Goal: Task Accomplishment & Management: Complete application form

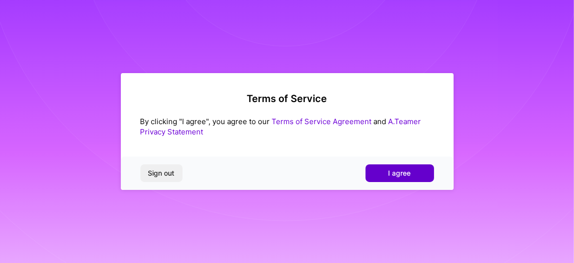
click at [389, 173] on span "I agree" at bounding box center [400, 173] width 23 height 10
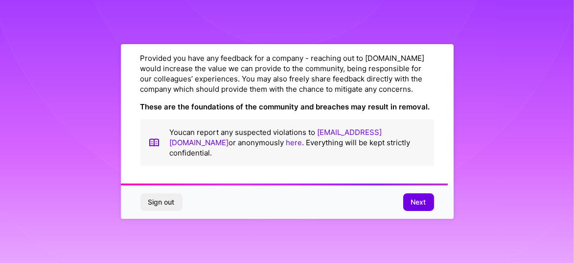
scroll to position [1213, 0]
click at [412, 204] on span "Next" at bounding box center [418, 202] width 15 height 10
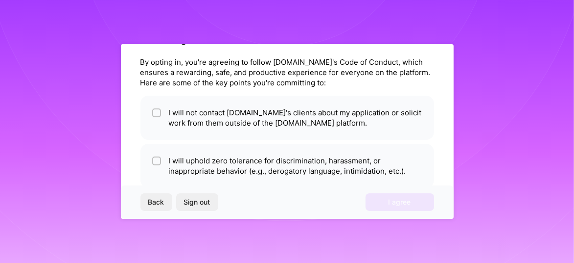
scroll to position [49, 0]
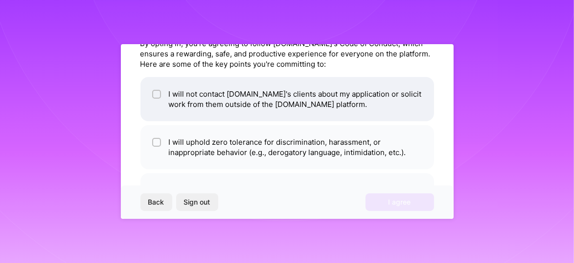
click at [158, 92] on input "checkbox" at bounding box center [157, 94] width 7 height 7
checkbox input "true"
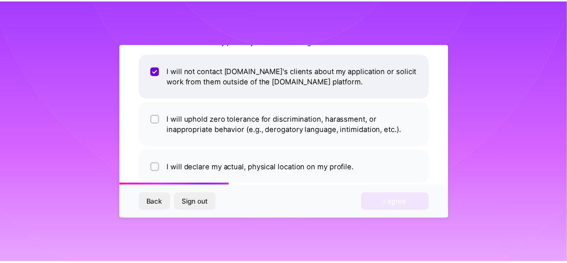
scroll to position [90, 0]
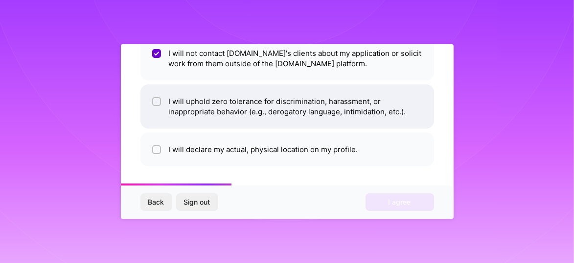
click at [157, 99] on input "checkbox" at bounding box center [157, 101] width 7 height 7
checkbox input "true"
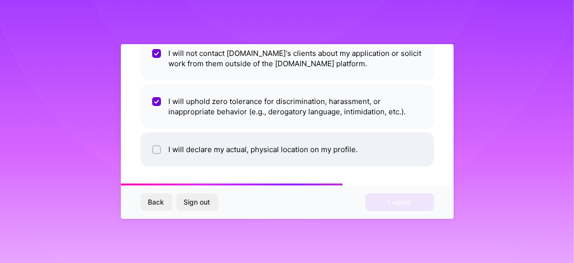
click at [154, 146] on input "checkbox" at bounding box center [157, 149] width 7 height 7
checkbox input "true"
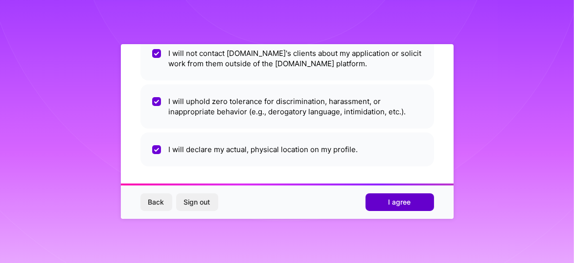
click at [404, 201] on span "I agree" at bounding box center [400, 202] width 23 height 10
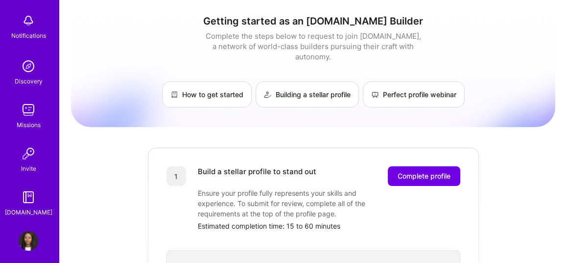
scroll to position [97, 0]
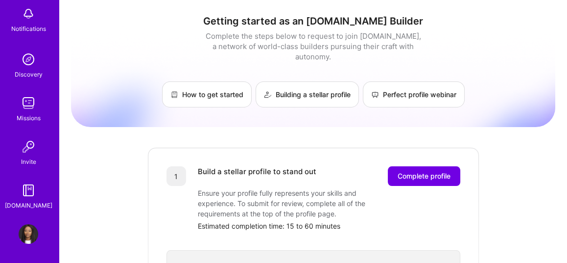
click at [28, 237] on img at bounding box center [29, 234] width 20 height 20
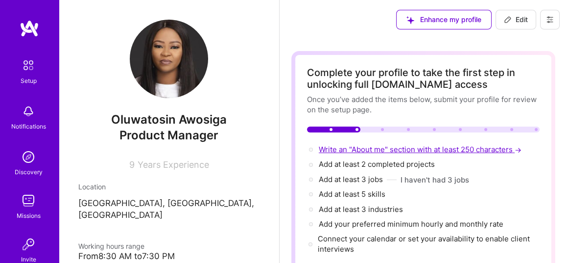
click at [331, 151] on span "Write an "About me" section with at least 250 characters →" at bounding box center [421, 148] width 205 height 9
select select "US"
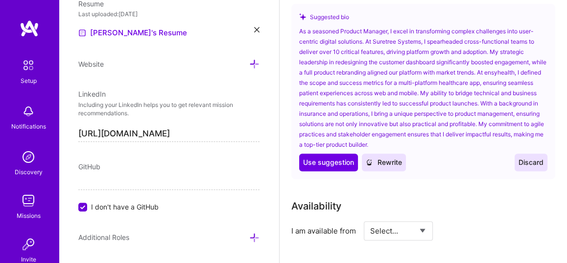
scroll to position [448, 0]
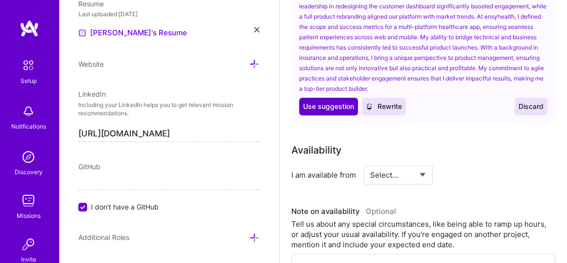
click at [331, 107] on span "Use suggestion" at bounding box center [328, 106] width 51 height 10
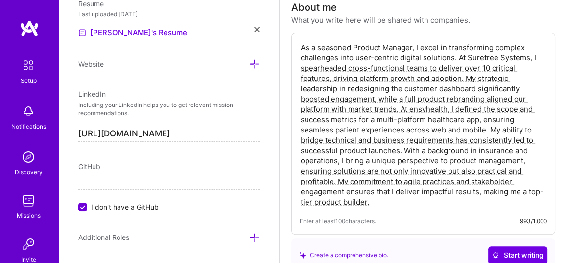
scroll to position [301, 0]
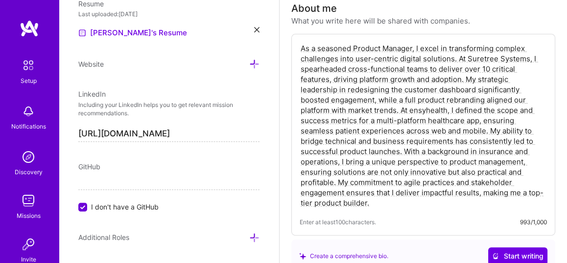
click at [403, 109] on textarea "As a seasoned Product Manager, I excel in transforming complex challenges into …" at bounding box center [423, 125] width 247 height 167
click at [402, 109] on textarea "As a seasoned Product Manager, I excel in transforming complex challenges into …" at bounding box center [423, 125] width 247 height 167
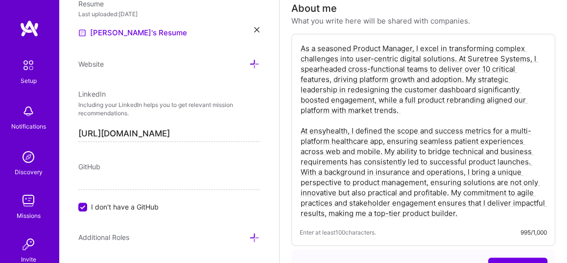
click at [456, 56] on textarea "As a seasoned Product Manager, I excel in transforming complex challenges into …" at bounding box center [423, 130] width 247 height 177
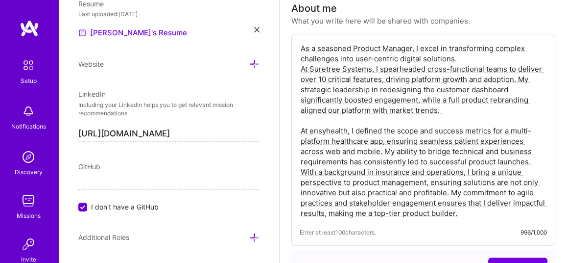
click at [301, 128] on textarea "As a seasoned Product Manager, I excel in transforming complex challenges into …" at bounding box center [423, 130] width 247 height 177
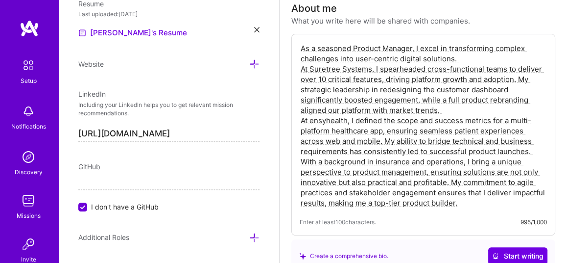
scroll to position [350, 0]
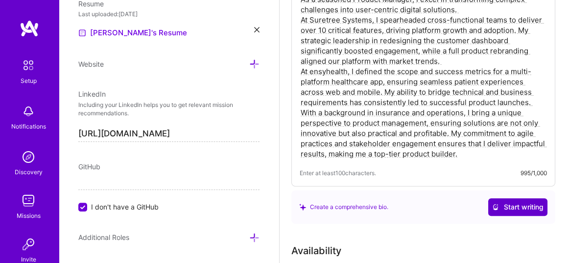
type textarea "As a seasoned Product Manager, I excel in transforming complex challenges into …"
click at [511, 204] on span "Start writing" at bounding box center [517, 207] width 51 height 10
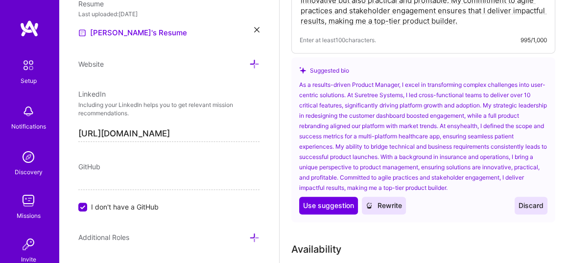
scroll to position [497, 0]
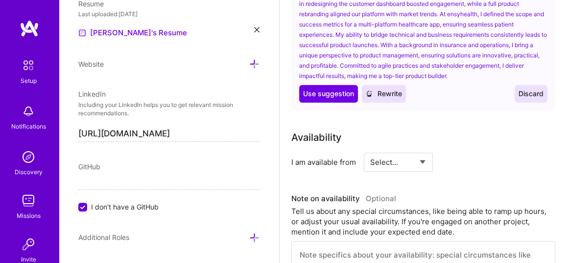
scroll to position [595, 0]
click at [423, 160] on select "Select... Right Now Future Date Not Available" at bounding box center [398, 161] width 56 height 25
select select "Right Now"
click at [370, 149] on select "Select... Right Now Future Date Not Available" at bounding box center [398, 161] width 56 height 25
click at [475, 160] on input at bounding box center [487, 161] width 59 height 19
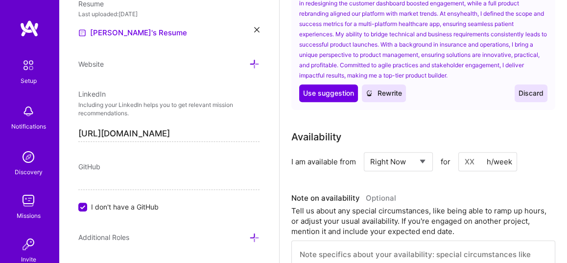
click at [334, 177] on div "Availability I am available from Select... Right Now Future Date Not Available …" at bounding box center [423, 216] width 264 height 174
click at [469, 162] on input at bounding box center [487, 161] width 59 height 19
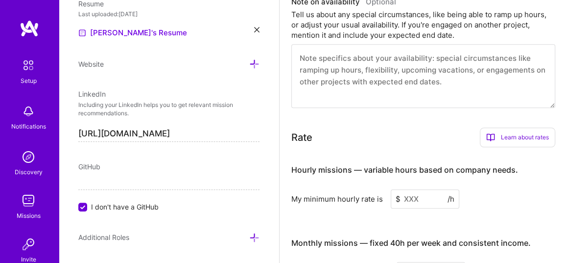
scroll to position [839, 0]
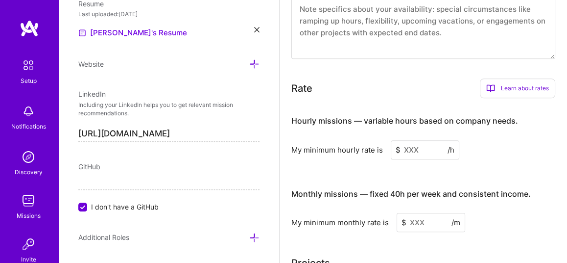
type input "30"
click at [425, 148] on input at bounding box center [425, 149] width 69 height 19
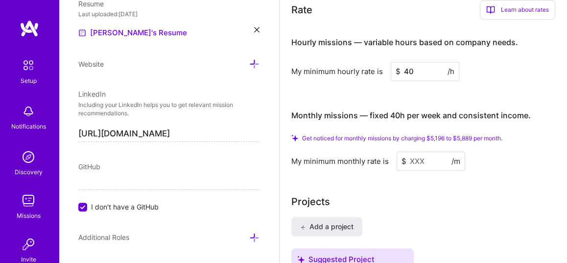
scroll to position [937, 0]
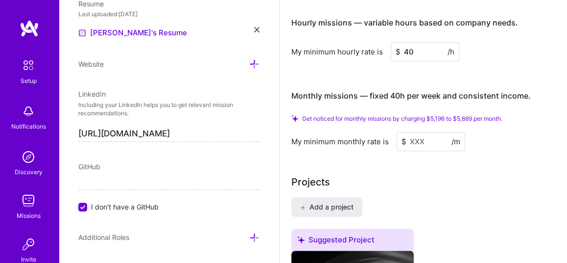
click at [414, 51] on input "40" at bounding box center [425, 51] width 69 height 19
type input "4"
type input "3"
type input "40"
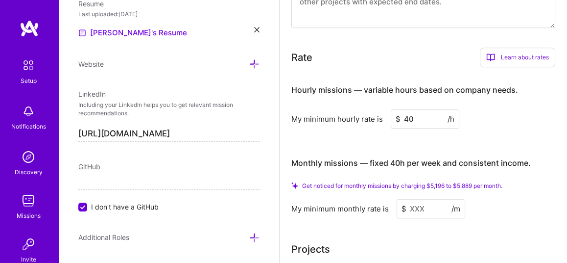
scroll to position [888, 0]
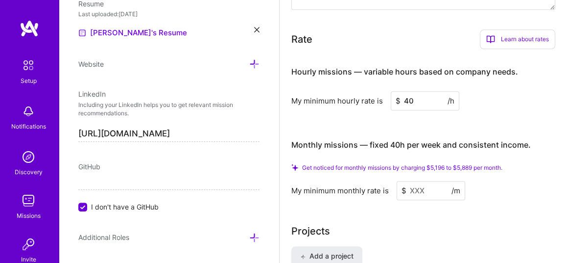
click at [418, 188] on input at bounding box center [431, 190] width 69 height 19
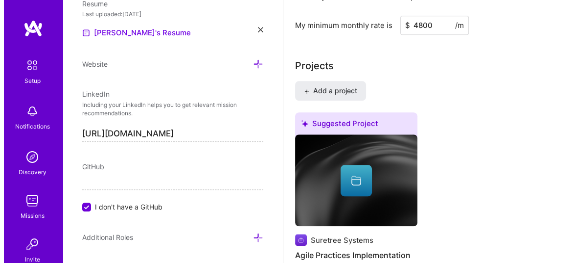
scroll to position [1084, 0]
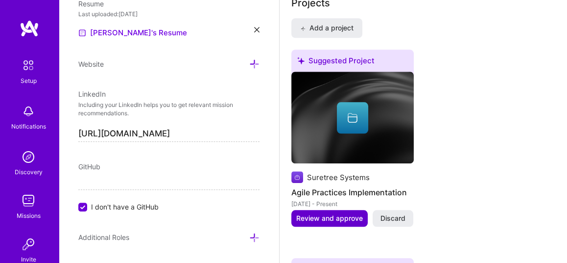
type input "4800"
click at [348, 215] on span "Review and approve" at bounding box center [329, 218] width 67 height 10
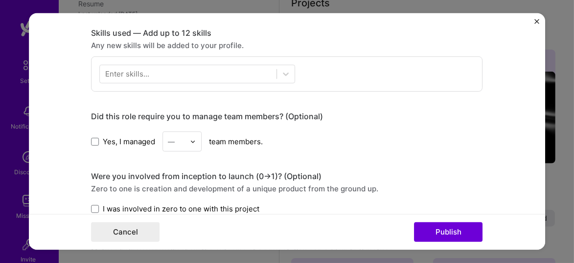
scroll to position [490, 0]
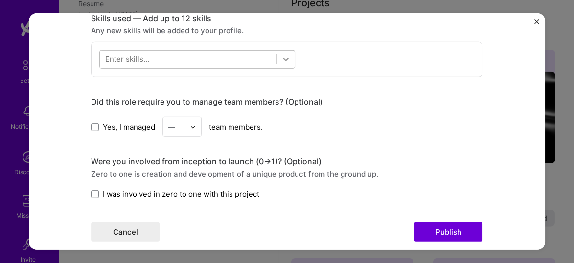
click at [284, 60] on icon at bounding box center [287, 59] width 10 height 10
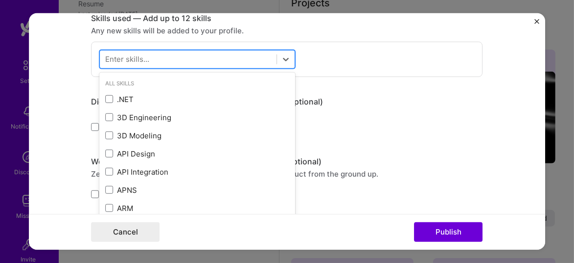
click at [172, 52] on div at bounding box center [188, 59] width 177 height 16
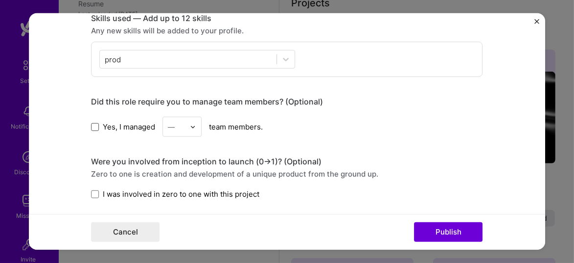
click at [92, 123] on span at bounding box center [96, 126] width 8 height 8
click at [0, 0] on input "Yes, I managed" at bounding box center [0, 0] width 0 height 0
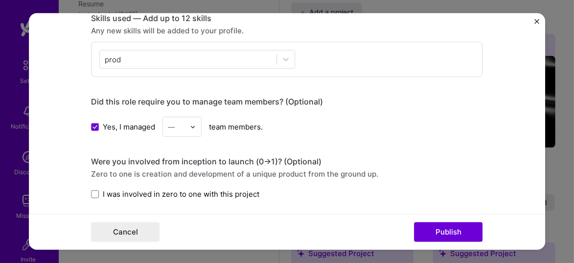
scroll to position [1111, 0]
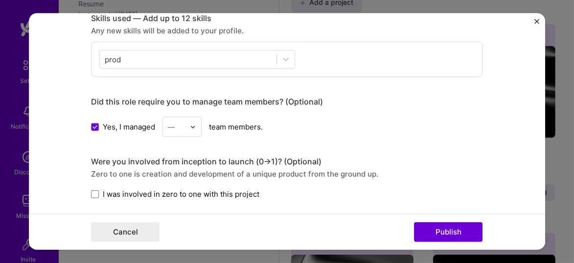
click at [174, 125] on input "text" at bounding box center [176, 126] width 17 height 10
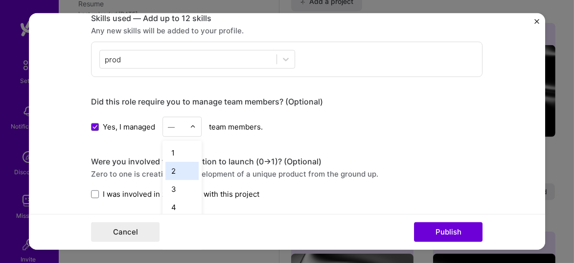
click at [173, 169] on div "2" at bounding box center [182, 171] width 33 height 18
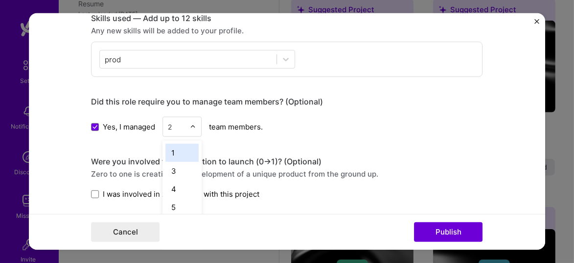
click at [191, 125] on img at bounding box center [194, 126] width 6 height 6
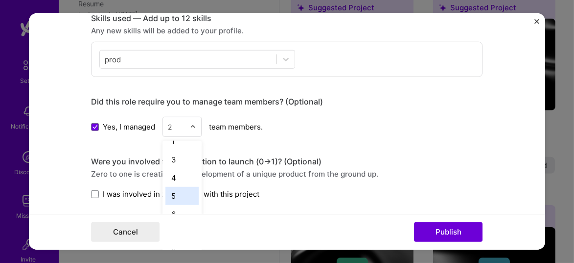
scroll to position [0, 0]
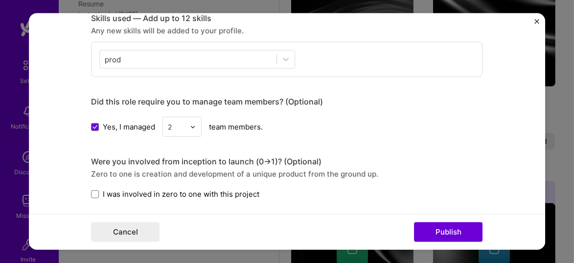
click at [191, 126] on img at bounding box center [194, 126] width 6 height 6
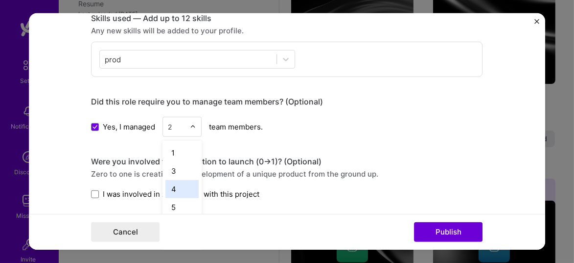
click at [174, 185] on div "4" at bounding box center [182, 189] width 33 height 18
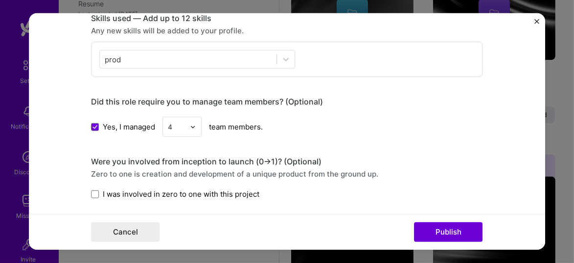
click at [192, 124] on img at bounding box center [194, 126] width 6 height 6
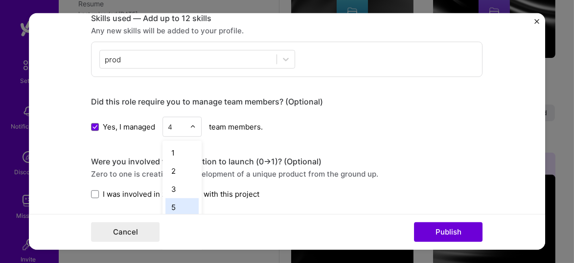
click at [169, 205] on div "5" at bounding box center [182, 207] width 33 height 18
click at [282, 59] on icon at bounding box center [287, 59] width 10 height 10
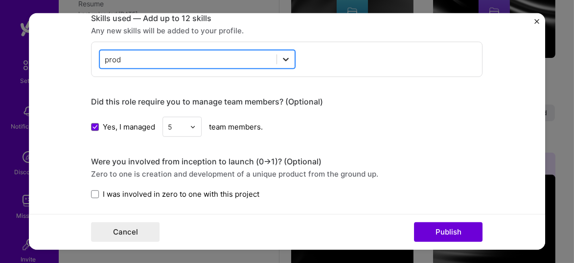
click at [282, 57] on icon at bounding box center [287, 59] width 10 height 10
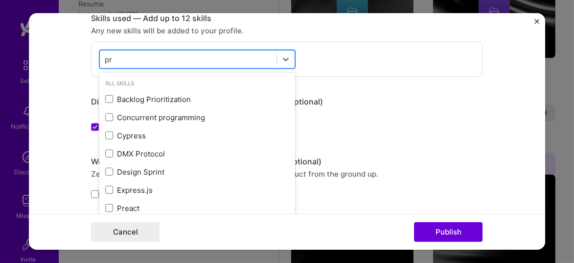
type input "p"
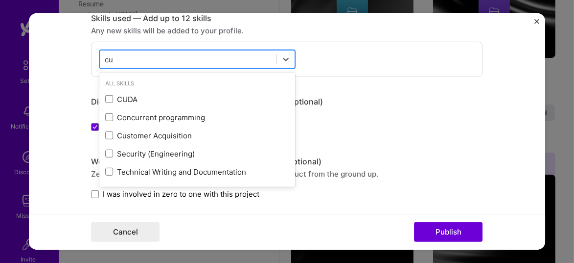
type input "c"
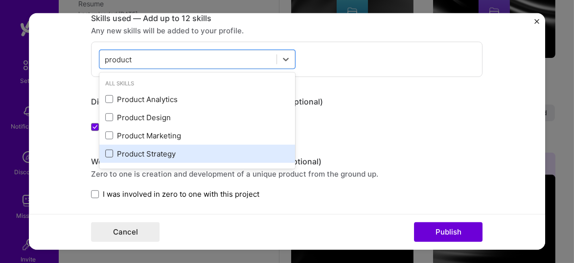
click at [106, 152] on span at bounding box center [110, 153] width 8 height 8
click at [0, 0] on input "checkbox" at bounding box center [0, 0] width 0 height 0
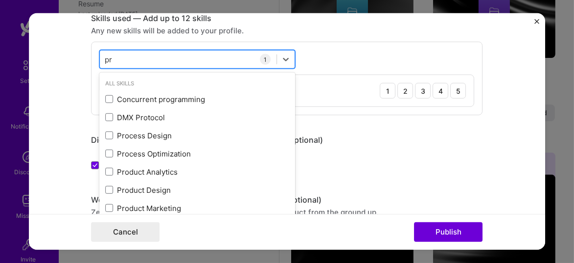
type input "p"
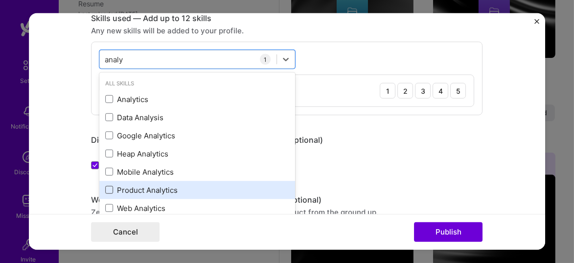
click at [106, 188] on span at bounding box center [110, 190] width 8 height 8
click at [0, 0] on input "checkbox" at bounding box center [0, 0] width 0 height 0
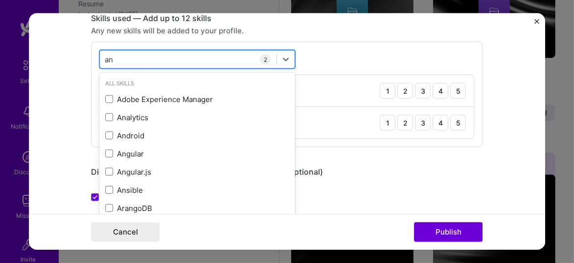
type input "a"
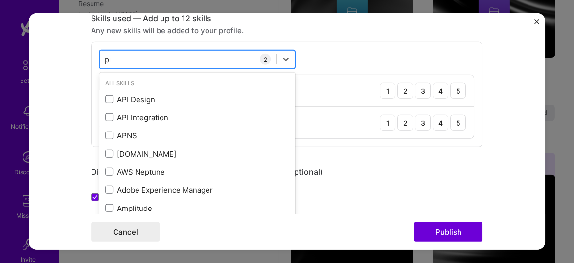
type input "p"
type input "o"
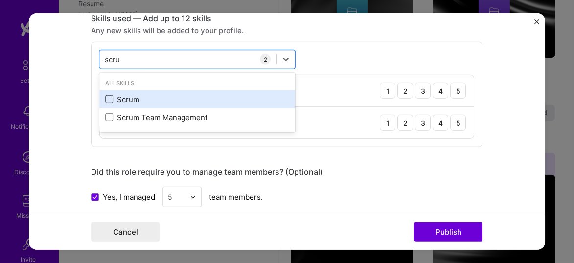
click at [106, 100] on span at bounding box center [110, 99] width 8 height 8
click at [0, 0] on input "checkbox" at bounding box center [0, 0] width 0 height 0
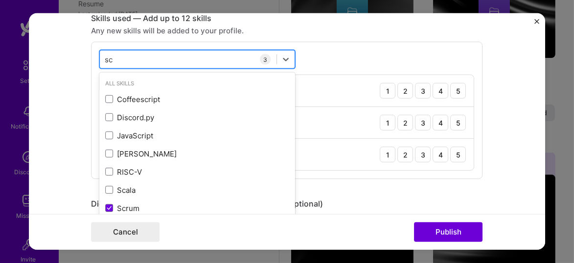
type input "s"
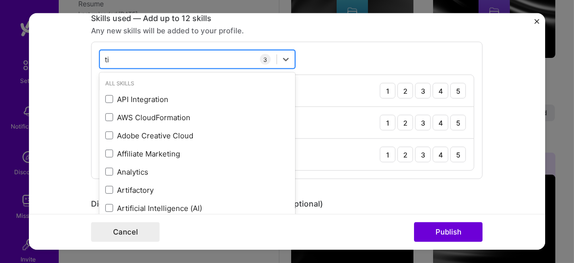
type input "t"
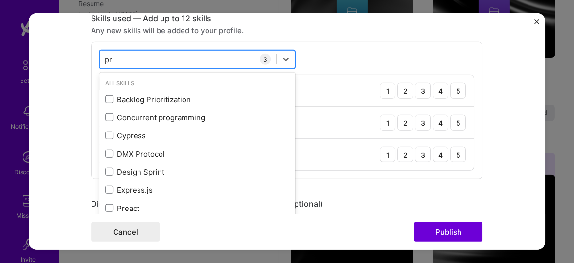
type input "p"
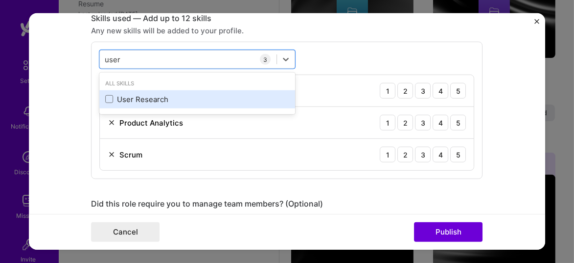
click at [106, 96] on span at bounding box center [110, 99] width 8 height 8
click at [0, 0] on input "checkbox" at bounding box center [0, 0] width 0 height 0
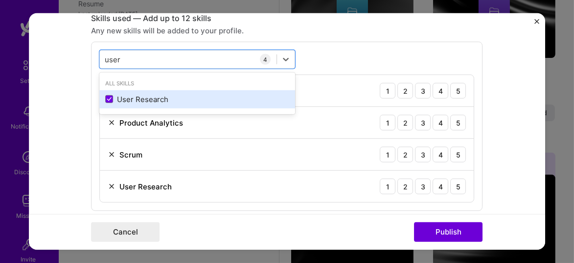
click at [135, 96] on div "User Research" at bounding box center [198, 99] width 184 height 10
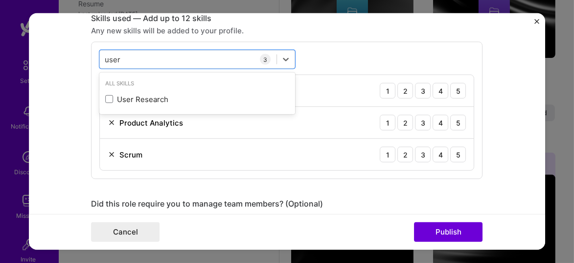
drag, startPoint x: 102, startPoint y: 97, endPoint x: 126, endPoint y: 68, distance: 37.9
click at [106, 97] on span at bounding box center [110, 99] width 8 height 8
click at [0, 0] on input "checkbox" at bounding box center [0, 0] width 0 height 0
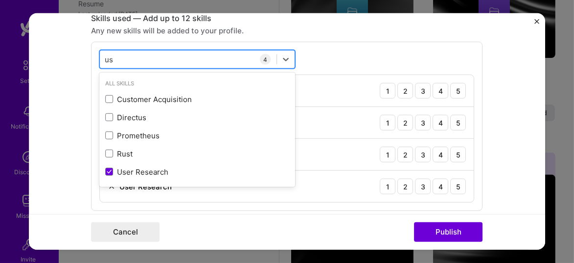
type input "u"
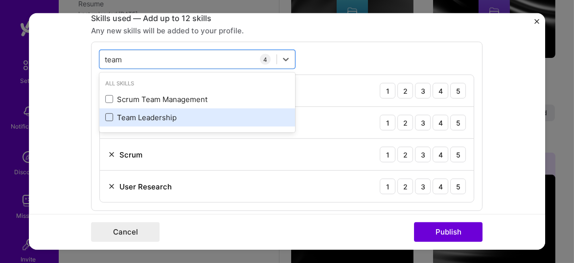
click at [106, 117] on span at bounding box center [110, 117] width 8 height 8
click at [0, 0] on input "checkbox" at bounding box center [0, 0] width 0 height 0
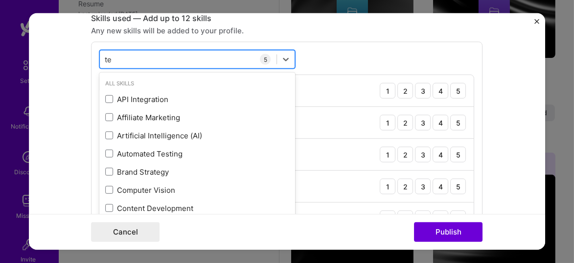
type input "t"
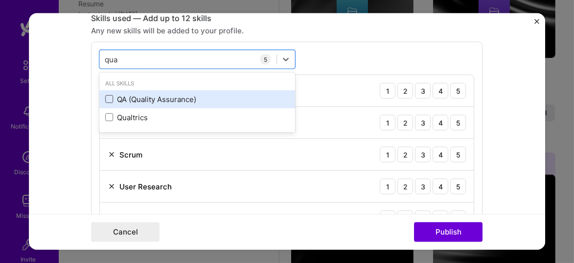
click at [106, 96] on span at bounding box center [110, 99] width 8 height 8
click at [0, 0] on input "checkbox" at bounding box center [0, 0] width 0 height 0
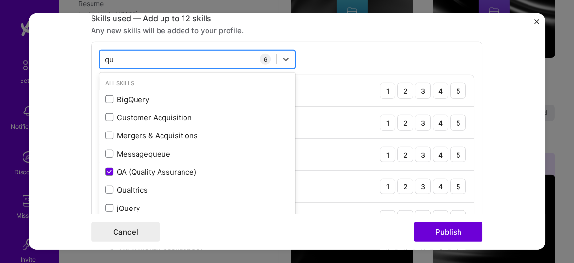
type input "q"
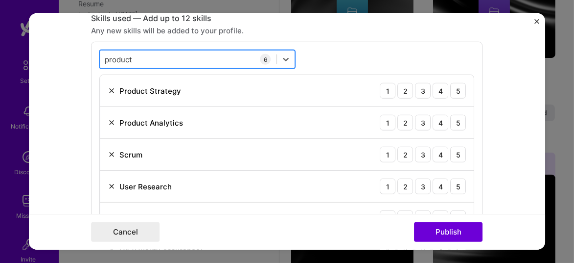
drag, startPoint x: 159, startPoint y: 52, endPoint x: 103, endPoint y: 56, distance: 56.0
click at [103, 56] on div "product product" at bounding box center [188, 59] width 177 height 16
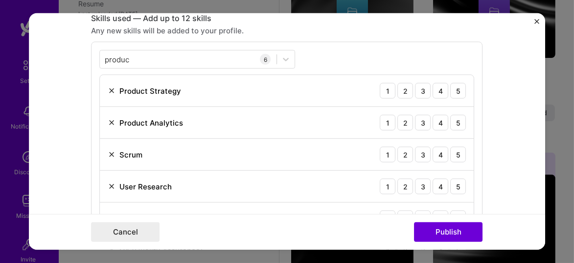
click at [52, 64] on form "Editing suggested project This project is suggested based on your LinkedIn, res…" at bounding box center [287, 131] width 517 height 236
click at [436, 88] on div "4" at bounding box center [441, 91] width 16 height 16
click at [454, 122] on div "5" at bounding box center [459, 123] width 16 height 16
click at [437, 152] on div "4" at bounding box center [441, 154] width 16 height 16
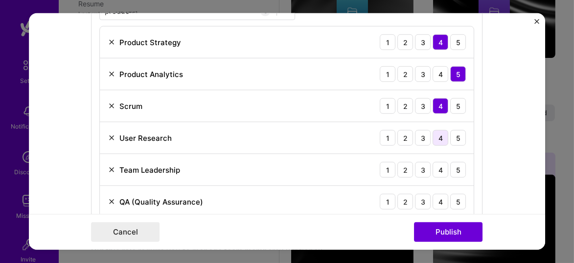
click at [441, 138] on div "4" at bounding box center [441, 138] width 16 height 16
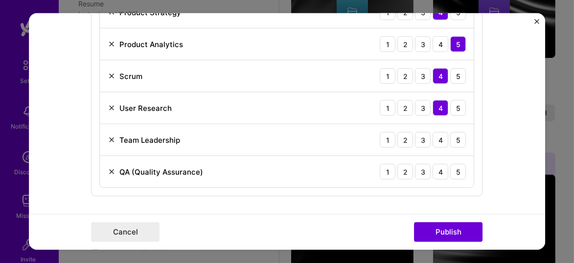
scroll to position [588, 0]
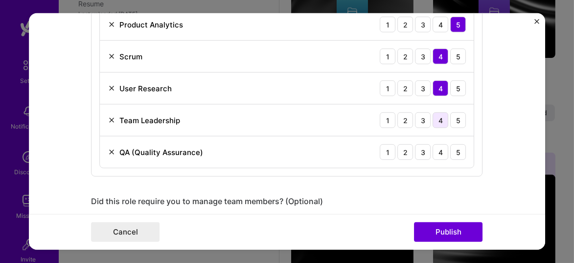
click at [437, 120] on div "4" at bounding box center [441, 120] width 16 height 16
click at [420, 147] on div "3" at bounding box center [424, 152] width 16 height 16
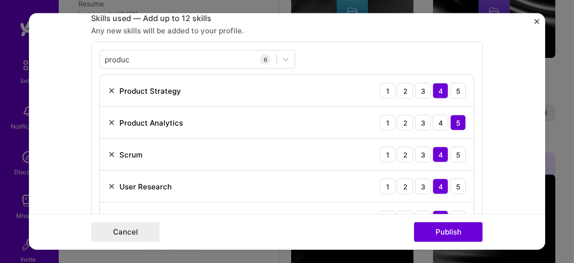
scroll to position [490, 0]
click at [284, 58] on icon at bounding box center [287, 59] width 6 height 3
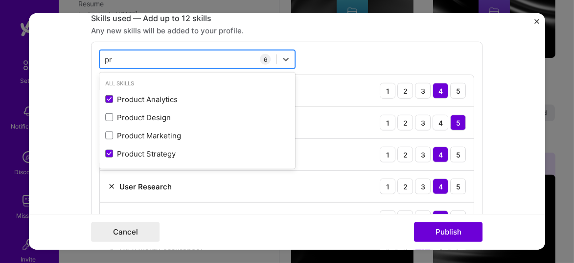
type input "p"
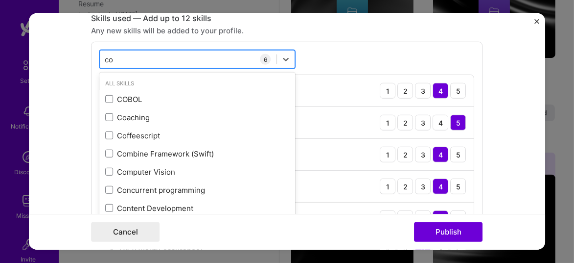
type input "c"
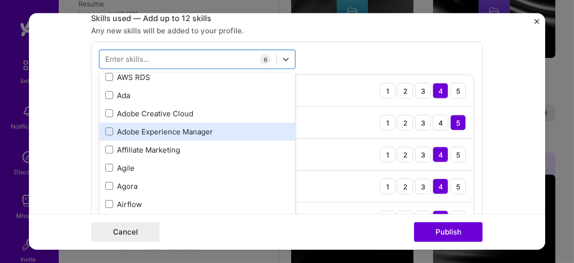
scroll to position [294, 0]
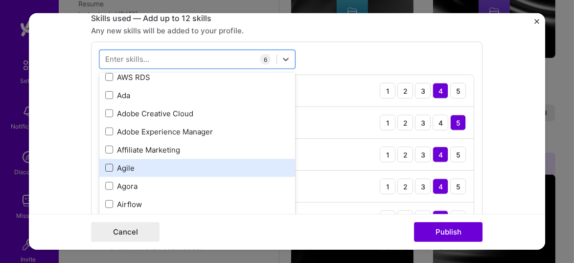
click at [107, 165] on span at bounding box center [110, 168] width 8 height 8
click at [0, 0] on input "checkbox" at bounding box center [0, 0] width 0 height 0
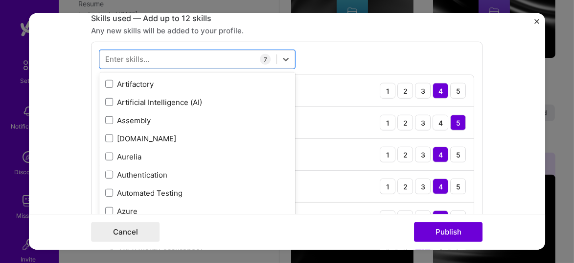
scroll to position [734, 0]
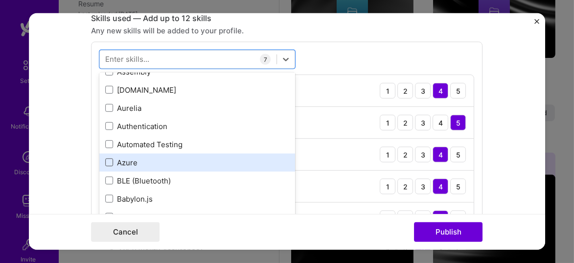
click at [107, 159] on span at bounding box center [110, 162] width 8 height 8
click at [0, 0] on input "checkbox" at bounding box center [0, 0] width 0 height 0
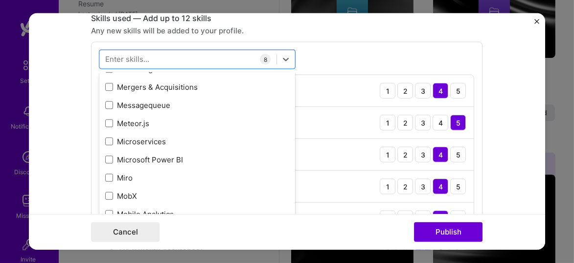
scroll to position [3722, 0]
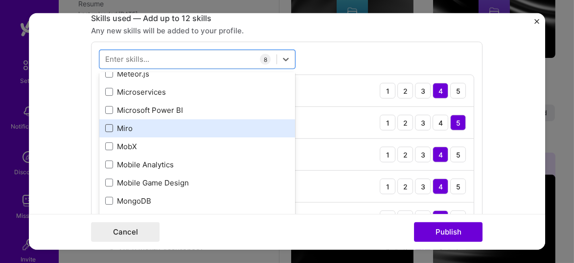
click at [107, 125] on span at bounding box center [110, 128] width 8 height 8
click at [0, 0] on input "checkbox" at bounding box center [0, 0] width 0 height 0
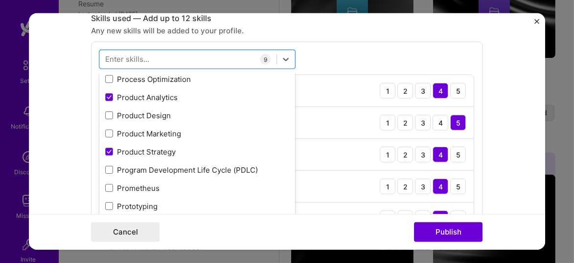
scroll to position [4506, 0]
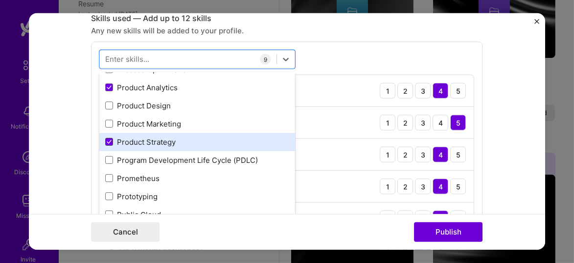
click at [107, 140] on icon at bounding box center [109, 142] width 5 height 4
click at [0, 0] on input "checkbox" at bounding box center [0, 0] width 0 height 0
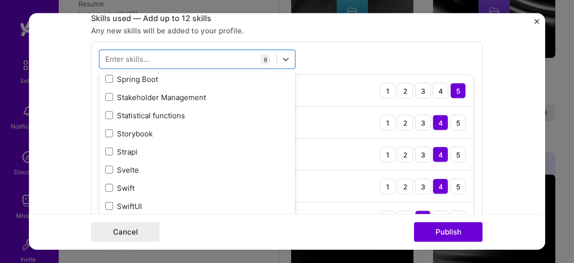
scroll to position [5779, 0]
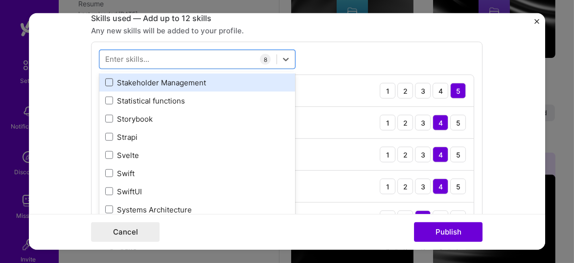
click at [107, 80] on span at bounding box center [110, 82] width 8 height 8
click at [0, 0] on input "checkbox" at bounding box center [0, 0] width 0 height 0
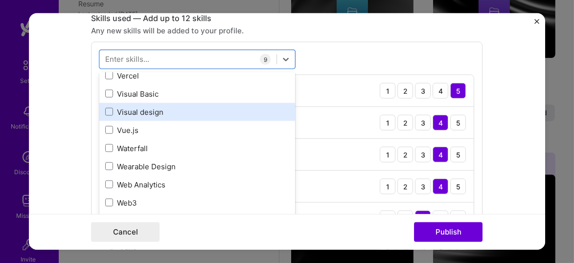
scroll to position [6367, 0]
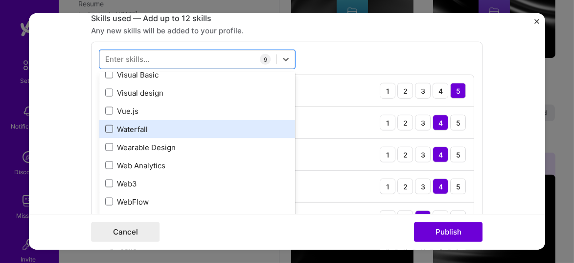
click at [106, 126] on span at bounding box center [110, 129] width 8 height 8
click at [0, 0] on input "checkbox" at bounding box center [0, 0] width 0 height 0
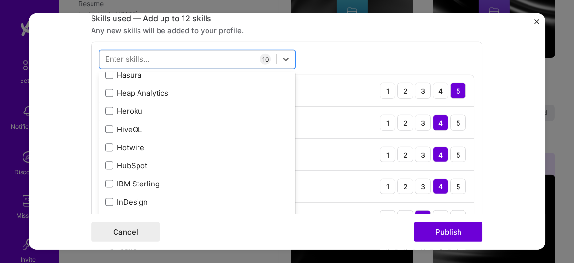
scroll to position [2938, 0]
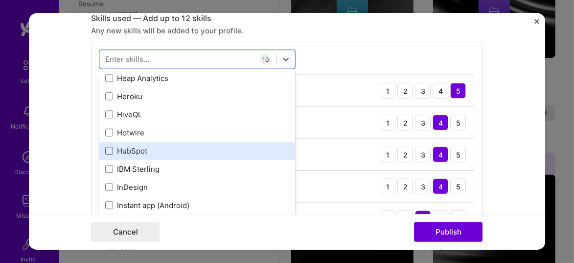
click at [107, 147] on span at bounding box center [110, 150] width 8 height 8
click at [0, 0] on input "checkbox" at bounding box center [0, 0] width 0 height 0
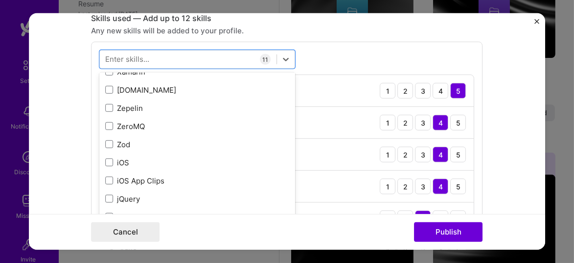
scroll to position [6725, 0]
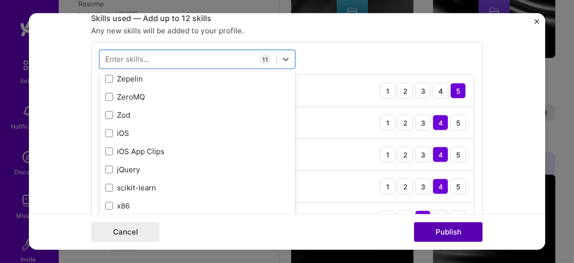
click at [442, 231] on button "Publish" at bounding box center [449, 232] width 69 height 20
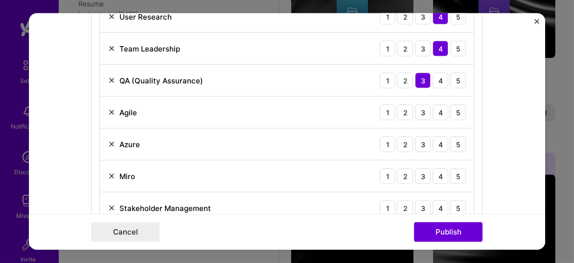
scroll to position [686, 0]
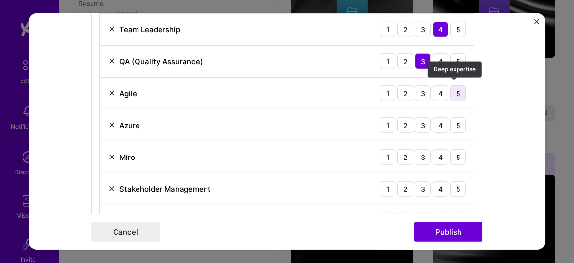
click at [454, 89] on div "5" at bounding box center [459, 93] width 16 height 16
click at [437, 120] on div "4" at bounding box center [441, 125] width 16 height 16
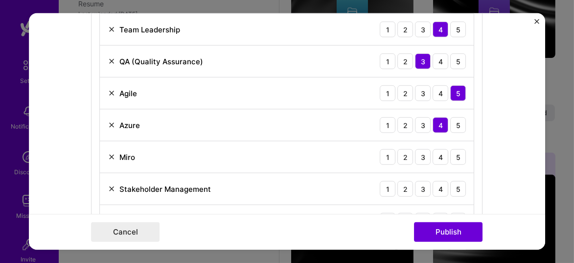
scroll to position [734, 0]
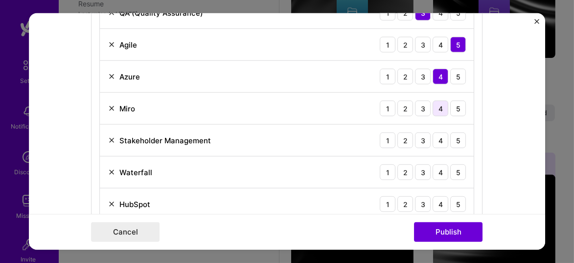
click at [434, 105] on div "4" at bounding box center [441, 108] width 16 height 16
click at [437, 137] on div "4" at bounding box center [441, 140] width 16 height 16
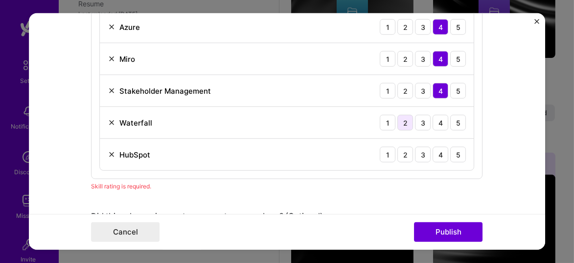
click at [404, 119] on div "2" at bounding box center [406, 123] width 16 height 16
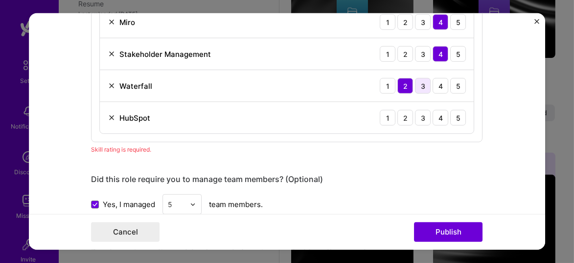
scroll to position [833, 0]
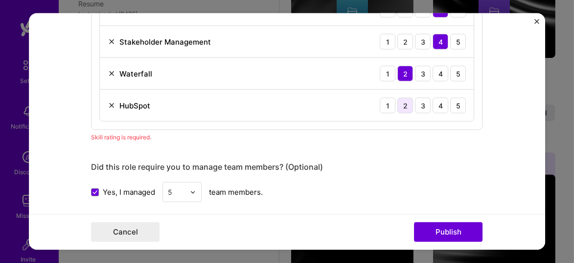
click at [405, 100] on div "2" at bounding box center [406, 105] width 16 height 16
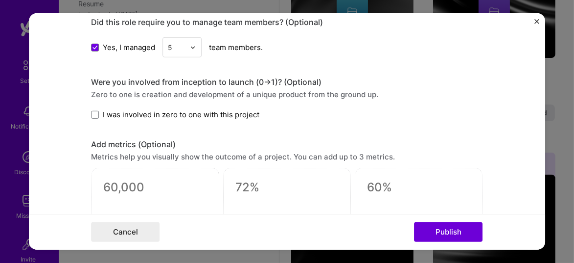
scroll to position [979, 0]
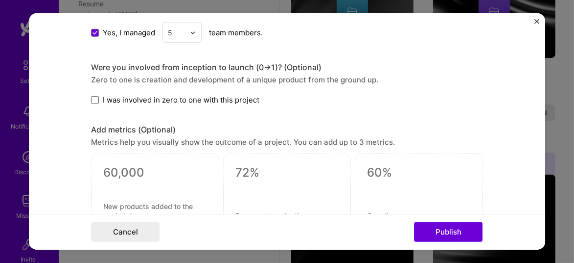
click at [94, 96] on span at bounding box center [96, 100] width 8 height 8
click at [0, 0] on input "I was involved in zero to one with this project" at bounding box center [0, 0] width 0 height 0
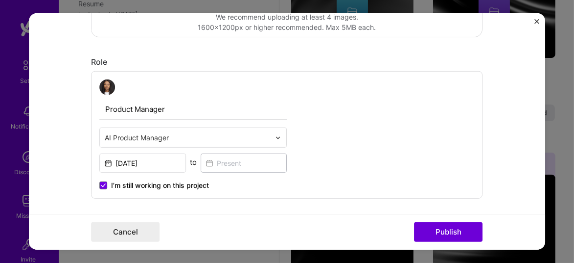
scroll to position [311, 0]
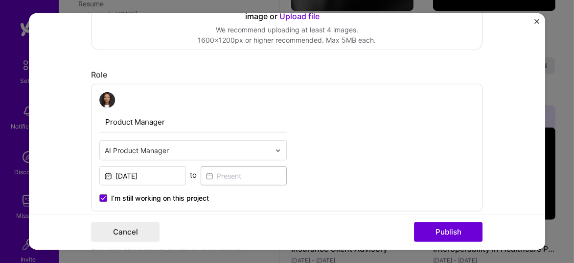
click at [276, 149] on img at bounding box center [279, 150] width 6 height 6
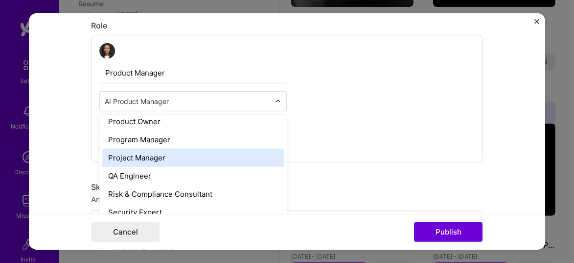
scroll to position [882, 0]
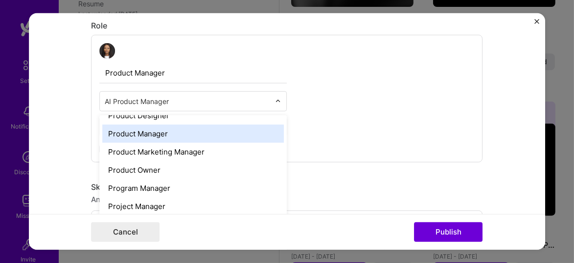
click at [143, 133] on div "Product Manager" at bounding box center [194, 133] width 182 height 18
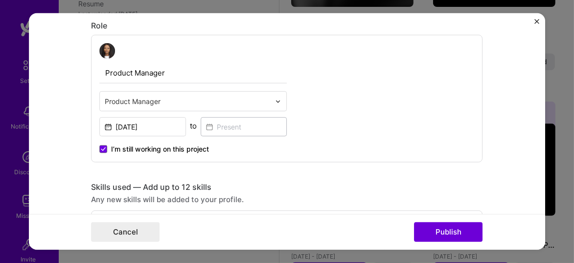
click at [332, 126] on div "Product Manager Product Manager [DATE] to I’m still working on this project" at bounding box center [288, 98] width 392 height 127
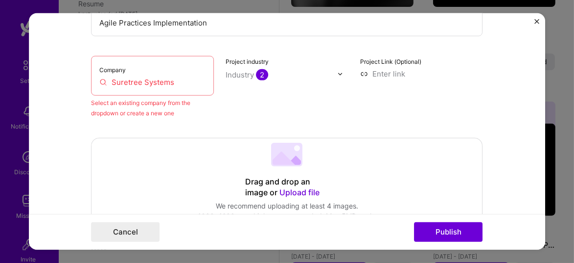
scroll to position [116, 0]
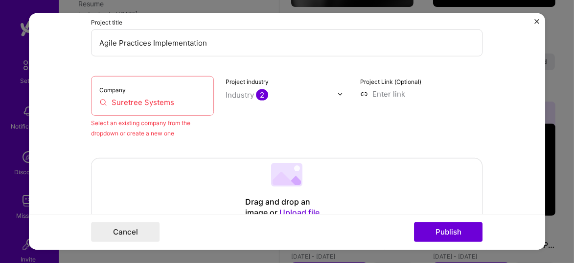
click at [127, 99] on input "Suretree Systems" at bounding box center [153, 102] width 106 height 10
click at [100, 104] on input "Suretree Systems" at bounding box center [153, 102] width 106 height 10
click at [165, 102] on input "Suretree Systems" at bounding box center [153, 102] width 106 height 10
click at [149, 132] on div "Select an existing company from the dropdown or create a new one" at bounding box center [153, 128] width 123 height 21
drag, startPoint x: 171, startPoint y: 104, endPoint x: 108, endPoint y: 105, distance: 63.7
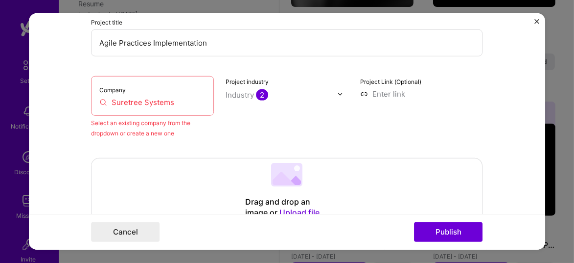
click at [108, 105] on input "Suretree Systems" at bounding box center [153, 102] width 106 height 10
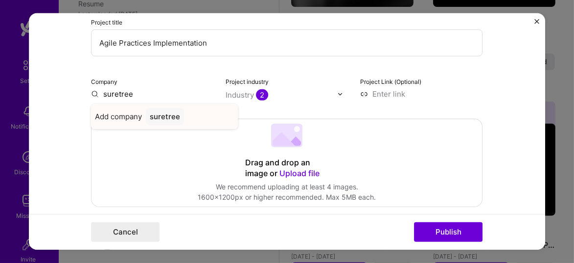
type input "suretree"
click at [165, 116] on div "suretree" at bounding box center [165, 116] width 38 height 17
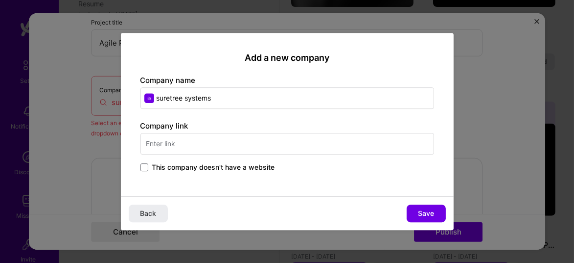
type input "suretree systems"
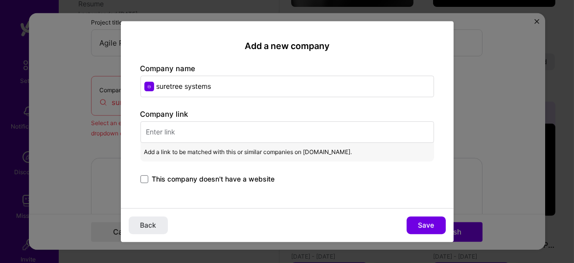
click at [164, 134] on input "text" at bounding box center [288, 132] width 294 height 22
click at [202, 129] on input "text" at bounding box center [288, 132] width 294 height 22
paste input "[URL][DOMAIN_NAME]"
type input "[URL][DOMAIN_NAME]"
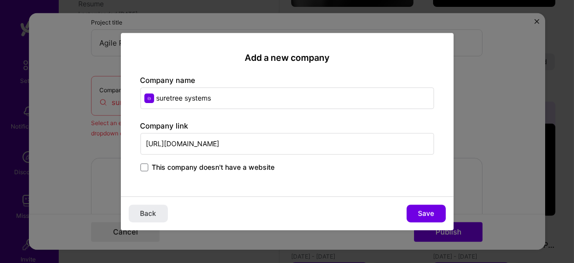
drag, startPoint x: 224, startPoint y: 144, endPoint x: 126, endPoint y: 144, distance: 98.4
click at [126, 144] on div "Add a new company Company name suretree systems Company link [URL][DOMAIN_NAME]…" at bounding box center [287, 114] width 333 height 163
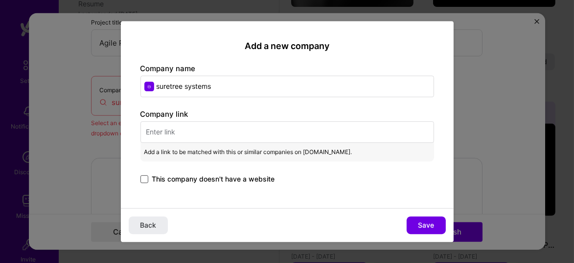
click at [143, 177] on span at bounding box center [145, 179] width 8 height 8
click at [0, 0] on input "This company doesn't have a website" at bounding box center [0, 0] width 0 height 0
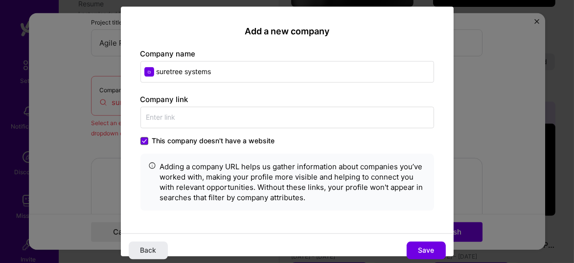
click at [146, 139] on icon at bounding box center [144, 141] width 5 height 4
click at [0, 0] on input "This company doesn't have a website" at bounding box center [0, 0] width 0 height 0
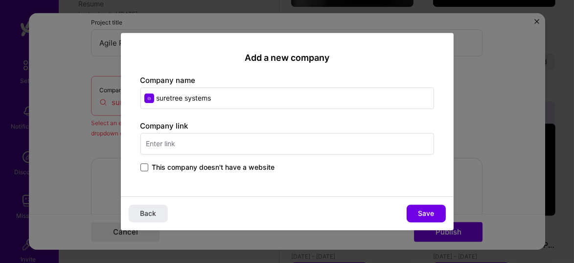
click at [168, 145] on input "text" at bounding box center [288, 144] width 294 height 22
paste input "[URL][DOMAIN_NAME]"
type input "[URL][DOMAIN_NAME]"
click at [414, 214] on button "Save" at bounding box center [426, 213] width 39 height 18
type input "suretree systems"
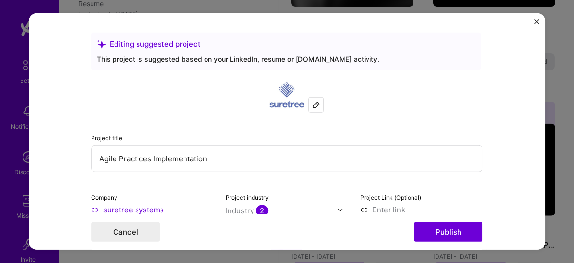
scroll to position [49, 0]
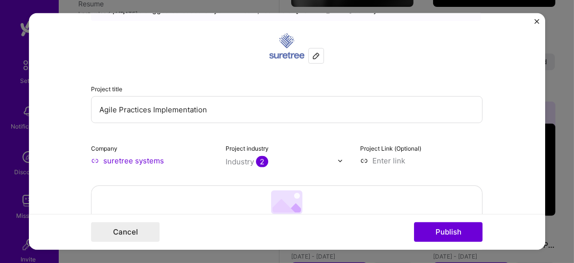
click at [206, 106] on input "Agile Practices Implementation" at bounding box center [288, 109] width 392 height 27
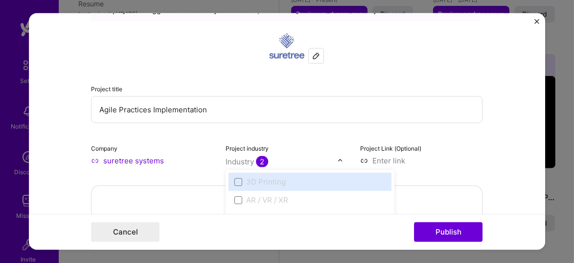
click at [257, 160] on span "2" at bounding box center [262, 161] width 12 height 11
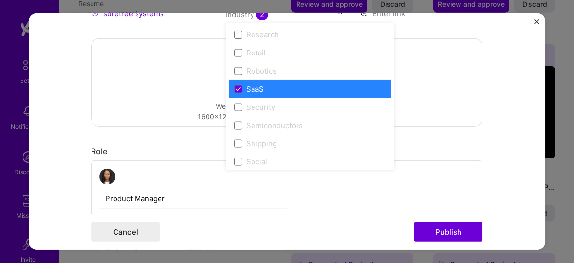
scroll to position [1861, 0]
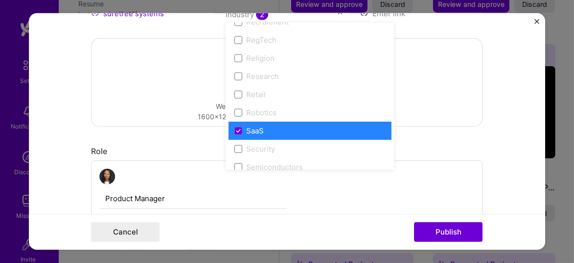
click at [486, 24] on form "Editing suggested project This project is suggested based on your LinkedIn, res…" at bounding box center [287, 131] width 517 height 236
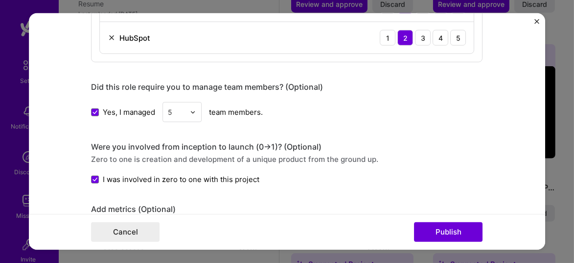
scroll to position [882, 0]
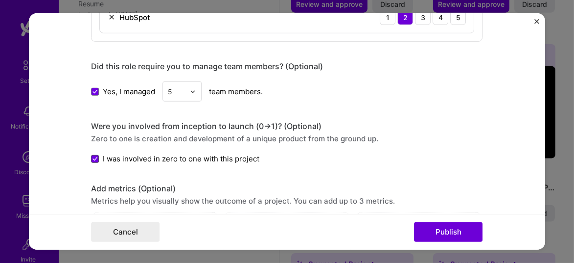
click at [94, 157] on icon at bounding box center [95, 159] width 5 height 4
click at [0, 0] on input "I was involved in zero to one with this project" at bounding box center [0, 0] width 0 height 0
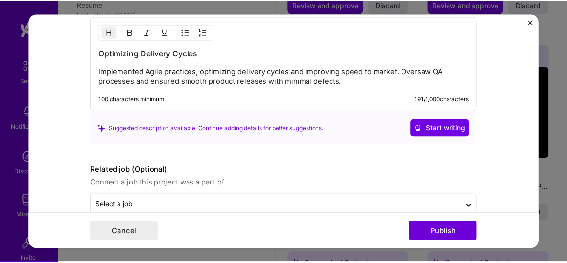
scroll to position [1203, 0]
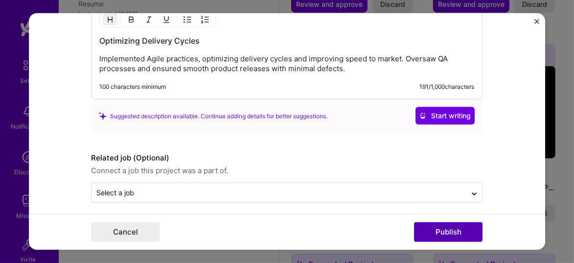
click at [452, 232] on button "Publish" at bounding box center [449, 232] width 69 height 20
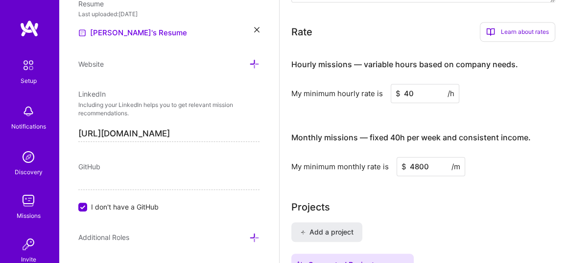
scroll to position [710, 0]
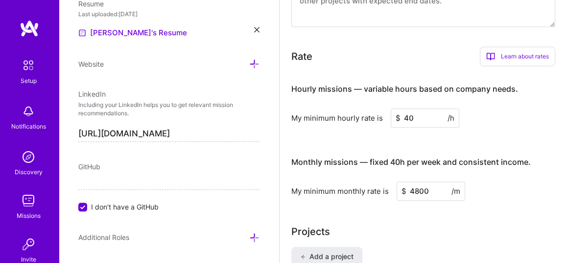
drag, startPoint x: 419, startPoint y: 190, endPoint x: 408, endPoint y: 187, distance: 10.8
click at [408, 187] on input "4800" at bounding box center [431, 190] width 69 height 19
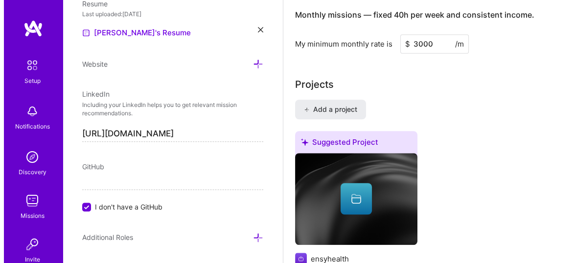
scroll to position [906, 0]
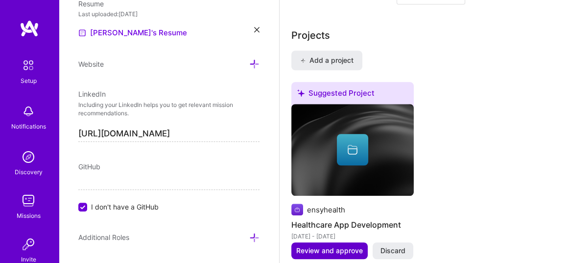
type input "3000"
click at [328, 249] on span "Review and approve" at bounding box center [329, 250] width 67 height 10
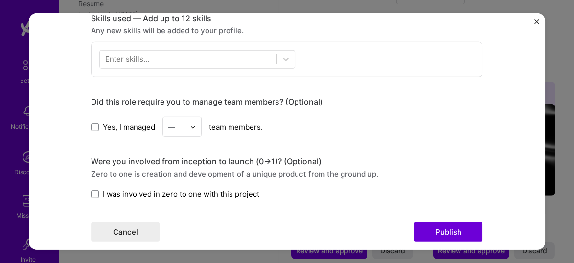
scroll to position [441, 0]
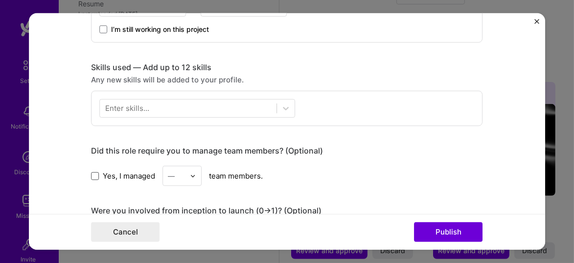
click at [92, 173] on span at bounding box center [96, 175] width 8 height 8
click at [0, 0] on input "Yes, I managed" at bounding box center [0, 0] width 0 height 0
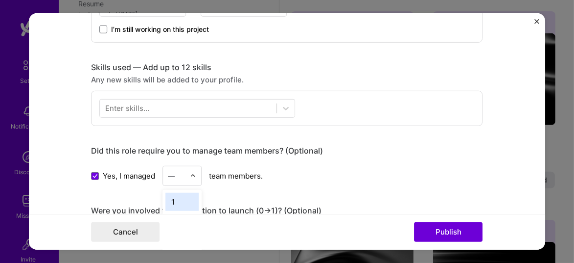
click at [192, 173] on img at bounding box center [194, 175] width 6 height 6
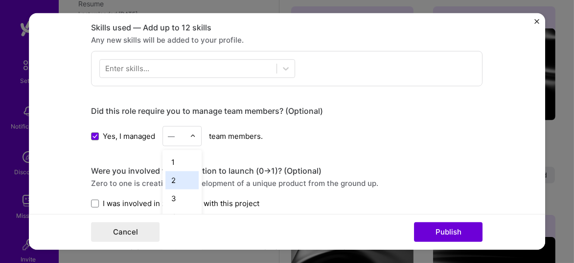
scroll to position [538, 0]
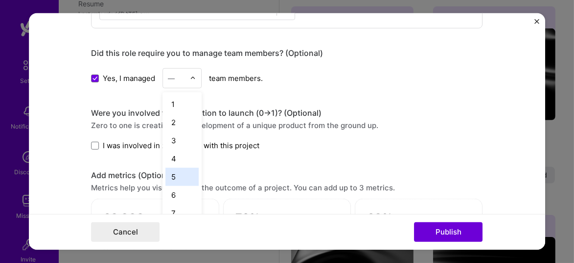
click at [172, 168] on div "5" at bounding box center [182, 176] width 33 height 18
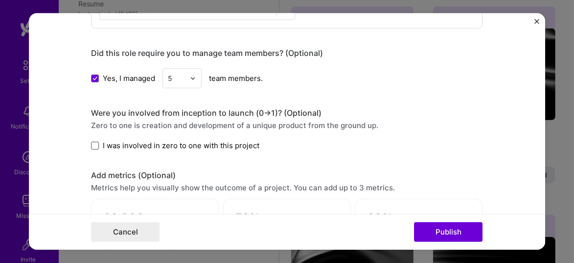
click at [93, 142] on span at bounding box center [96, 146] width 8 height 8
click at [0, 0] on input "I was involved in zero to one with this project" at bounding box center [0, 0] width 0 height 0
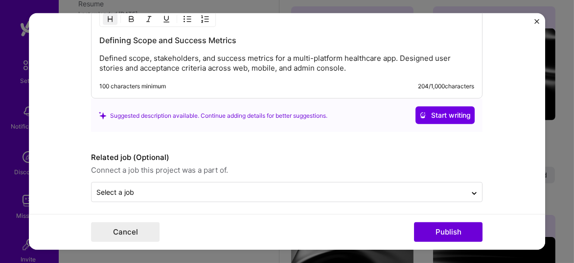
scroll to position [849, 0]
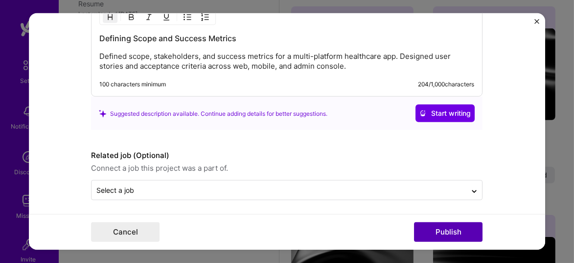
click at [437, 231] on button "Publish" at bounding box center [449, 232] width 69 height 20
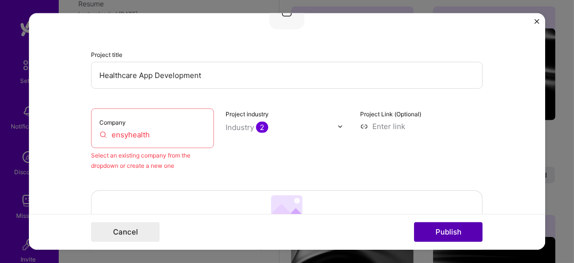
scroll to position [64, 0]
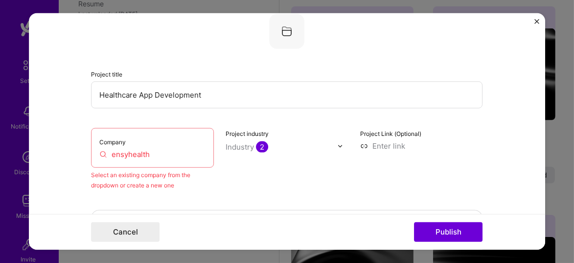
click at [144, 150] on input "ensyhealth" at bounding box center [153, 154] width 106 height 10
drag, startPoint x: 153, startPoint y: 151, endPoint x: 93, endPoint y: 147, distance: 60.3
click at [93, 147] on div "Company ensyhealth" at bounding box center [153, 148] width 123 height 40
click at [119, 157] on input "Enys health" at bounding box center [153, 154] width 106 height 10
click at [117, 156] on input "Enys health" at bounding box center [153, 154] width 106 height 10
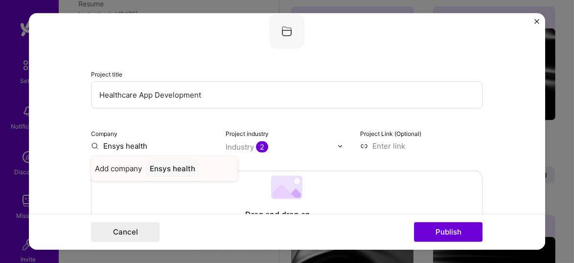
type input "Ensys health"
click at [154, 167] on div "Ensys health" at bounding box center [172, 168] width 53 height 17
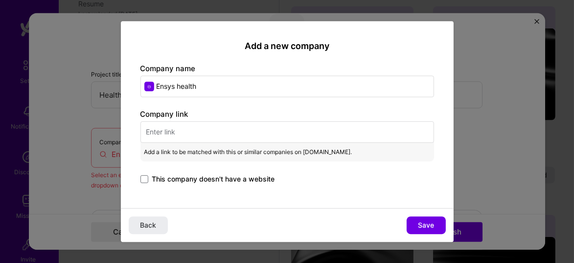
click at [170, 130] on input "text" at bounding box center [288, 132] width 294 height 22
paste input "[URL][DOMAIN_NAME]"
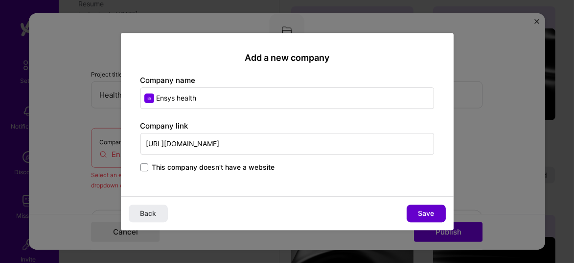
type input "[URL][DOMAIN_NAME]"
click at [425, 212] on span "Save" at bounding box center [426, 213] width 16 height 10
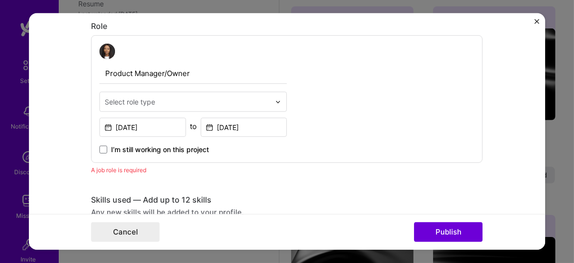
scroll to position [309, 0]
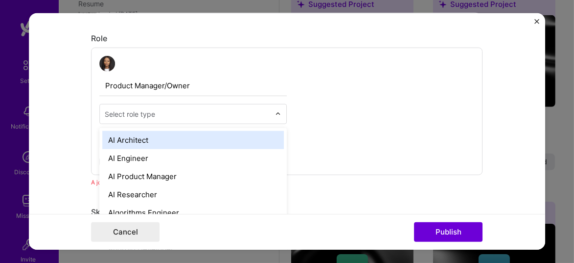
click at [131, 113] on div "Select role type" at bounding box center [130, 114] width 50 height 10
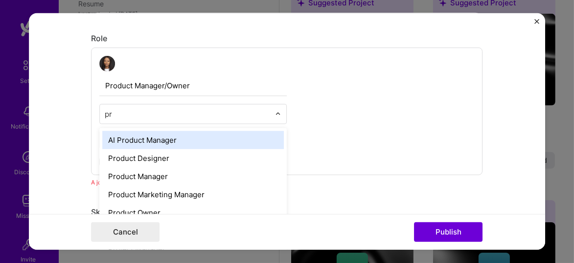
type input "pro"
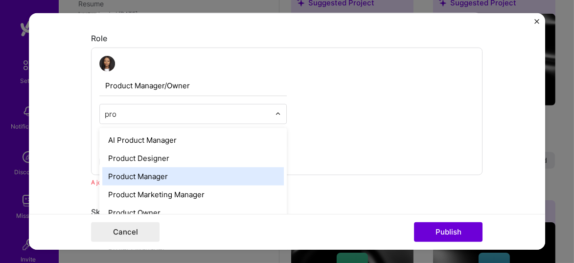
click at [129, 171] on div "Product Manager" at bounding box center [194, 176] width 182 height 18
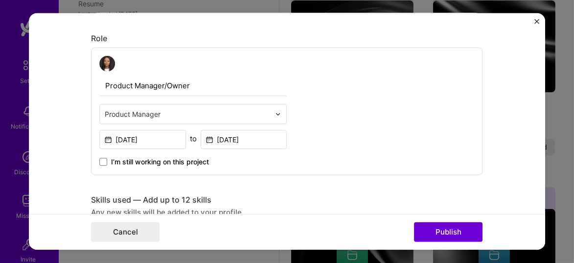
click at [276, 112] on img at bounding box center [279, 114] width 6 height 6
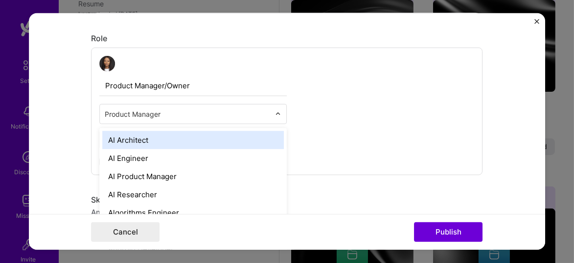
scroll to position [1011, 0]
drag, startPoint x: 162, startPoint y: 114, endPoint x: 136, endPoint y: 113, distance: 25.5
click at [136, 113] on input "text" at bounding box center [188, 114] width 166 height 10
click at [157, 115] on input "text" at bounding box center [188, 114] width 166 height 10
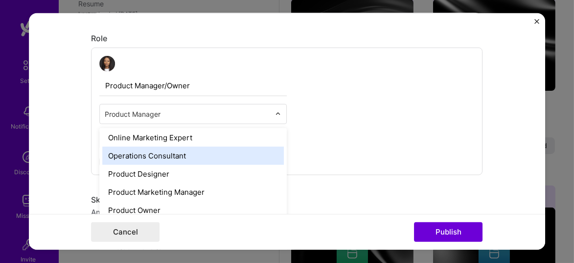
scroll to position [864, 0]
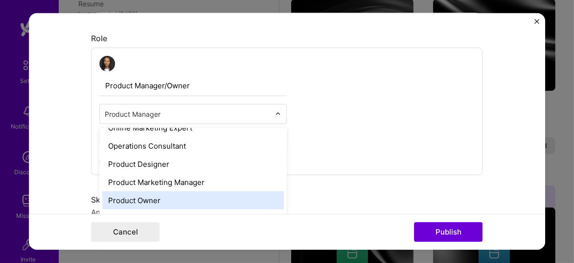
click at [137, 196] on div "Product Owner" at bounding box center [194, 200] width 182 height 18
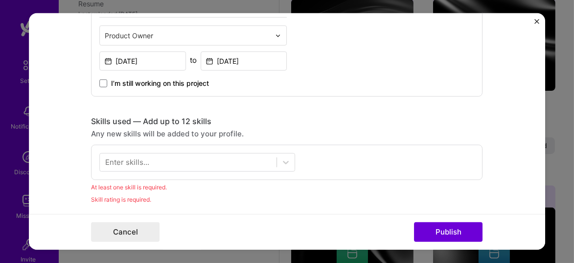
scroll to position [406, 0]
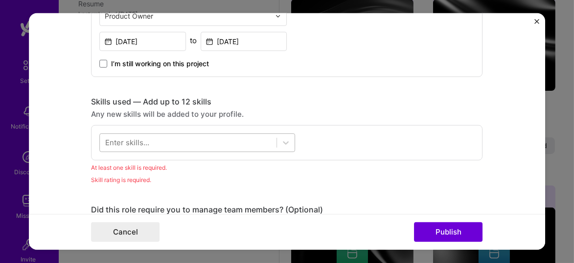
click at [282, 143] on icon at bounding box center [287, 143] width 10 height 10
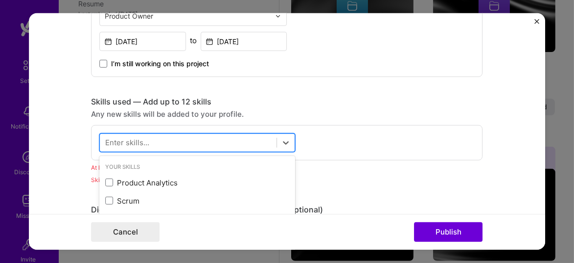
scroll to position [1053, 0]
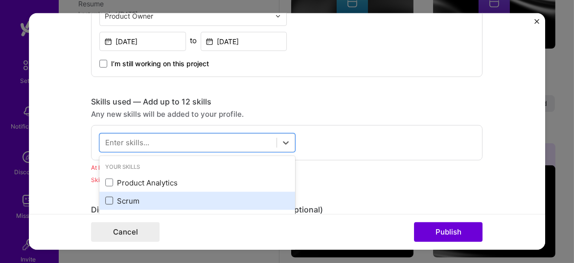
click at [106, 198] on span at bounding box center [110, 200] width 8 height 8
click at [0, 0] on input "checkbox" at bounding box center [0, 0] width 0 height 0
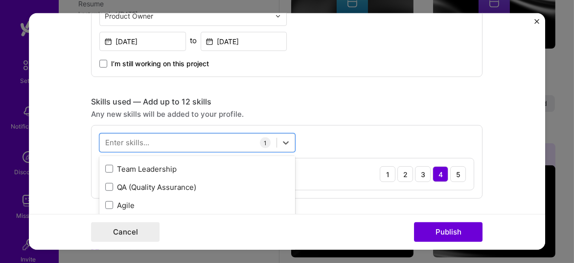
scroll to position [98, 0]
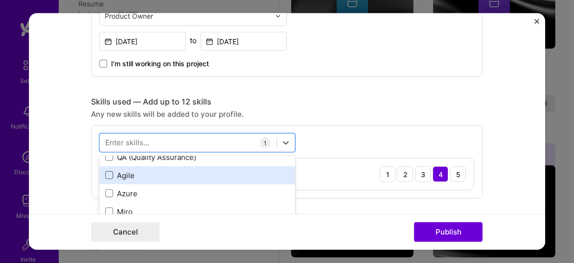
click at [106, 173] on span at bounding box center [110, 175] width 8 height 8
click at [0, 0] on input "checkbox" at bounding box center [0, 0] width 0 height 0
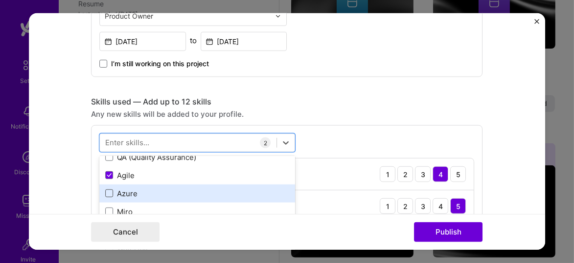
click at [108, 191] on span at bounding box center [110, 193] width 8 height 8
click at [0, 0] on input "checkbox" at bounding box center [0, 0] width 0 height 0
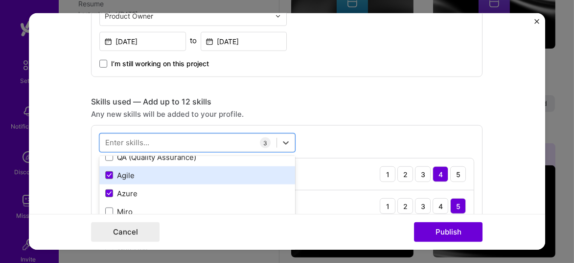
scroll to position [49, 0]
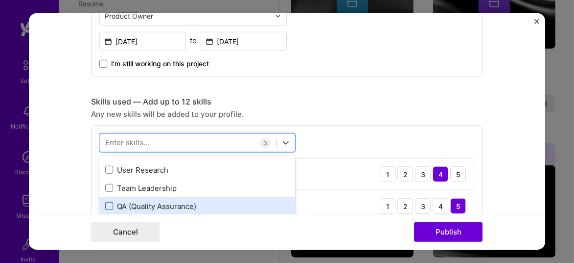
click at [107, 204] on span at bounding box center [110, 206] width 8 height 8
click at [0, 0] on input "checkbox" at bounding box center [0, 0] width 0 height 0
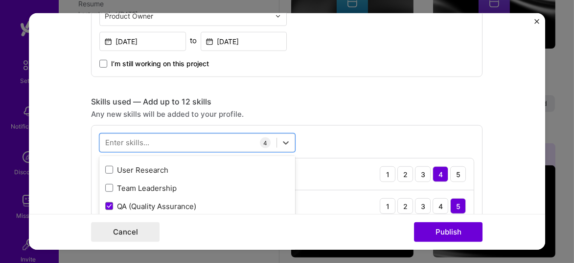
click at [372, 98] on div "Skills used — Add up to 12 skills" at bounding box center [288, 101] width 392 height 10
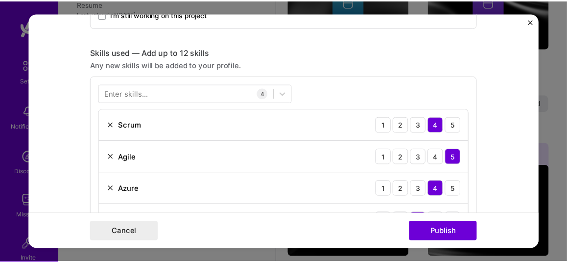
scroll to position [504, 0]
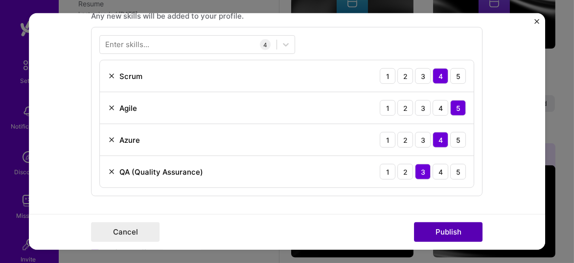
click at [446, 232] on button "Publish" at bounding box center [449, 232] width 69 height 20
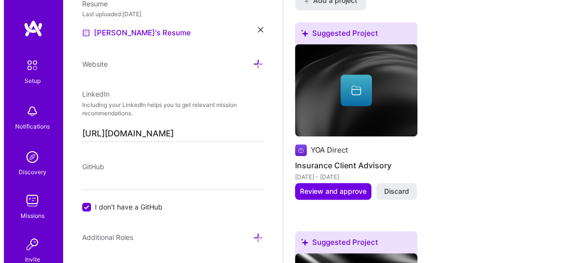
scroll to position [955, 0]
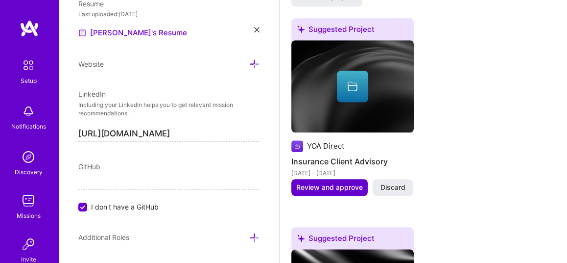
click at [336, 184] on span "Review and approve" at bounding box center [329, 187] width 67 height 10
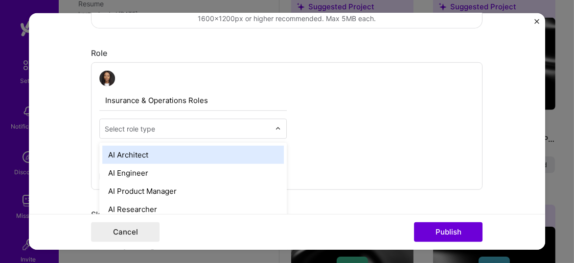
scroll to position [984, 0]
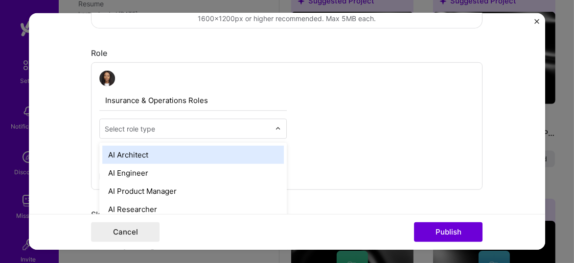
click at [214, 131] on input "text" at bounding box center [188, 128] width 166 height 10
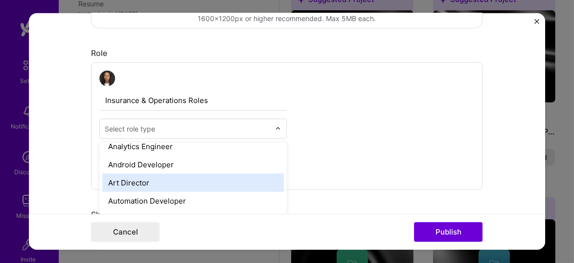
scroll to position [0, 0]
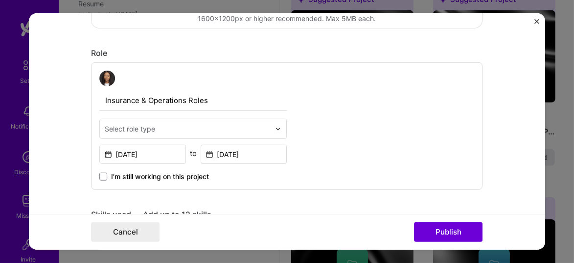
click at [380, 113] on div "Insurance & Operations Roles Select role type [DATE] to [DATE] I’m still workin…" at bounding box center [288, 125] width 392 height 127
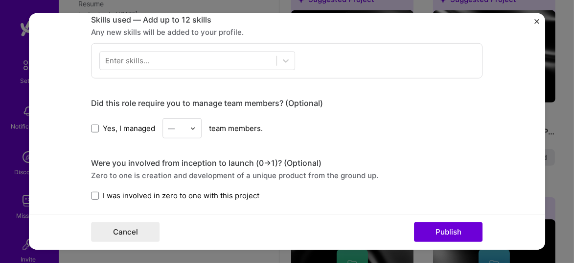
scroll to position [490, 0]
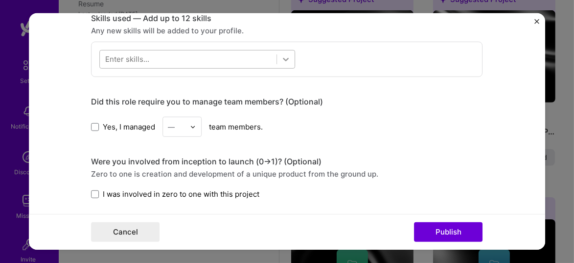
click at [285, 55] on icon at bounding box center [287, 59] width 10 height 10
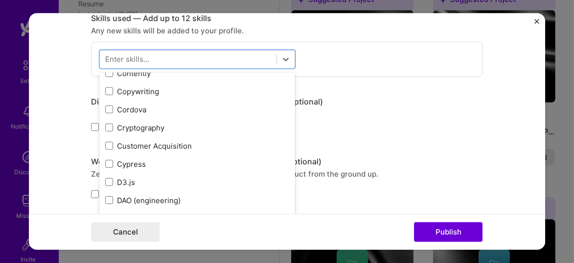
scroll to position [1616, 0]
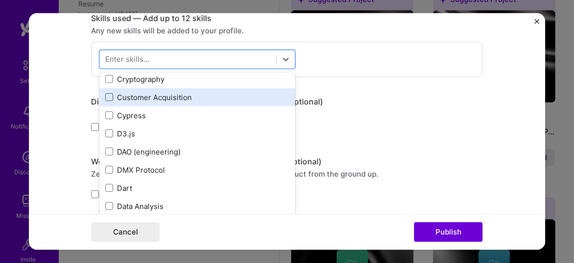
click at [106, 98] on span at bounding box center [110, 97] width 8 height 8
click at [0, 0] on input "checkbox" at bounding box center [0, 0] width 0 height 0
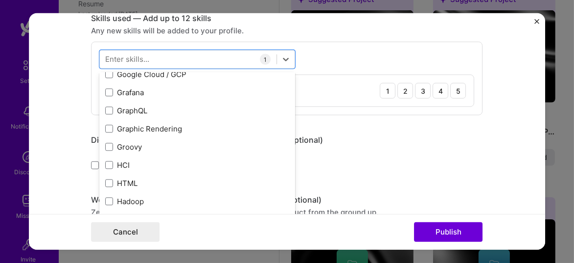
scroll to position [2938, 0]
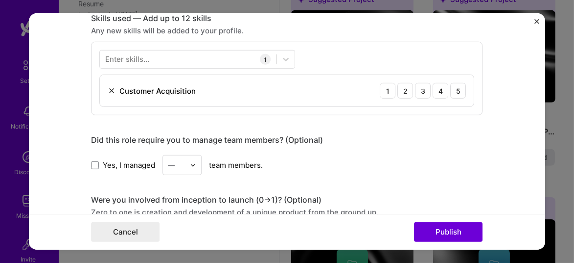
click at [315, 80] on div "Customer Acquisition 1 2 3 4 5" at bounding box center [287, 90] width 374 height 31
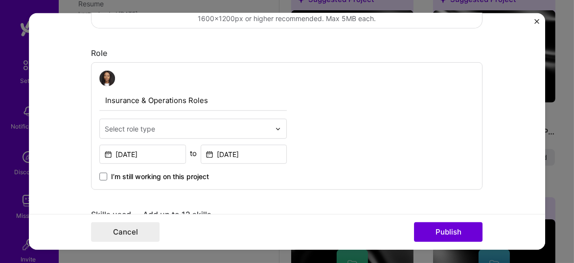
scroll to position [245, 0]
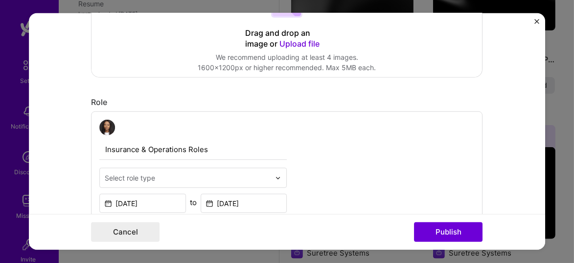
click at [191, 171] on div at bounding box center [188, 177] width 166 height 12
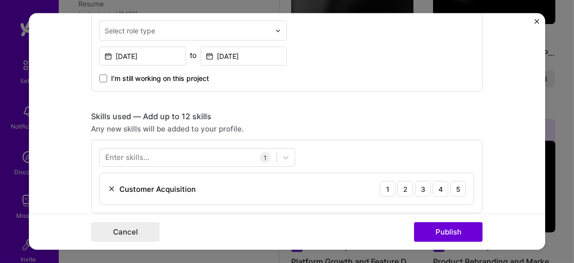
scroll to position [342, 0]
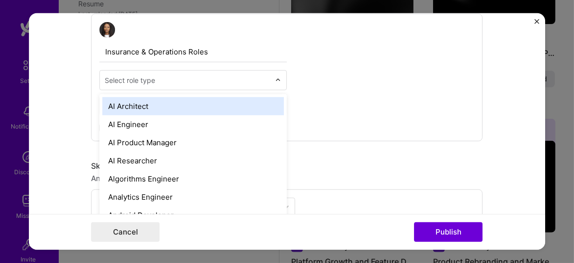
click at [276, 77] on img at bounding box center [279, 80] width 6 height 6
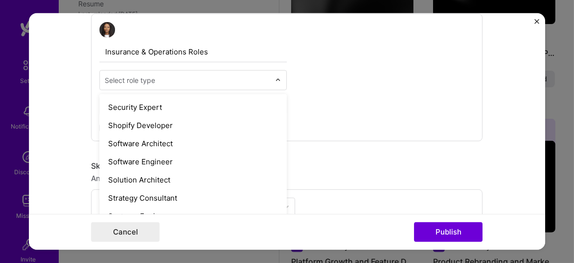
scroll to position [1029, 0]
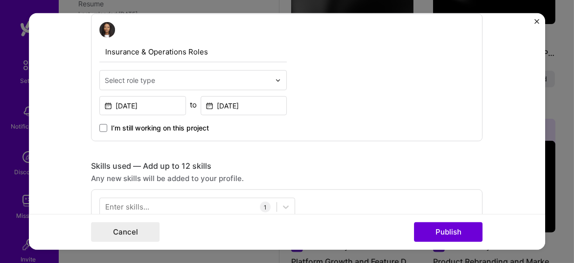
click at [71, 100] on form "Editing suggested project This project is suggested based on your LinkedIn, res…" at bounding box center [287, 131] width 517 height 236
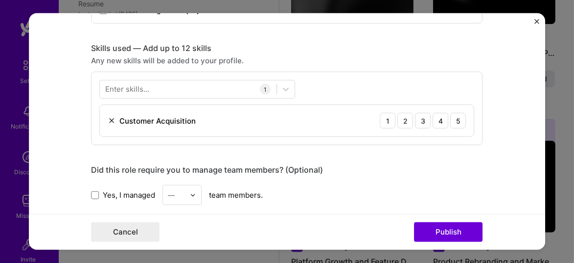
scroll to position [490, 0]
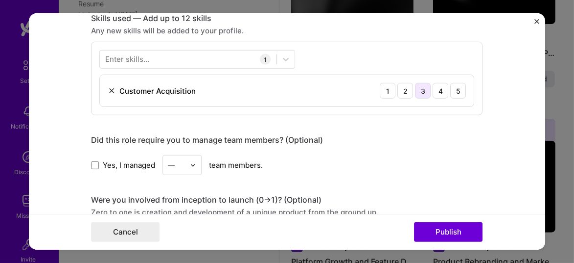
click at [422, 86] on div "3" at bounding box center [424, 91] width 16 height 16
click at [435, 87] on div "4" at bounding box center [441, 91] width 16 height 16
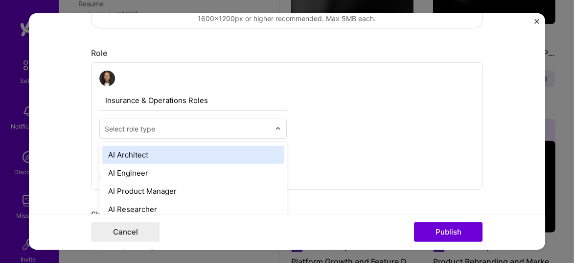
scroll to position [1093, 0]
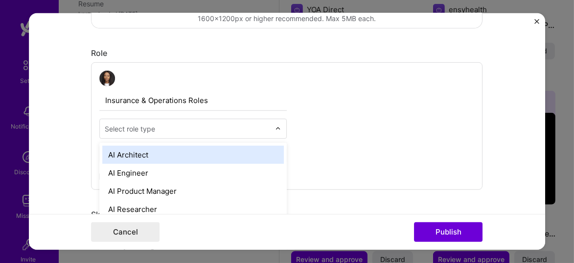
click at [158, 124] on input "text" at bounding box center [188, 128] width 166 height 10
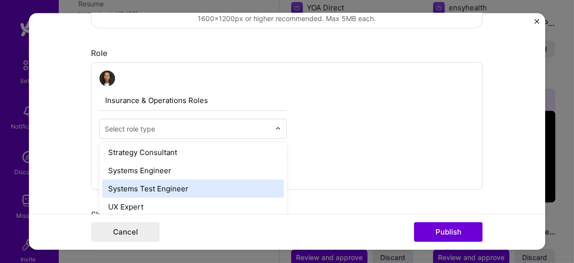
scroll to position [1127, 0]
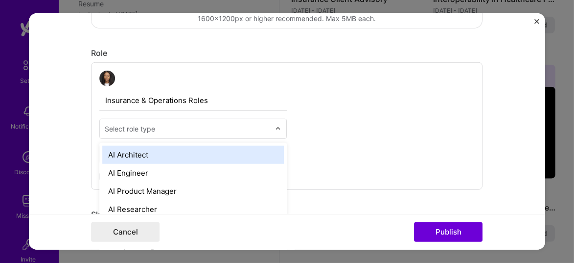
click at [140, 127] on div "Select role type" at bounding box center [130, 128] width 50 height 10
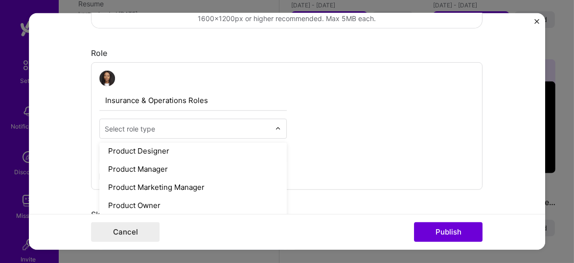
scroll to position [882, 0]
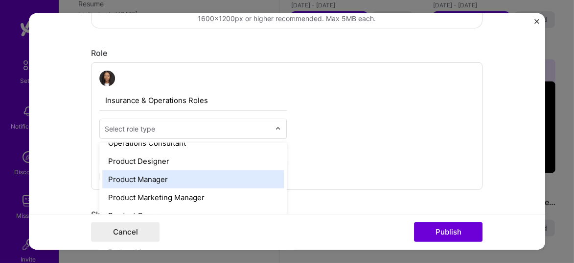
click at [126, 179] on div "Product Manager" at bounding box center [194, 179] width 182 height 18
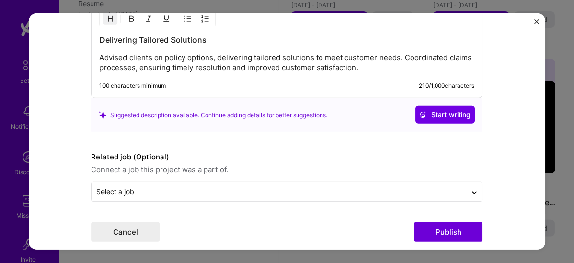
scroll to position [887, 0]
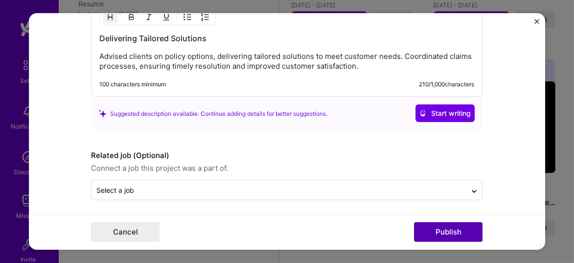
click at [431, 233] on button "Publish" at bounding box center [449, 232] width 69 height 20
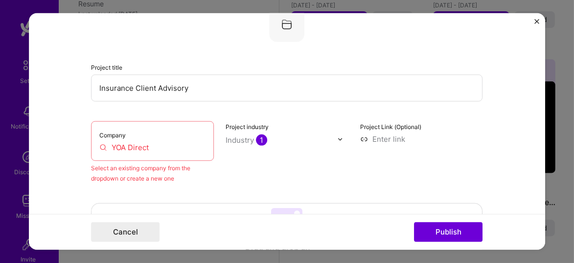
scroll to position [64, 0]
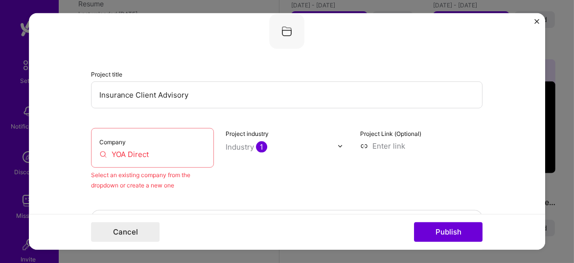
click at [149, 153] on input "YOA Direct" at bounding box center [153, 154] width 106 height 10
click at [127, 155] on input "YOA Direct" at bounding box center [153, 154] width 106 height 10
drag, startPoint x: 155, startPoint y: 151, endPoint x: 99, endPoint y: 149, distance: 56.3
click at [100, 149] on input "YOA Direct" at bounding box center [153, 154] width 106 height 10
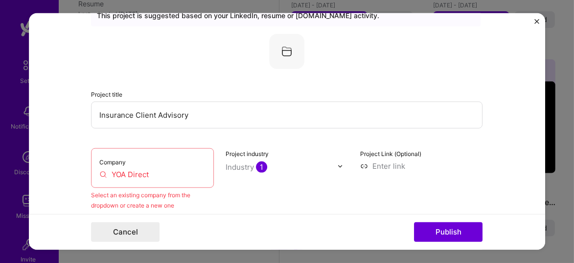
scroll to position [98, 0]
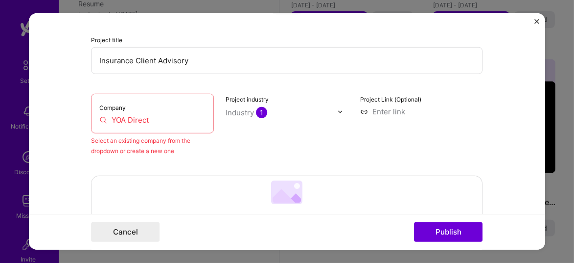
click at [140, 119] on input "YOA Direct" at bounding box center [153, 120] width 106 height 10
drag, startPoint x: 140, startPoint y: 119, endPoint x: 127, endPoint y: 117, distance: 13.4
click at [127, 117] on input "YOA Direct" at bounding box center [153, 120] width 106 height 10
click at [140, 116] on input "YOA Direct" at bounding box center [153, 120] width 106 height 10
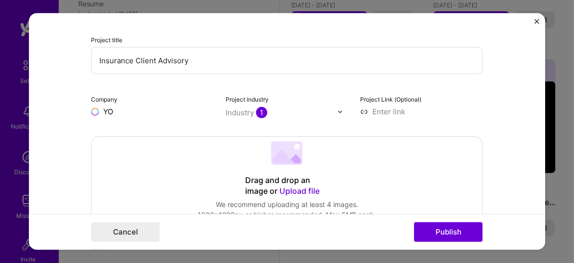
type input "Y"
type input "Yoa"
click at [158, 134] on div "Yoa" at bounding box center [156, 133] width 21 height 17
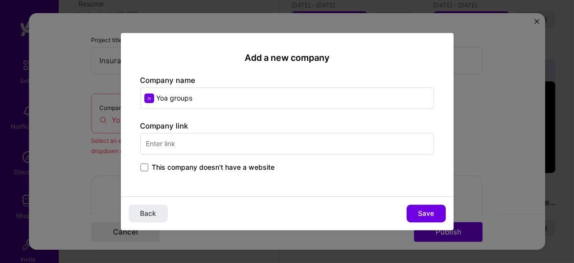
type input "Yoa groups"
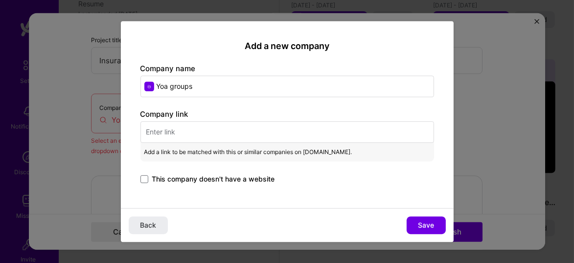
click at [176, 132] on input "text" at bounding box center [288, 132] width 294 height 22
paste input "[URL][DOMAIN_NAME]"
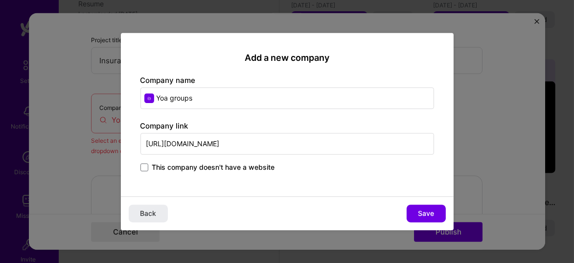
type input "[URL][DOMAIN_NAME]"
drag, startPoint x: 248, startPoint y: 143, endPoint x: 137, endPoint y: 135, distance: 111.4
click at [137, 135] on div "Add a new company Company name Yoa groups Company link [URL][DOMAIN_NAME] This …" at bounding box center [287, 114] width 333 height 163
click at [141, 213] on span "Back" at bounding box center [148, 213] width 16 height 10
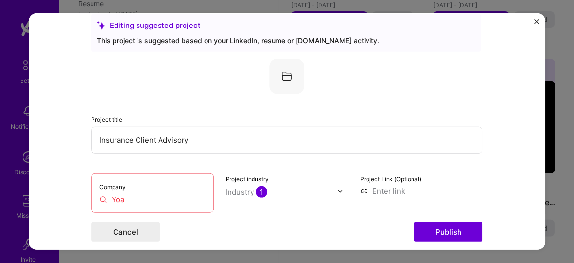
scroll to position [0, 0]
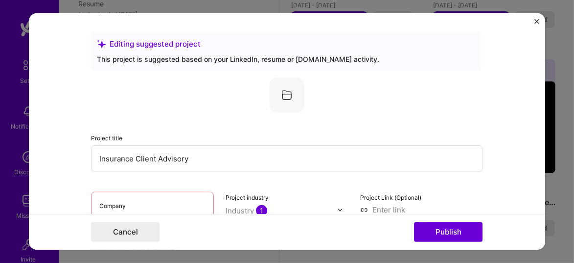
click at [539, 22] on img "Close" at bounding box center [537, 21] width 5 height 5
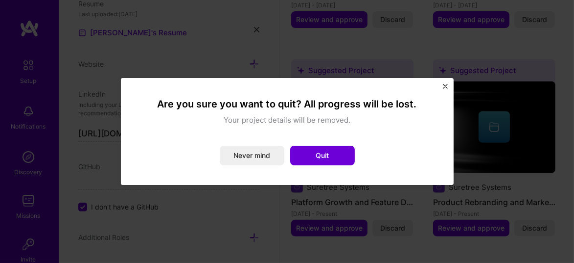
click at [445, 86] on img "Close" at bounding box center [445, 86] width 5 height 5
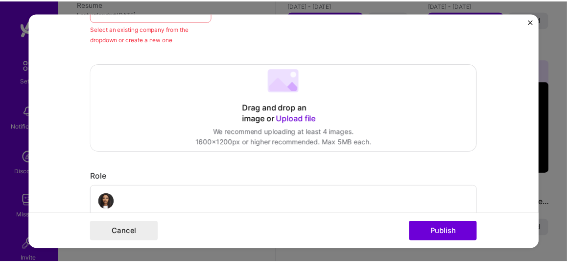
scroll to position [196, 0]
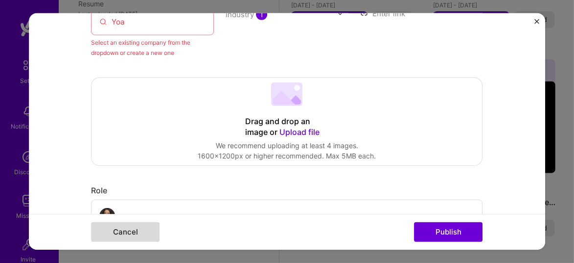
click at [146, 232] on button "Cancel" at bounding box center [126, 232] width 69 height 20
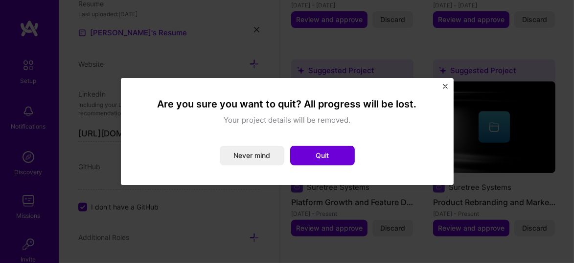
click at [317, 156] on button "Quit" at bounding box center [322, 155] width 65 height 20
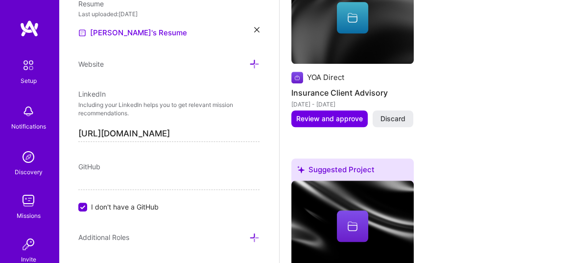
scroll to position [1025, 0]
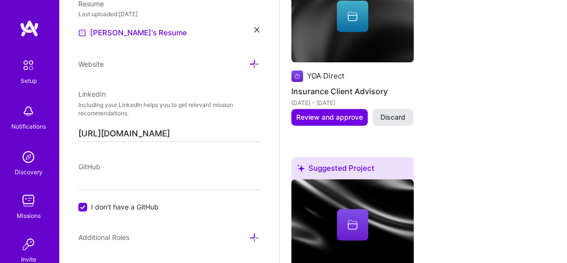
click at [388, 120] on button "Discard" at bounding box center [393, 117] width 41 height 17
click at [339, 115] on span "Review and approve" at bounding box center [329, 117] width 67 height 10
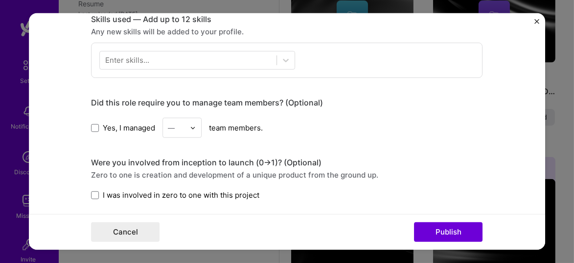
scroll to position [490, 0]
click at [282, 59] on icon at bounding box center [287, 59] width 10 height 10
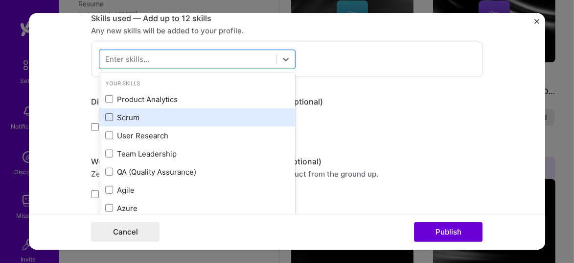
drag, startPoint x: 103, startPoint y: 98, endPoint x: 103, endPoint y: 112, distance: 13.7
click at [106, 99] on span at bounding box center [110, 99] width 8 height 8
click at [0, 0] on input "checkbox" at bounding box center [0, 0] width 0 height 0
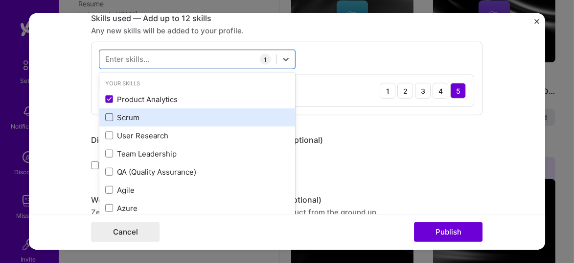
click at [106, 117] on span at bounding box center [110, 117] width 8 height 8
click at [0, 0] on input "checkbox" at bounding box center [0, 0] width 0 height 0
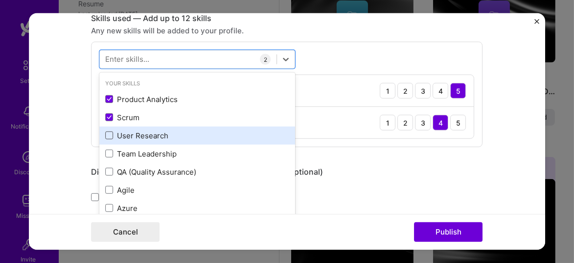
click at [106, 134] on span at bounding box center [110, 135] width 8 height 8
click at [0, 0] on input "checkbox" at bounding box center [0, 0] width 0 height 0
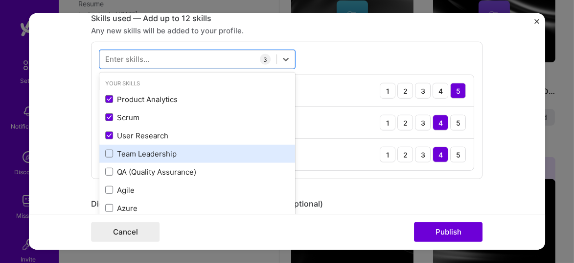
click at [106, 155] on div "Team Leadership" at bounding box center [198, 153] width 184 height 10
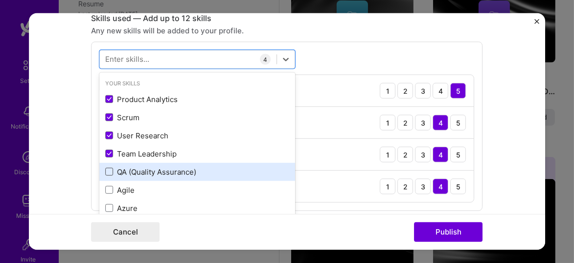
click at [106, 173] on span at bounding box center [110, 171] width 8 height 8
click at [0, 0] on input "checkbox" at bounding box center [0, 0] width 0 height 0
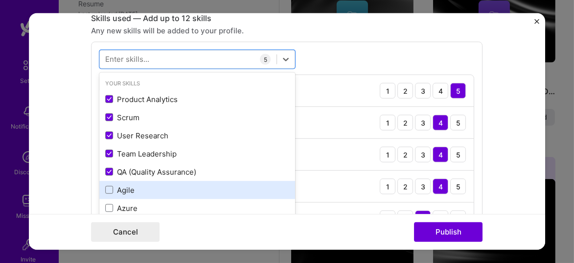
click at [101, 187] on div "Agile" at bounding box center [198, 190] width 196 height 18
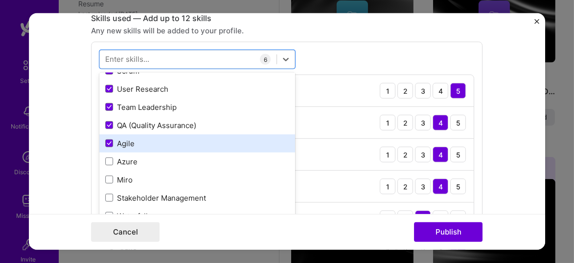
scroll to position [98, 0]
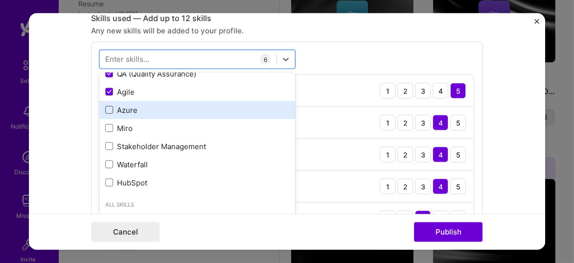
click at [109, 110] on span at bounding box center [110, 110] width 8 height 8
click at [0, 0] on input "checkbox" at bounding box center [0, 0] width 0 height 0
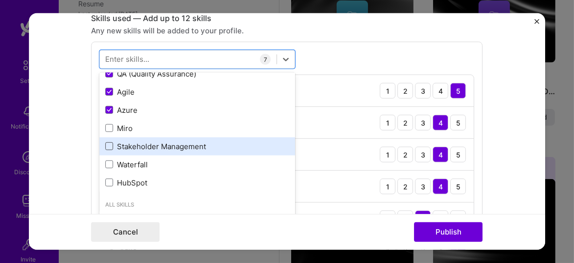
click at [108, 144] on span at bounding box center [110, 146] width 8 height 8
click at [0, 0] on input "checkbox" at bounding box center [0, 0] width 0 height 0
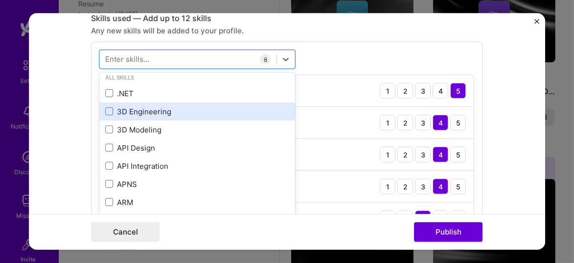
scroll to position [245, 0]
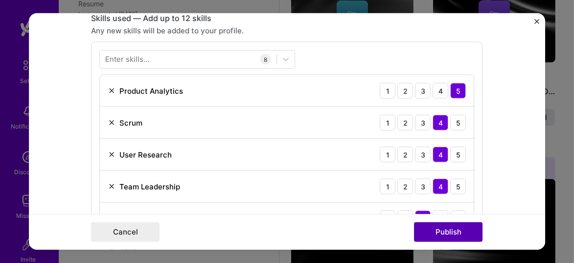
click at [461, 239] on button "Publish" at bounding box center [449, 232] width 69 height 20
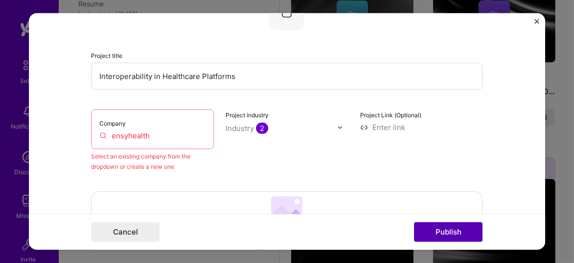
scroll to position [64, 0]
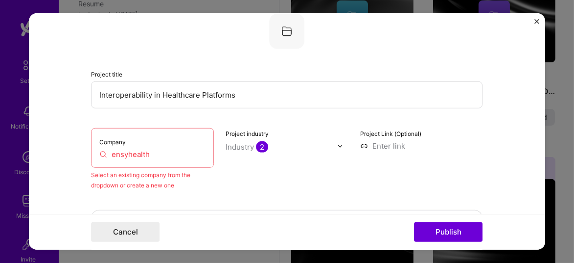
click at [169, 157] on input "ensyhealth" at bounding box center [153, 154] width 106 height 10
drag, startPoint x: 166, startPoint y: 155, endPoint x: 87, endPoint y: 143, distance: 79.9
click at [92, 143] on div "Company ensyhealth" at bounding box center [153, 148] width 123 height 40
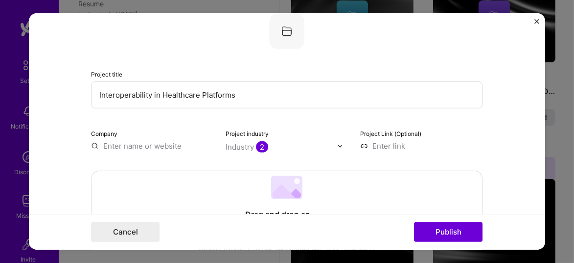
click at [103, 143] on input "text" at bounding box center [153, 146] width 123 height 10
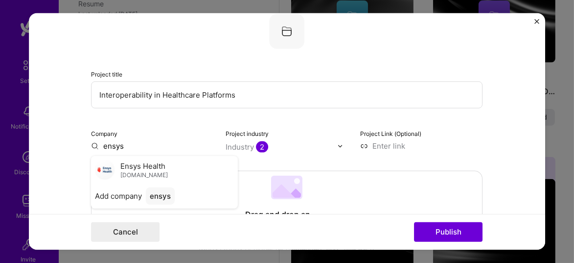
click at [121, 174] on span "[DOMAIN_NAME]" at bounding box center [145, 174] width 48 height 8
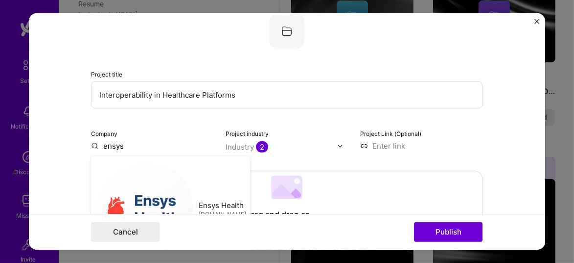
type input "Ensys Health"
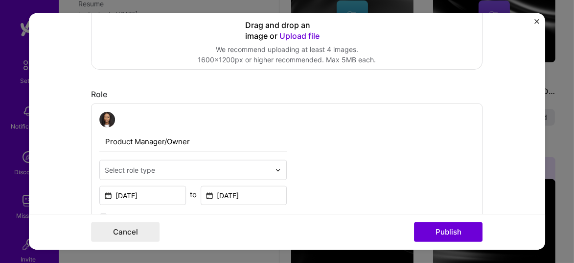
scroll to position [309, 0]
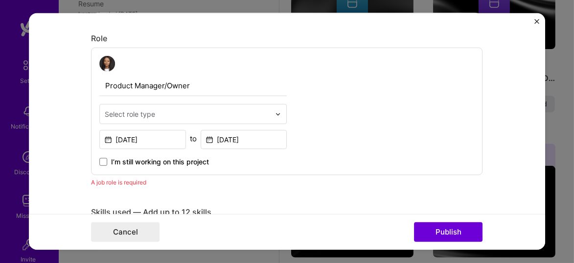
click at [186, 114] on input "text" at bounding box center [188, 114] width 166 height 10
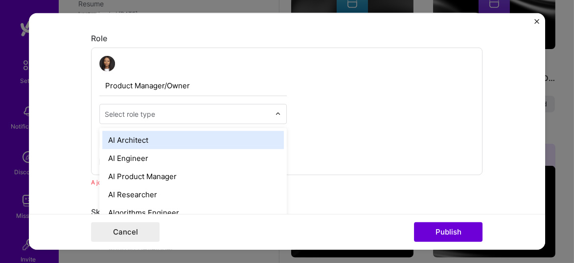
scroll to position [1039, 0]
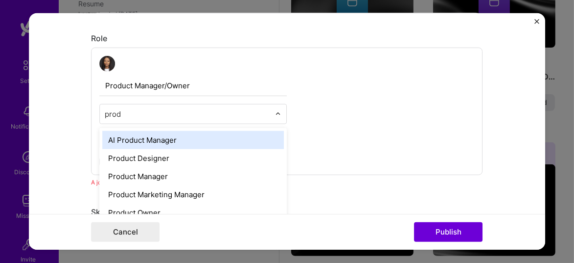
type input "produ"
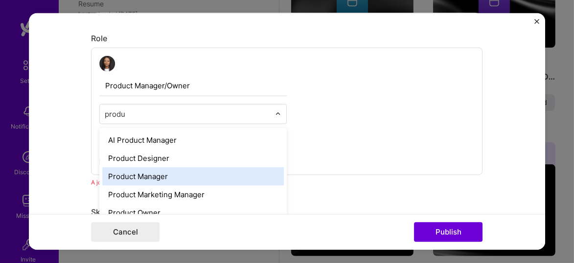
click at [137, 173] on div "Product Manager" at bounding box center [194, 176] width 182 height 18
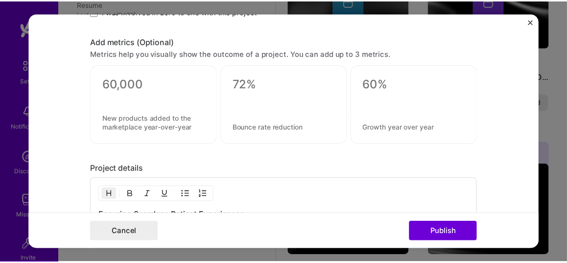
scroll to position [945, 0]
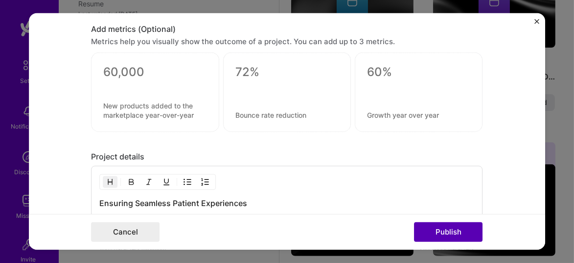
click at [430, 229] on button "Publish" at bounding box center [449, 232] width 69 height 20
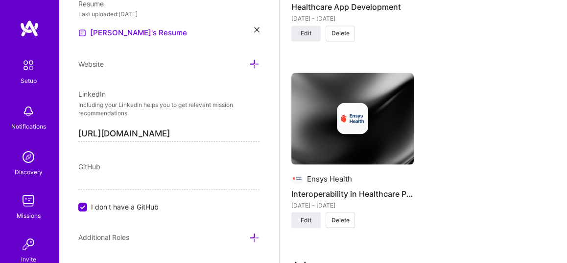
scroll to position [1920, 0]
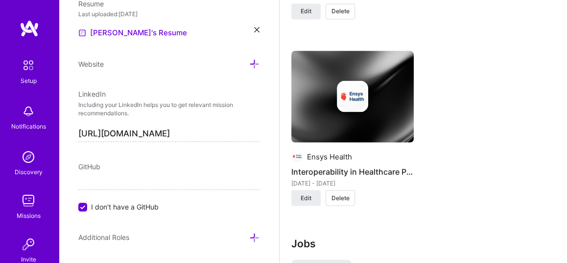
click at [336, 199] on button "Delete" at bounding box center [340, 198] width 29 height 16
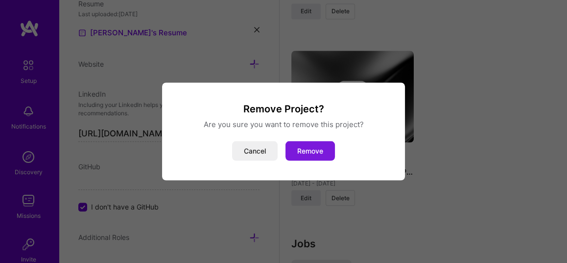
click at [305, 149] on button "Remove" at bounding box center [310, 151] width 49 height 20
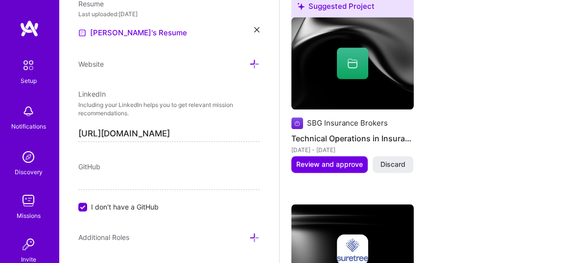
scroll to position [1375, 0]
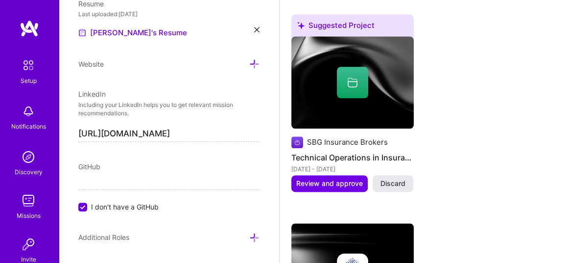
click at [382, 181] on span "Discard" at bounding box center [393, 183] width 25 height 10
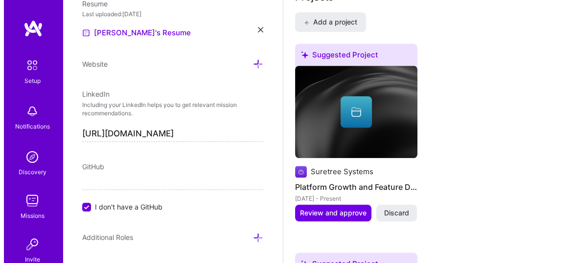
scroll to position [934, 0]
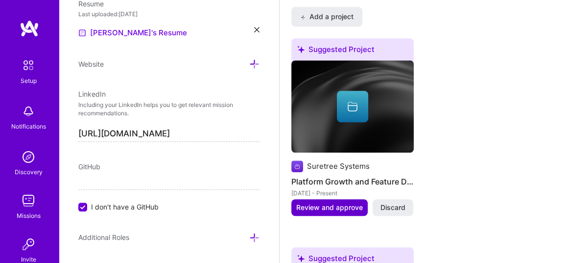
click at [323, 210] on button "Review and approve" at bounding box center [329, 207] width 76 height 17
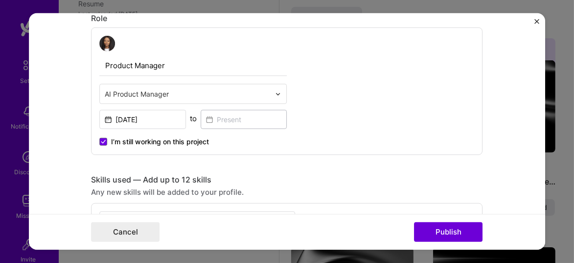
scroll to position [342, 0]
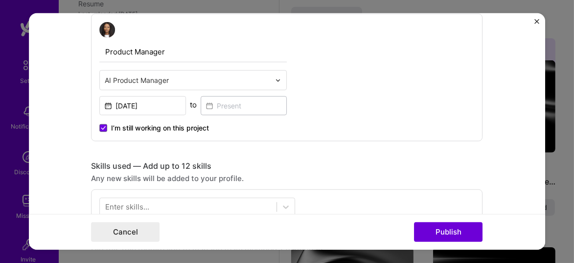
click at [157, 79] on input "text" at bounding box center [188, 80] width 166 height 10
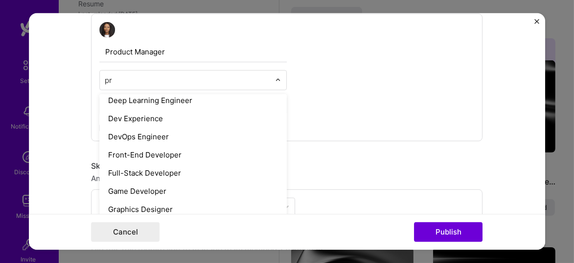
scroll to position [0, 0]
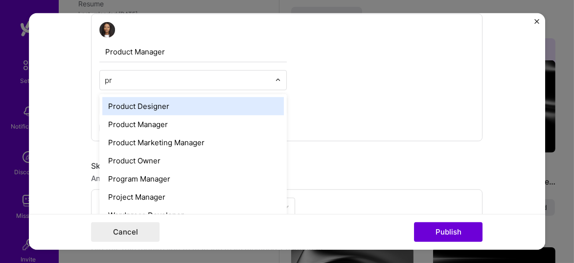
type input "pro"
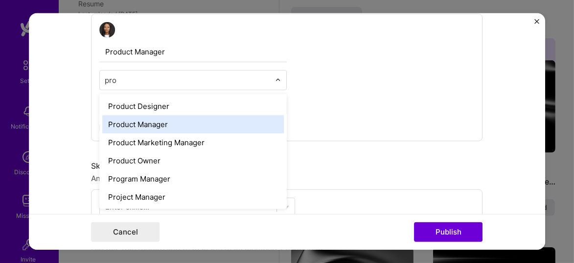
click at [121, 122] on div "Product Manager" at bounding box center [194, 124] width 182 height 18
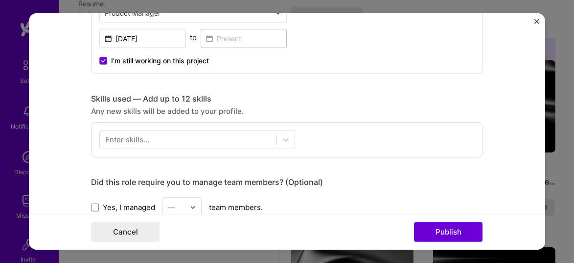
scroll to position [441, 0]
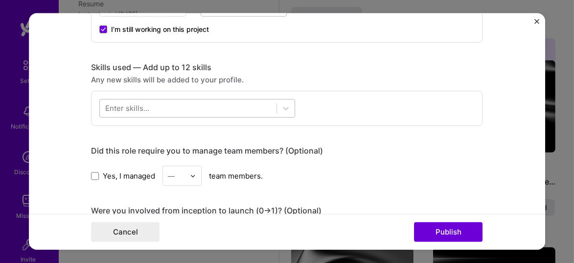
click at [172, 107] on div at bounding box center [188, 108] width 177 height 16
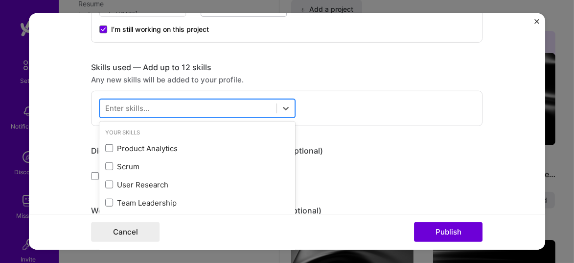
scroll to position [942, 0]
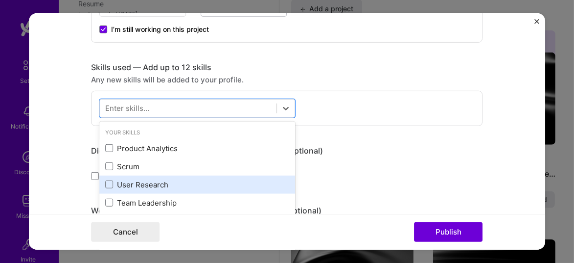
drag, startPoint x: 107, startPoint y: 146, endPoint x: 114, endPoint y: 182, distance: 36.5
click at [107, 146] on span at bounding box center [110, 148] width 8 height 8
click at [0, 0] on input "checkbox" at bounding box center [0, 0] width 0 height 0
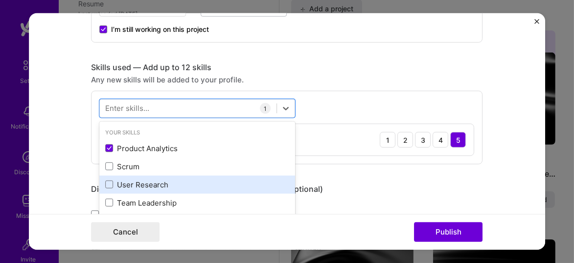
click at [110, 183] on div "User Research" at bounding box center [198, 184] width 184 height 10
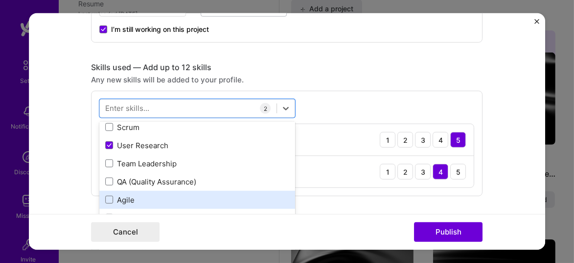
scroll to position [49, 0]
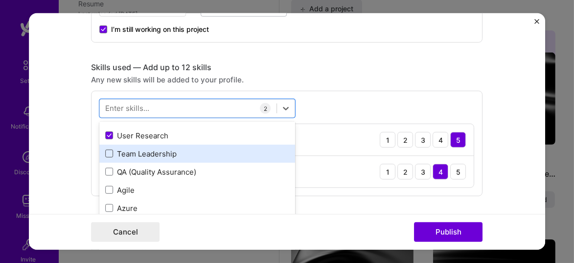
click at [106, 152] on span at bounding box center [110, 153] width 8 height 8
click at [0, 0] on input "checkbox" at bounding box center [0, 0] width 0 height 0
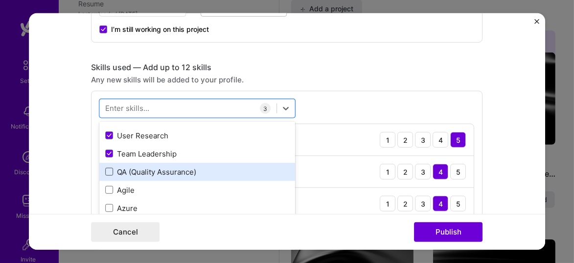
click at [106, 167] on span at bounding box center [110, 171] width 8 height 8
click at [0, 0] on input "checkbox" at bounding box center [0, 0] width 0 height 0
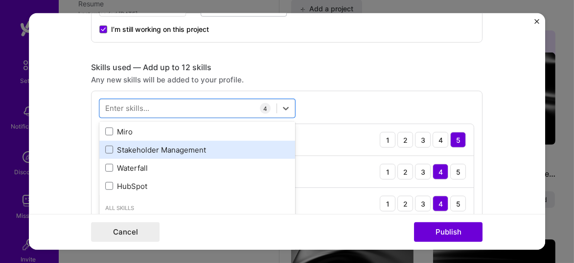
scroll to position [146, 0]
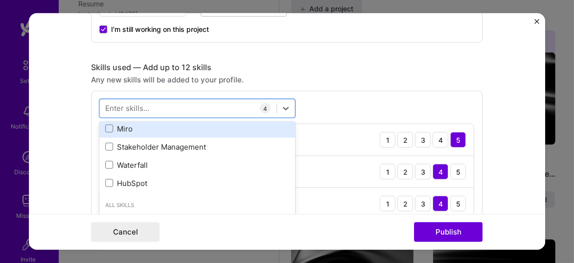
click at [106, 130] on div "Miro" at bounding box center [198, 128] width 184 height 10
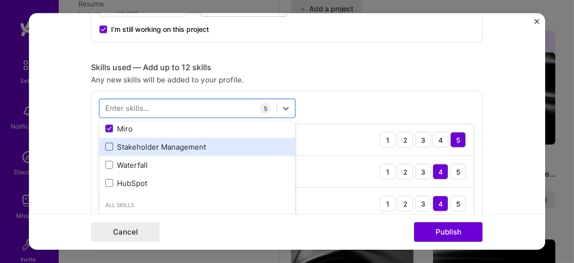
click at [107, 147] on span at bounding box center [110, 147] width 8 height 8
click at [0, 0] on input "checkbox" at bounding box center [0, 0] width 0 height 0
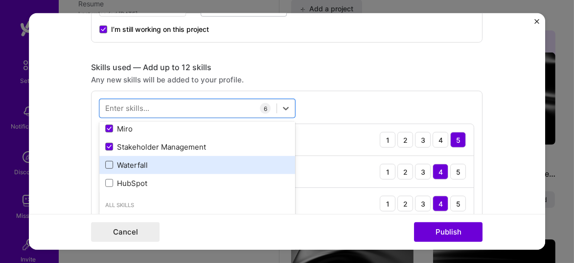
click at [108, 162] on span at bounding box center [110, 165] width 8 height 8
click at [0, 0] on input "checkbox" at bounding box center [0, 0] width 0 height 0
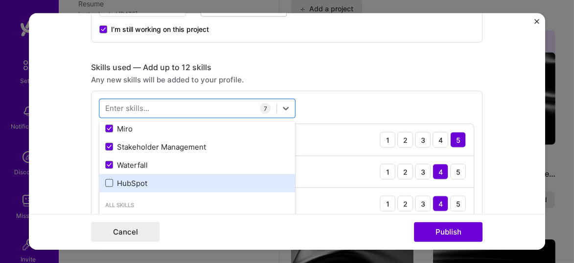
click at [108, 182] on span at bounding box center [110, 183] width 8 height 8
click at [0, 0] on input "checkbox" at bounding box center [0, 0] width 0 height 0
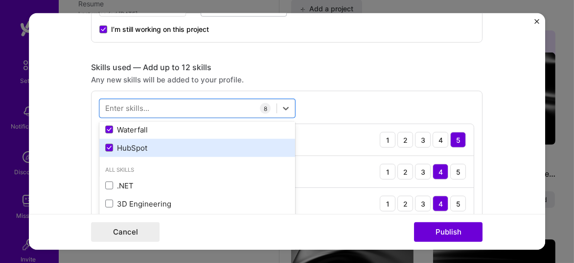
scroll to position [196, 0]
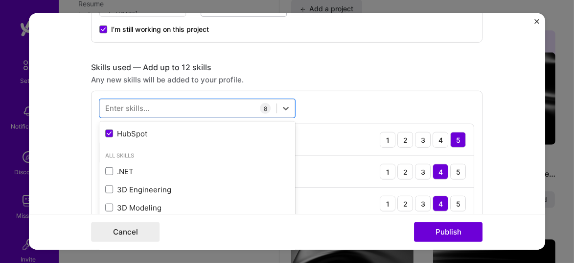
click at [377, 79] on div "Any new skills will be added to your profile." at bounding box center [288, 79] width 392 height 10
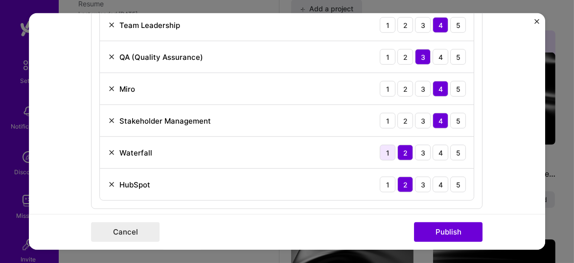
scroll to position [637, 0]
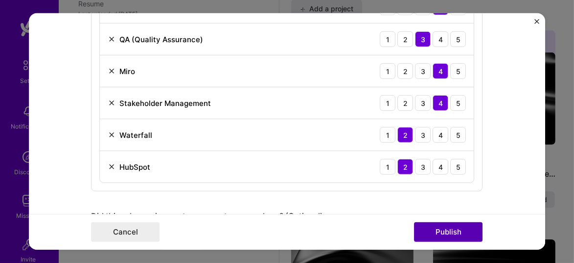
click at [430, 229] on button "Publish" at bounding box center [449, 232] width 69 height 20
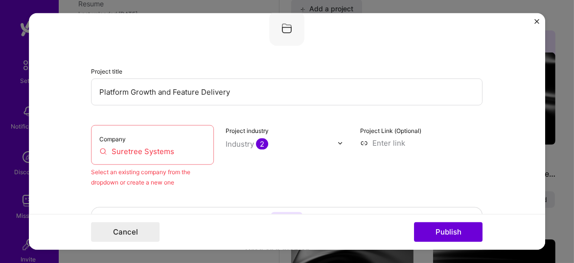
scroll to position [64, 0]
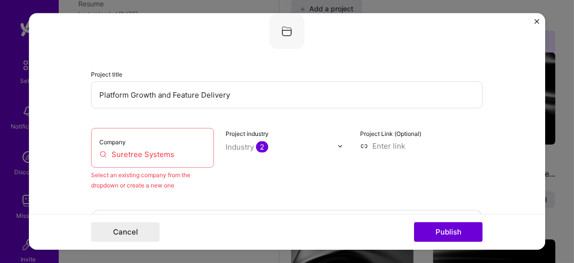
click at [166, 153] on input "Suretree Systems" at bounding box center [153, 154] width 106 height 10
drag, startPoint x: 170, startPoint y: 153, endPoint x: 105, endPoint y: 153, distance: 65.6
click at [105, 153] on input "Suretree Systems" at bounding box center [153, 154] width 106 height 10
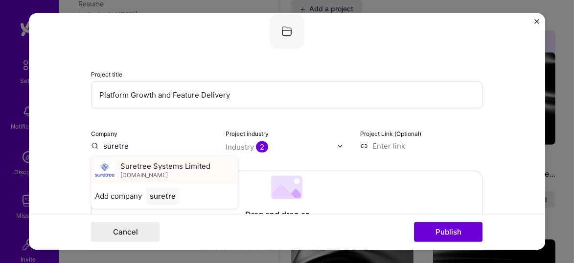
click at [157, 161] on span "Suretree Systems Limited" at bounding box center [166, 165] width 90 height 10
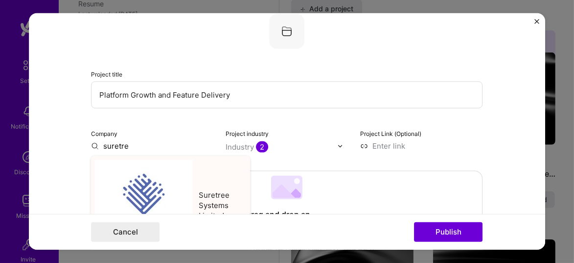
type input "Suretree Systems Limited"
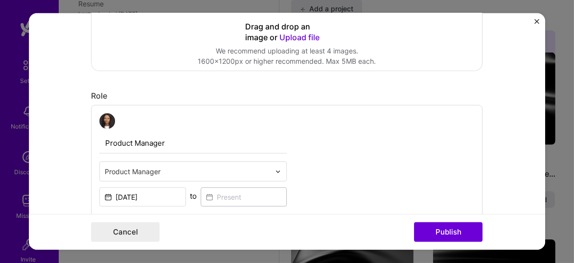
scroll to position [260, 0]
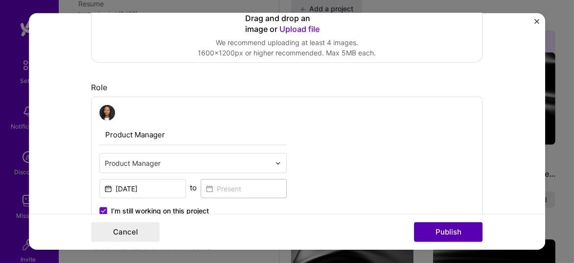
click at [443, 231] on button "Publish" at bounding box center [449, 232] width 69 height 20
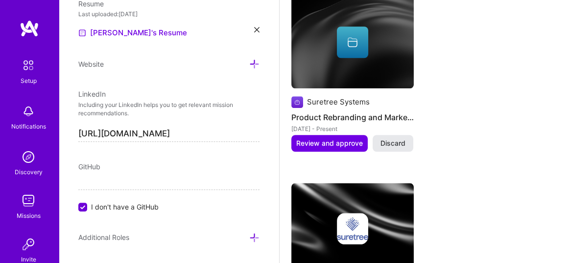
scroll to position [991, 0]
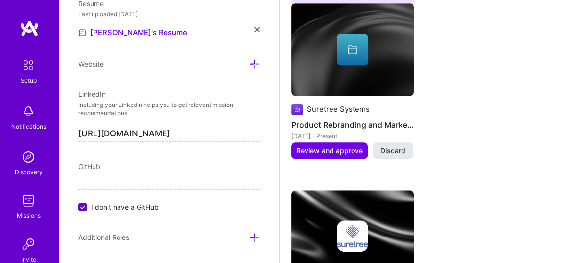
click at [386, 146] on span "Discard" at bounding box center [393, 150] width 25 height 10
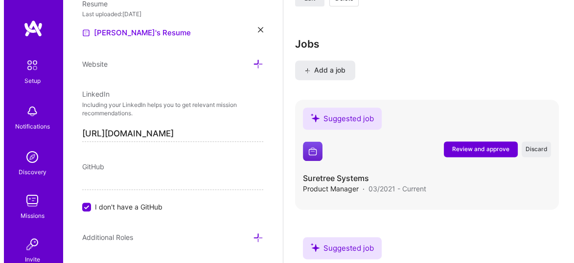
scroll to position [1530, 0]
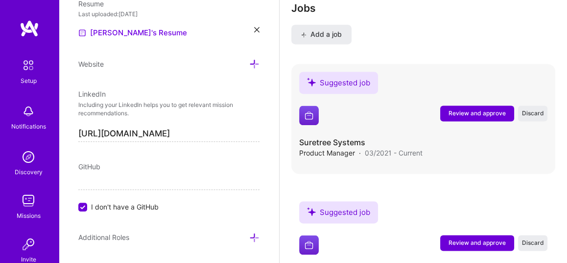
click at [482, 110] on span "Review and approve" at bounding box center [477, 113] width 57 height 8
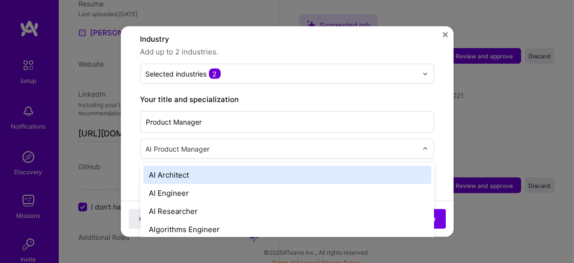
scroll to position [1534, 0]
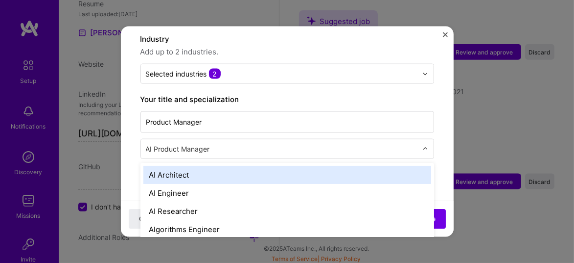
click at [230, 143] on div at bounding box center [283, 149] width 274 height 12
type input "pro"
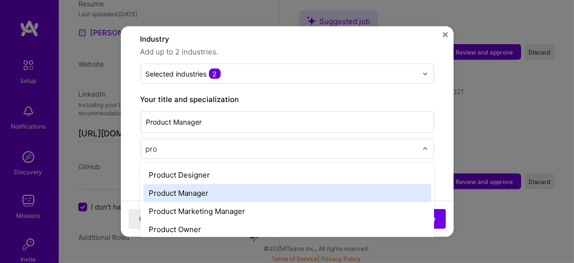
click at [182, 184] on div "Product Manager" at bounding box center [287, 193] width 288 height 18
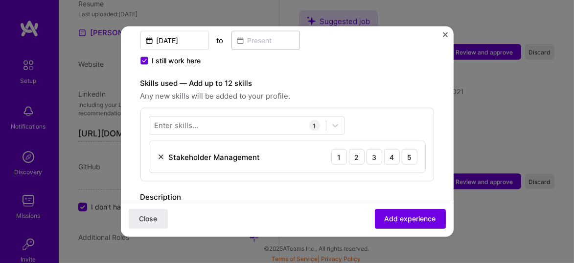
scroll to position [342, 0]
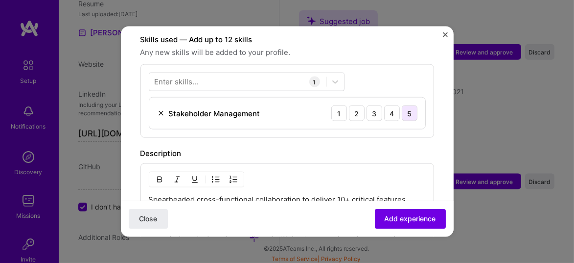
click at [402, 105] on div "5" at bounding box center [410, 113] width 16 height 16
click at [333, 77] on icon at bounding box center [336, 82] width 10 height 10
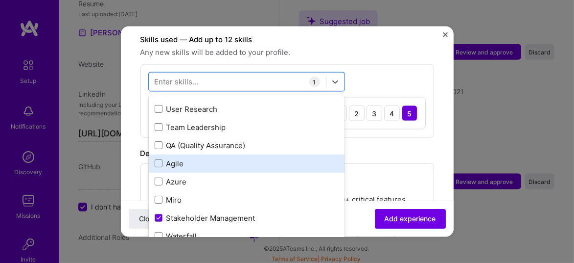
scroll to position [98, 0]
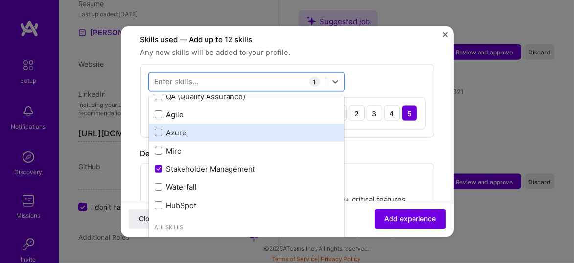
click at [159, 128] on span at bounding box center [159, 132] width 8 height 8
click at [0, 0] on input "checkbox" at bounding box center [0, 0] width 0 height 0
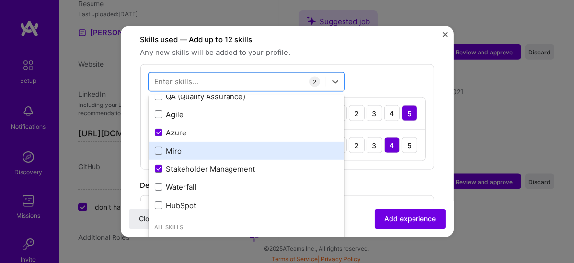
drag, startPoint x: 156, startPoint y: 137, endPoint x: 156, endPoint y: 131, distance: 5.9
click at [156, 146] on span at bounding box center [159, 150] width 8 height 8
click at [0, 0] on input "checkbox" at bounding box center [0, 0] width 0 height 0
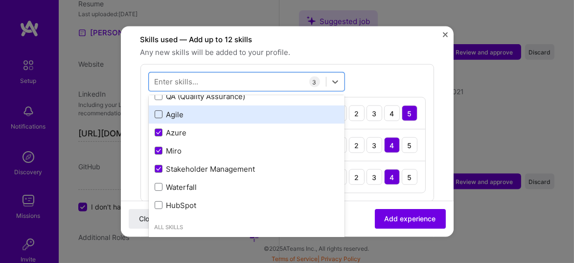
click at [158, 110] on span at bounding box center [159, 114] width 8 height 8
click at [0, 0] on input "checkbox" at bounding box center [0, 0] width 0 height 0
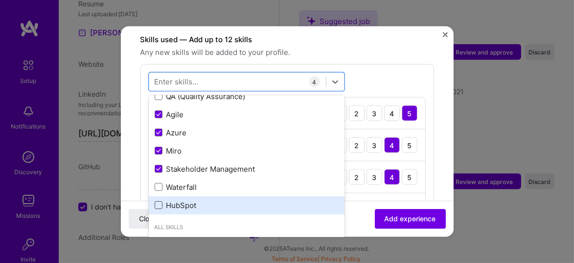
click at [156, 201] on span at bounding box center [159, 205] width 8 height 8
click at [0, 0] on input "checkbox" at bounding box center [0, 0] width 0 height 0
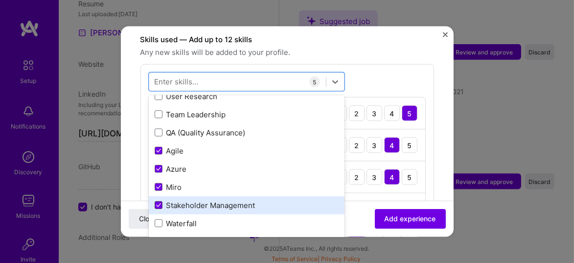
scroll to position [49, 0]
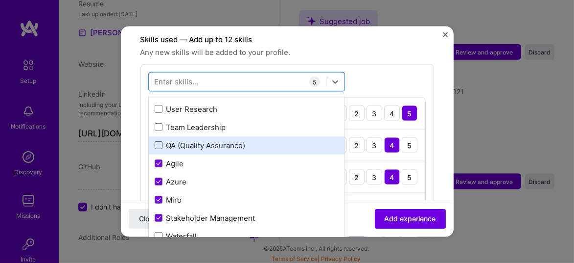
click at [155, 141] on span at bounding box center [159, 145] width 8 height 8
click at [0, 0] on input "checkbox" at bounding box center [0, 0] width 0 height 0
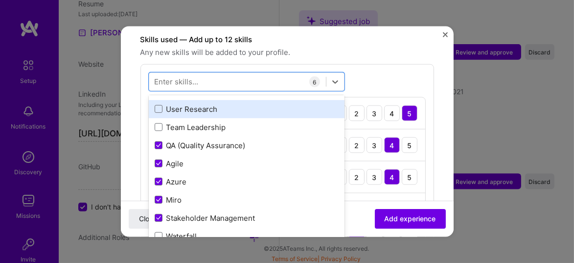
click at [159, 103] on div "User Research" at bounding box center [247, 108] width 184 height 10
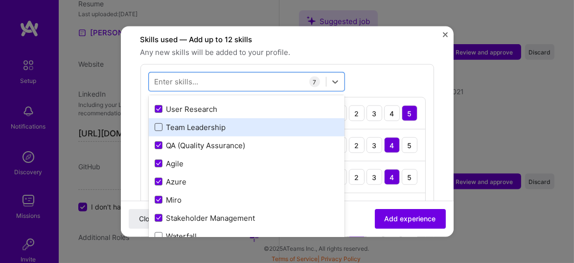
click at [157, 123] on span at bounding box center [159, 127] width 8 height 8
click at [0, 0] on input "checkbox" at bounding box center [0, 0] width 0 height 0
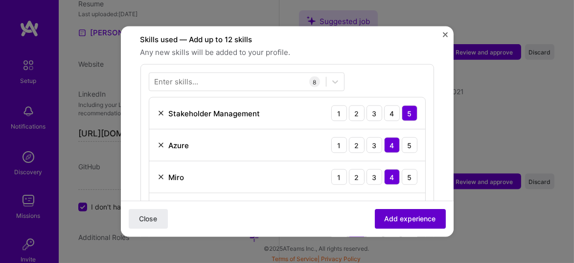
click at [403, 217] on span "Add experience" at bounding box center [410, 219] width 51 height 10
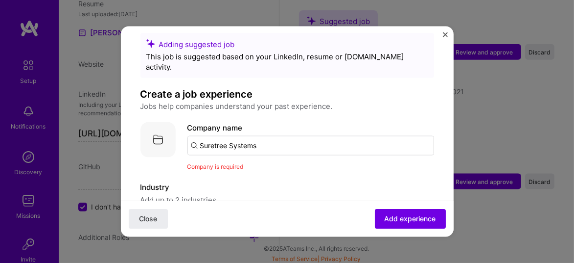
scroll to position [0, 0]
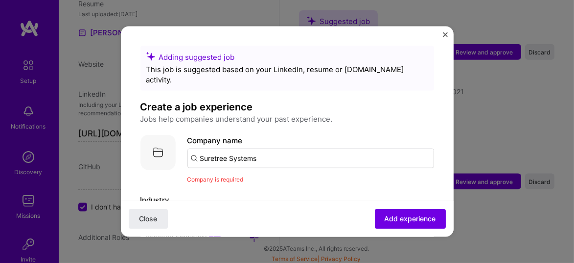
click at [272, 151] on input "Suretree Systems" at bounding box center [311, 158] width 247 height 20
drag, startPoint x: 220, startPoint y: 144, endPoint x: 174, endPoint y: 142, distance: 46.6
click at [175, 144] on div "Company logo Company name Suretree Systems Company is required" at bounding box center [288, 159] width 294 height 49
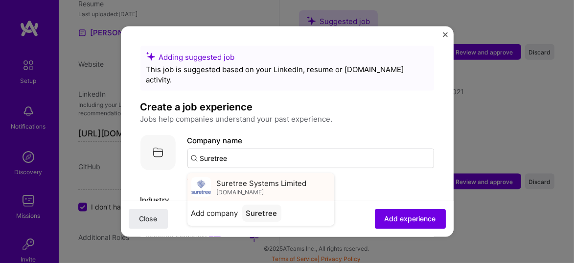
click at [211, 178] on div "Suretree Systems Limited [DOMAIN_NAME]" at bounding box center [261, 186] width 147 height 27
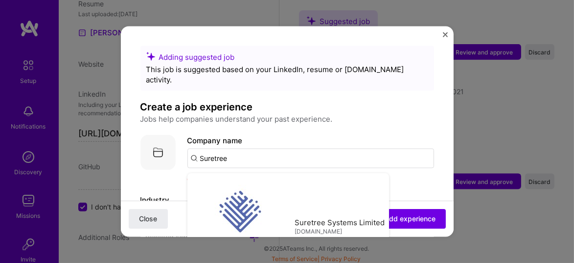
type input "Suretree Systems Limited"
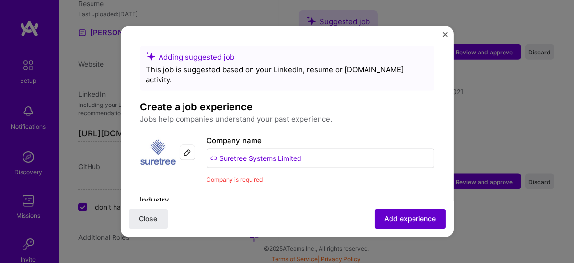
click at [394, 218] on span "Add experience" at bounding box center [410, 219] width 51 height 10
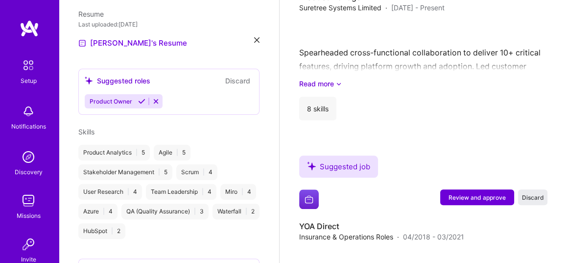
scroll to position [1157, 0]
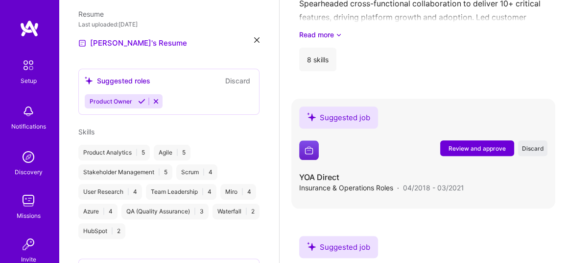
click at [474, 144] on span "Review and approve" at bounding box center [477, 148] width 57 height 8
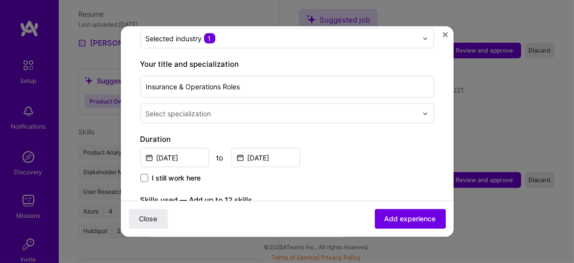
scroll to position [196, 0]
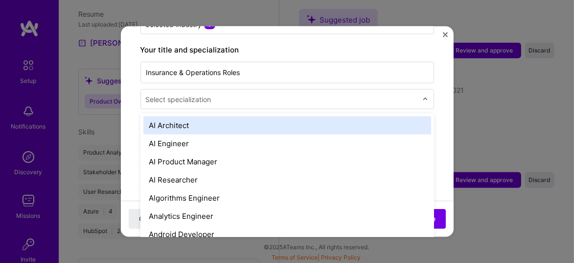
click at [187, 94] on div "Select specialization" at bounding box center [179, 99] width 66 height 10
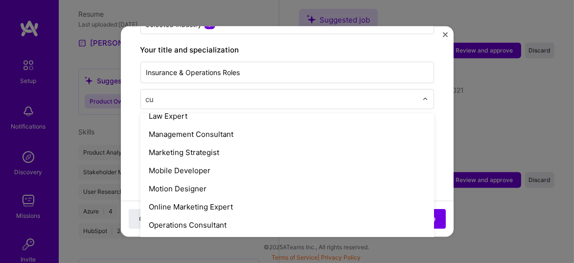
scroll to position [0, 0]
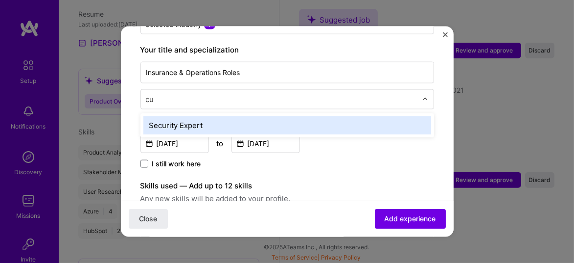
type input "c"
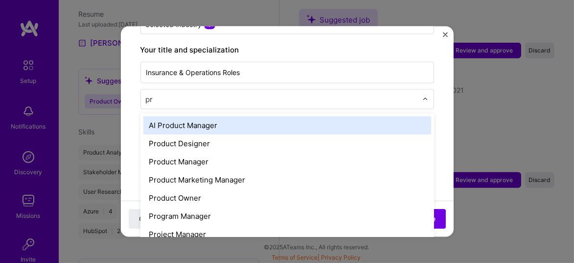
type input "pro"
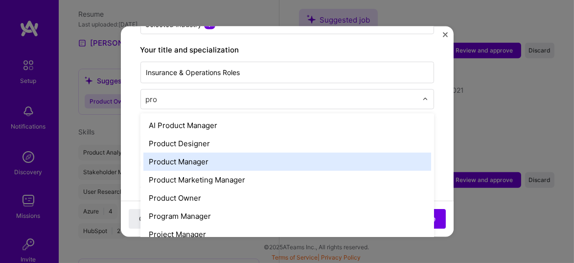
click at [192, 152] on div "Product Manager" at bounding box center [287, 161] width 288 height 18
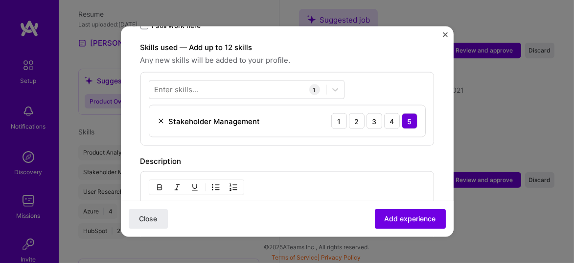
scroll to position [342, 0]
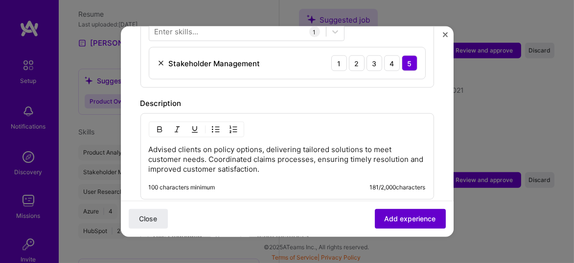
click at [403, 226] on button "Add experience" at bounding box center [410, 219] width 71 height 20
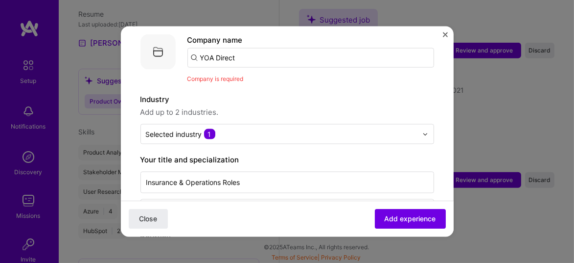
scroll to position [97, 0]
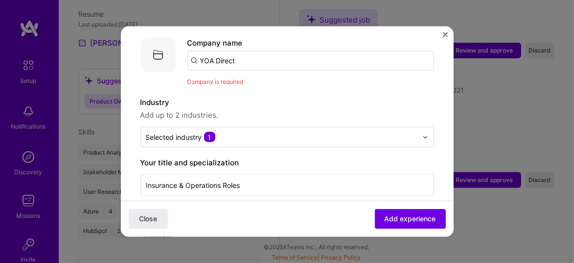
drag, startPoint x: 212, startPoint y: 41, endPoint x: 193, endPoint y: 41, distance: 18.1
click at [193, 51] on input "YOA Direct" at bounding box center [311, 61] width 247 height 20
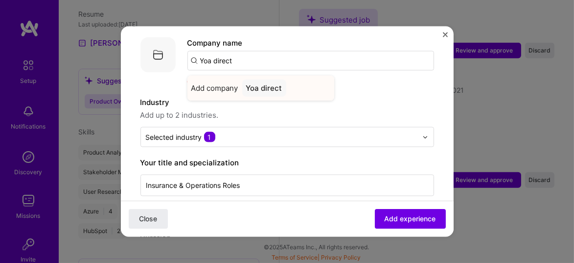
type input "Yoa direct"
click at [258, 79] on div "Yoa direct" at bounding box center [264, 87] width 44 height 17
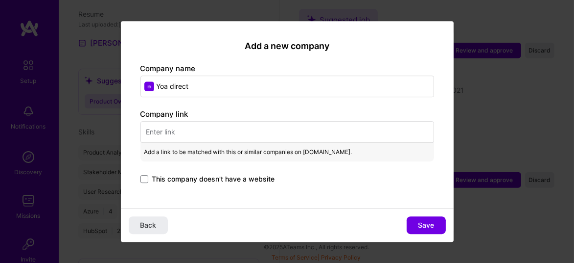
click at [195, 127] on input "text" at bounding box center [288, 132] width 294 height 22
paste input "[URL][DOMAIN_NAME]"
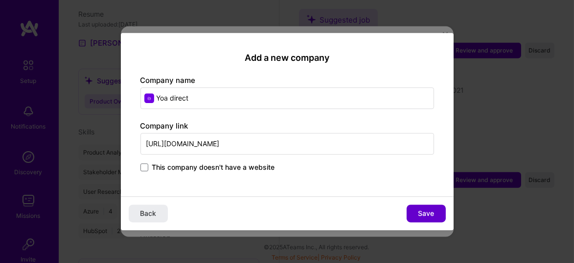
type input "[URL][DOMAIN_NAME]"
click at [425, 213] on span "Save" at bounding box center [426, 213] width 16 height 10
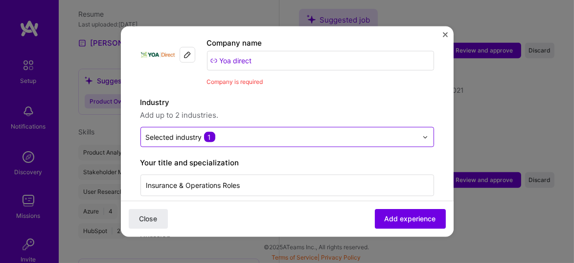
click at [310, 132] on input "text" at bounding box center [282, 137] width 272 height 10
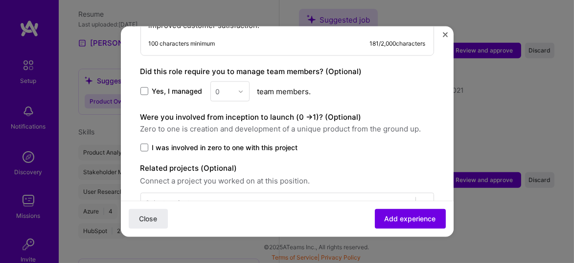
scroll to position [566, 0]
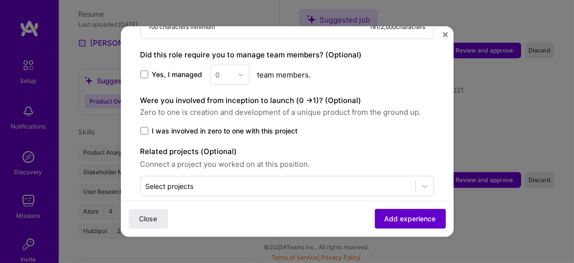
click at [391, 221] on span "Add experience" at bounding box center [410, 219] width 51 height 10
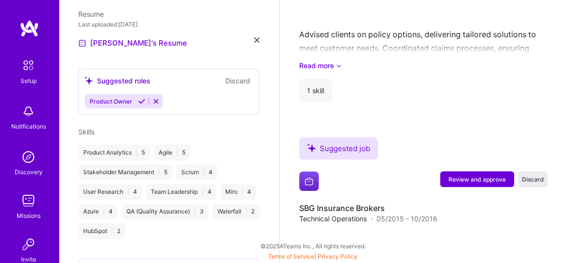
scroll to position [1320, 0]
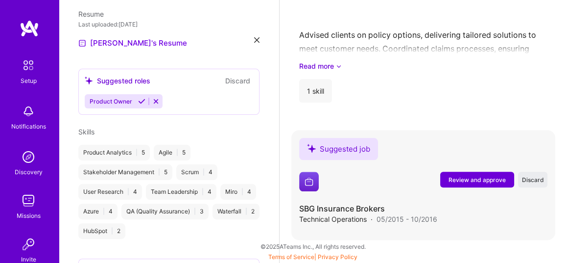
click at [478, 181] on span "Review and approve" at bounding box center [477, 179] width 57 height 8
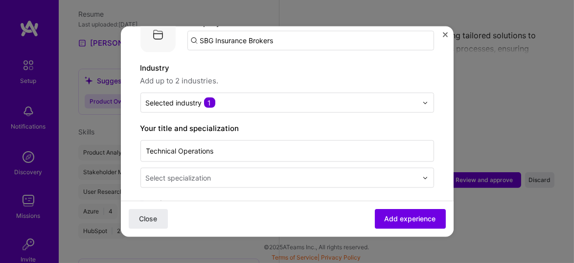
scroll to position [146, 0]
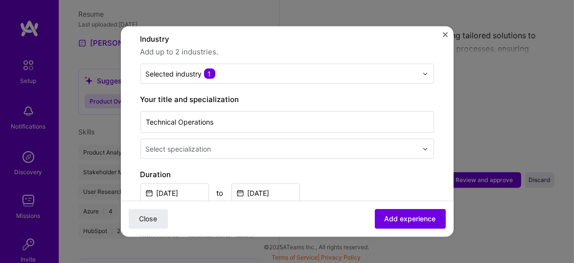
click at [195, 143] on div "Select specialization" at bounding box center [179, 148] width 66 height 10
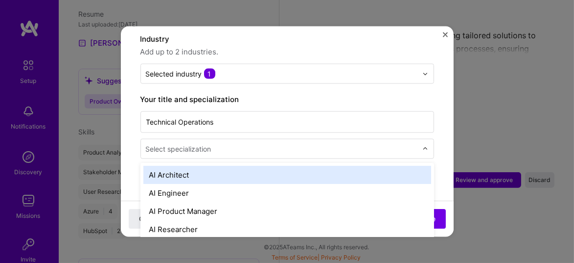
scroll to position [49, 0]
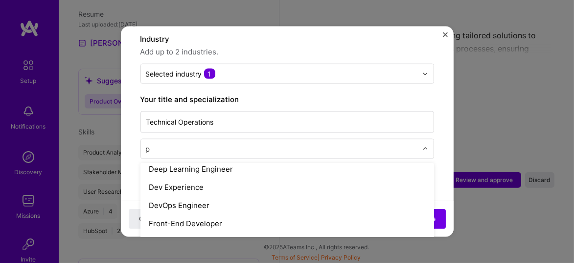
type input "pr"
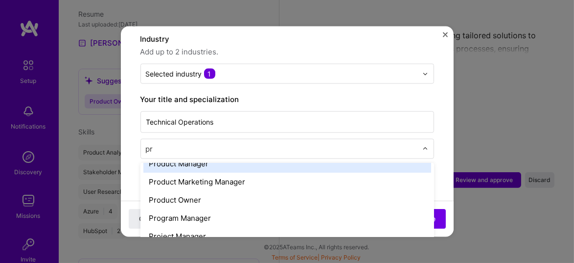
click at [201, 154] on div "Product Manager" at bounding box center [287, 163] width 288 height 18
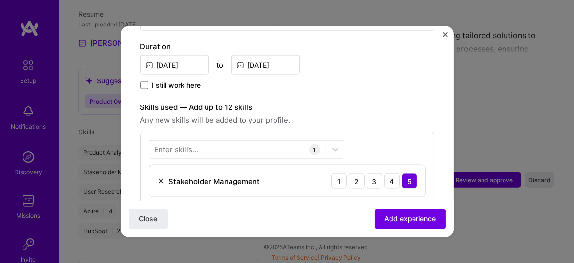
scroll to position [294, 0]
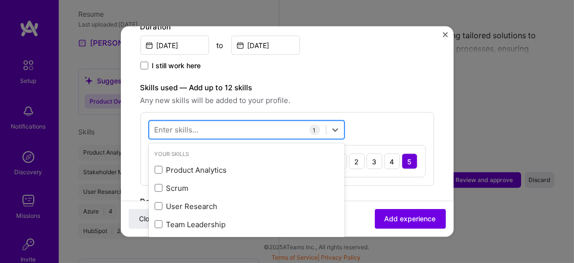
click at [269, 121] on div at bounding box center [237, 129] width 177 height 16
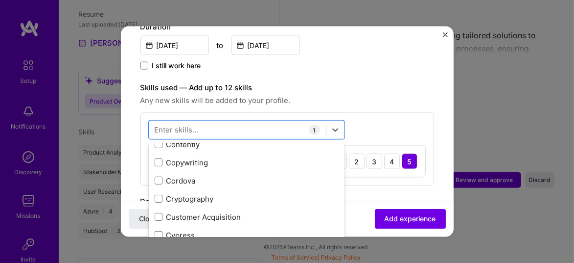
scroll to position [1616, 0]
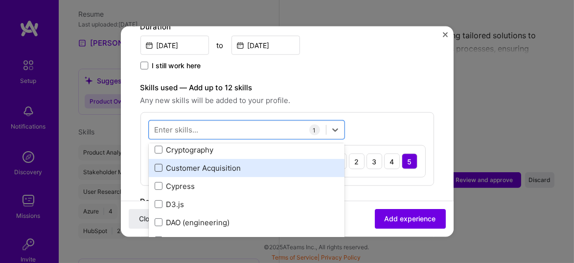
click at [158, 164] on span at bounding box center [159, 168] width 8 height 8
click at [0, 0] on input "checkbox" at bounding box center [0, 0] width 0 height 0
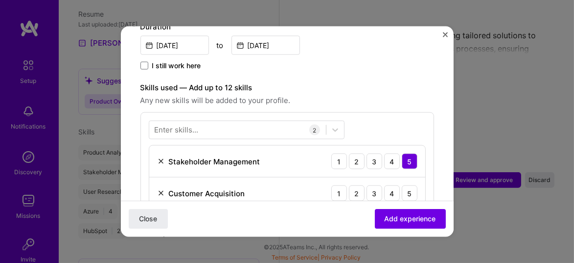
click at [407, 82] on div "Skills used — Add up to 12 skills Any new skills will be added to your profile." at bounding box center [288, 94] width 294 height 24
click at [384, 185] on div "4" at bounding box center [392, 193] width 16 height 16
click at [398, 222] on span "Add experience" at bounding box center [410, 219] width 51 height 10
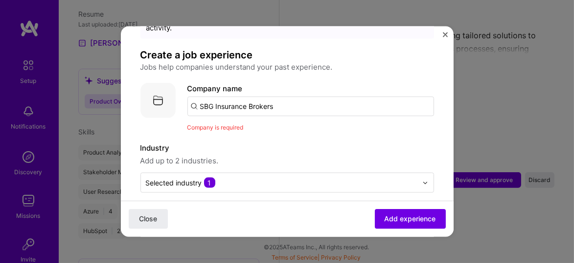
scroll to position [0, 0]
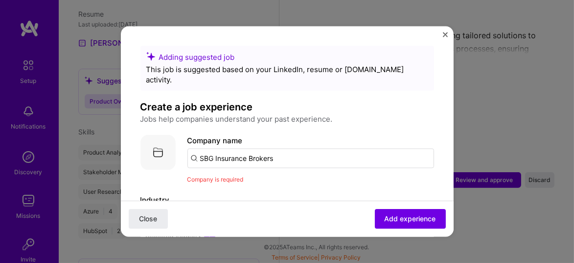
drag, startPoint x: 283, startPoint y: 147, endPoint x: 189, endPoint y: 143, distance: 94.1
click at [189, 148] on input "SBG Insurance Brokers" at bounding box center [311, 158] width 247 height 20
drag, startPoint x: 234, startPoint y: 146, endPoint x: 184, endPoint y: 147, distance: 50.4
click at [184, 147] on div "Company logo Company name sbg insurance brokers Company is required" at bounding box center [288, 159] width 294 height 49
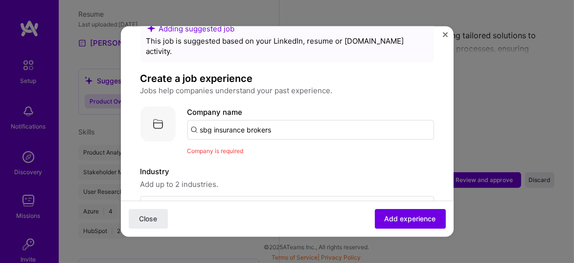
scroll to position [49, 0]
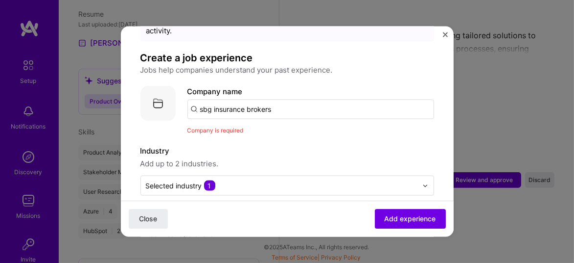
click at [287, 100] on input "sbg insurance brokers" at bounding box center [311, 109] width 247 height 20
drag, startPoint x: 234, startPoint y: 102, endPoint x: 205, endPoint y: 103, distance: 28.9
click at [205, 103] on input "sbg insurance brokers" at bounding box center [311, 109] width 247 height 20
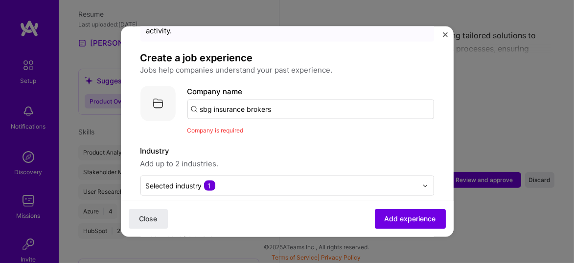
drag, startPoint x: 285, startPoint y: 95, endPoint x: 191, endPoint y: 97, distance: 94.1
click at [191, 99] on input "sbg insurance brokers" at bounding box center [311, 109] width 247 height 20
paste input "[URL][DOMAIN_NAME]"
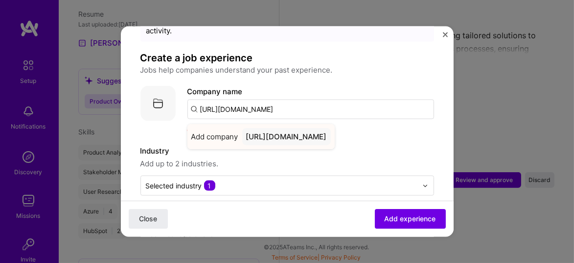
type input "[URL][DOMAIN_NAME]"
click at [274, 128] on div "[URL][DOMAIN_NAME]" at bounding box center [286, 136] width 89 height 17
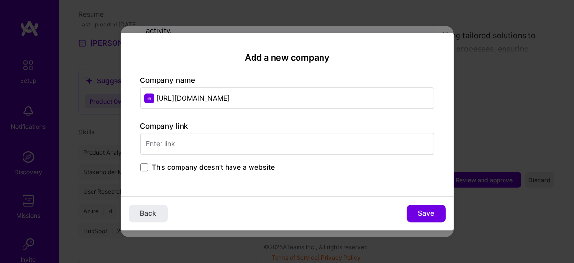
click at [210, 144] on input "text" at bounding box center [288, 144] width 294 height 22
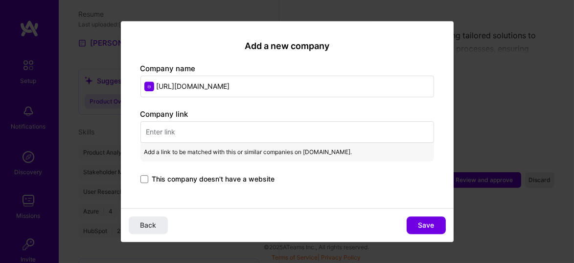
paste input "[URL][DOMAIN_NAME]"
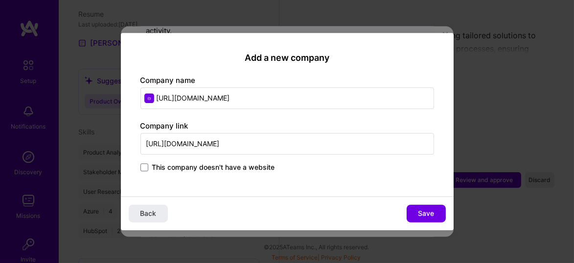
type input "[URL][DOMAIN_NAME]"
drag, startPoint x: 280, startPoint y: 96, endPoint x: 123, endPoint y: 96, distance: 157.2
click at [124, 96] on div "Add a new company Company name [URL][DOMAIN_NAME] Company link [URL][DOMAIN_NAM…" at bounding box center [287, 114] width 333 height 163
type input "SBG insurance brokers"
click at [417, 212] on button "Save" at bounding box center [426, 213] width 39 height 18
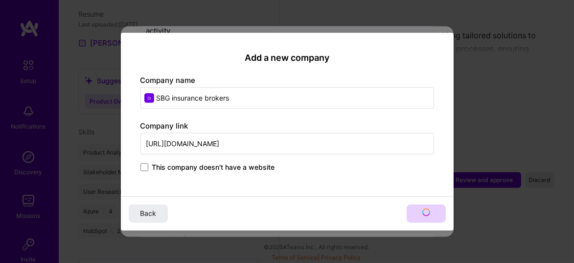
type input "SBG insurance brokers"
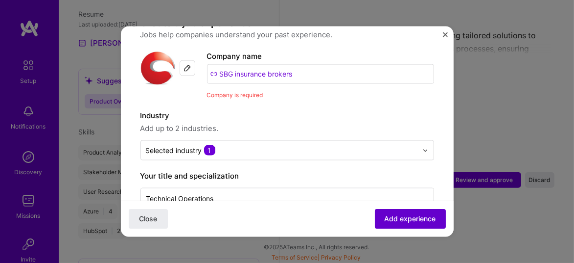
scroll to position [98, 0]
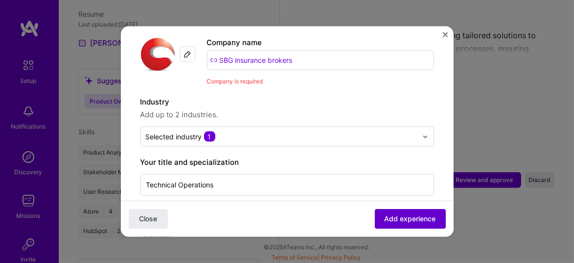
click at [404, 220] on span "Add experience" at bounding box center [410, 219] width 51 height 10
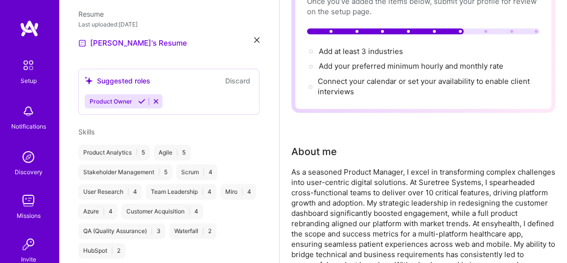
scroll to position [0, 0]
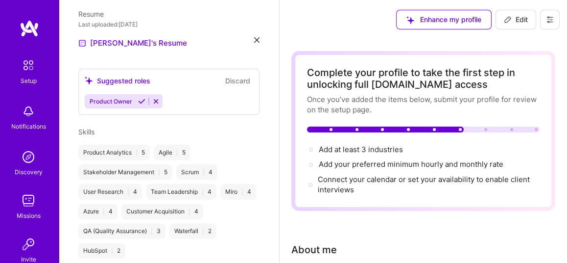
click at [475, 129] on div at bounding box center [423, 129] width 233 height 6
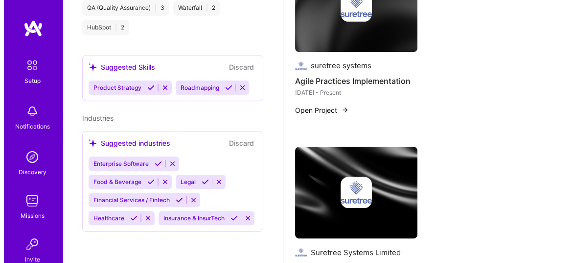
scroll to position [490, 0]
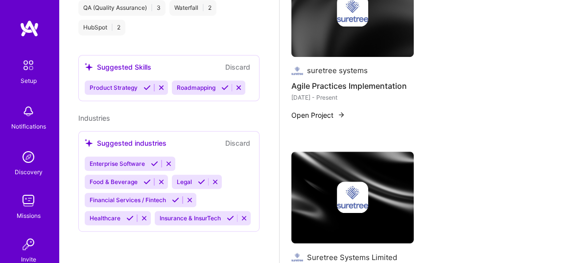
click at [311, 115] on button "Open Project" at bounding box center [318, 115] width 54 height 10
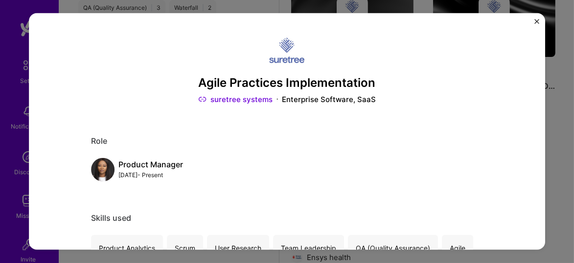
click at [537, 21] on img "Close" at bounding box center [537, 21] width 5 height 5
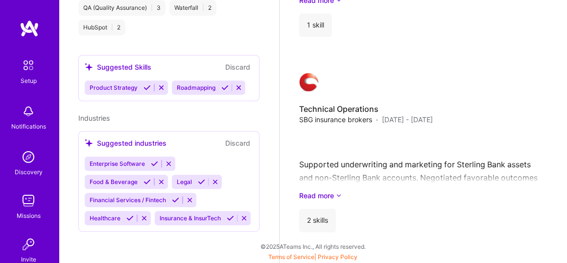
click at [23, 70] on img at bounding box center [28, 65] width 21 height 21
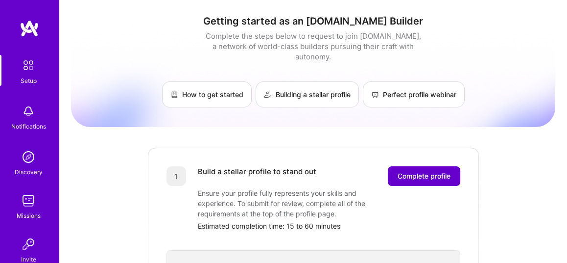
click at [441, 171] on span "Complete profile" at bounding box center [424, 176] width 53 height 10
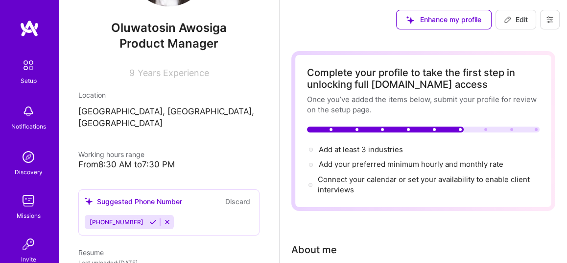
scroll to position [98, 0]
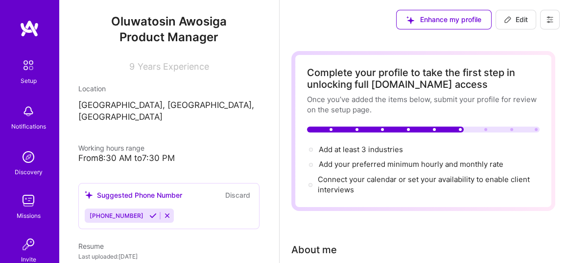
click at [110, 153] on div "From 8:30 AM to 7:30 PM" at bounding box center [168, 158] width 181 height 10
click at [137, 153] on div "From 8:30 AM to 7:30 PM" at bounding box center [168, 158] width 181 height 10
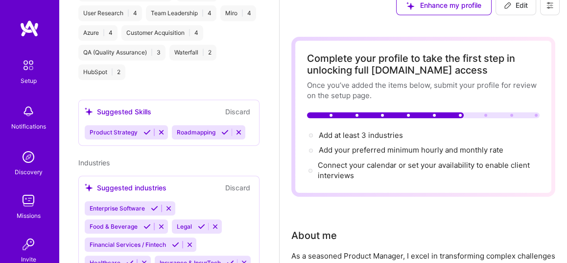
scroll to position [0, 0]
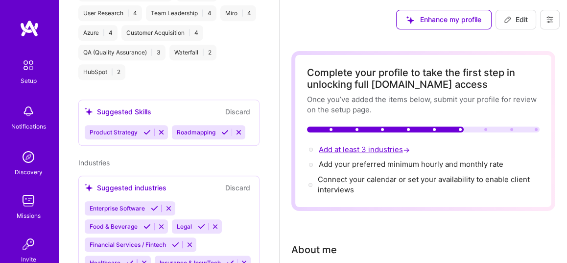
click at [345, 150] on span "Add at least 3 industries →" at bounding box center [365, 148] width 93 height 9
select select "US"
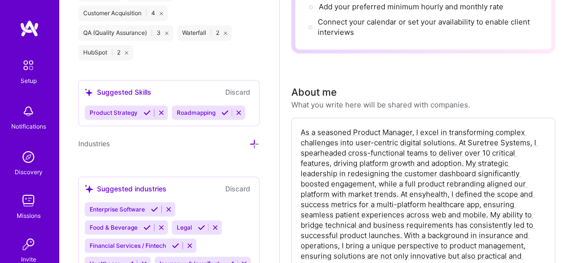
scroll to position [976, 0]
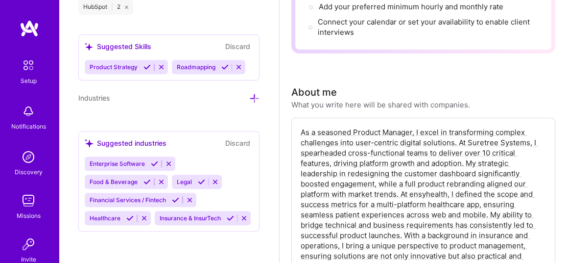
click at [249, 93] on icon at bounding box center [254, 98] width 10 height 10
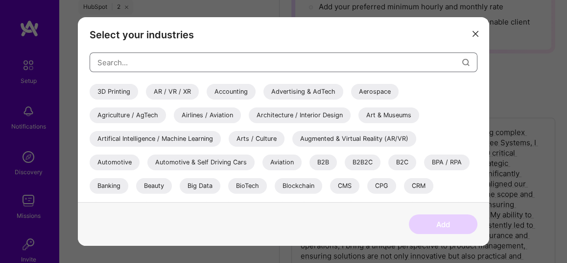
click at [140, 62] on input "modal" at bounding box center [279, 61] width 365 height 25
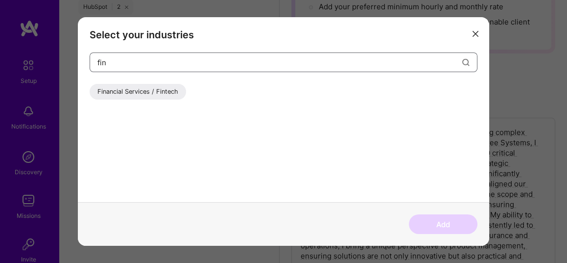
type input "fin"
click at [149, 91] on div "Financial Services / Fintech" at bounding box center [138, 92] width 96 height 16
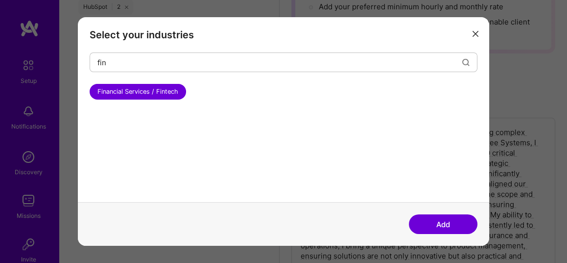
click at [425, 220] on button "Add" at bounding box center [443, 224] width 69 height 20
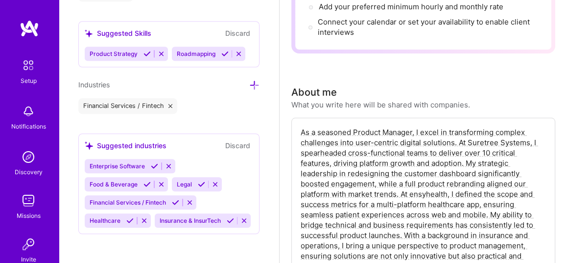
click at [249, 80] on icon at bounding box center [254, 85] width 10 height 10
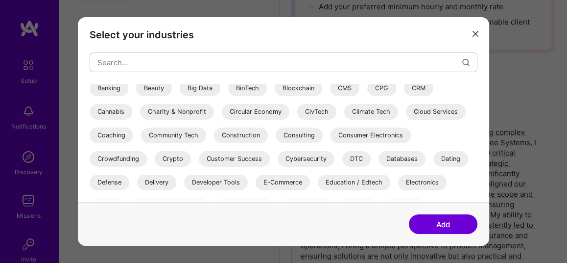
scroll to position [98, 0]
click at [277, 184] on div "E-Commerce" at bounding box center [283, 182] width 54 height 16
click at [453, 226] on button "Add" at bounding box center [443, 224] width 69 height 20
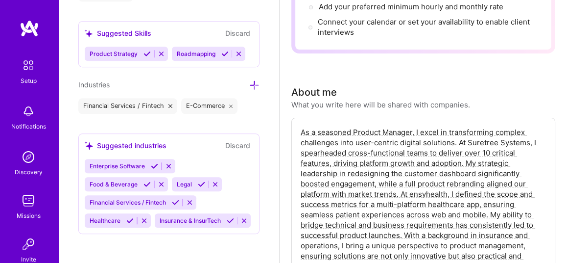
click at [230, 104] on icon at bounding box center [231, 106] width 4 height 4
click at [249, 80] on icon at bounding box center [254, 85] width 10 height 10
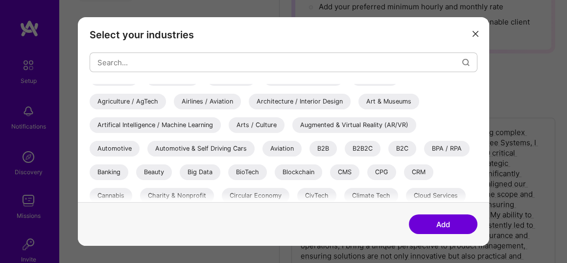
scroll to position [0, 0]
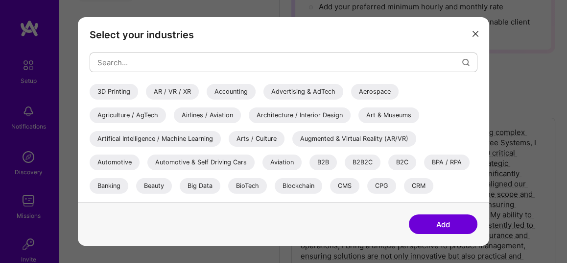
click at [360, 162] on div "B2B2C" at bounding box center [363, 162] width 36 height 16
click at [438, 220] on button "Add" at bounding box center [443, 224] width 69 height 20
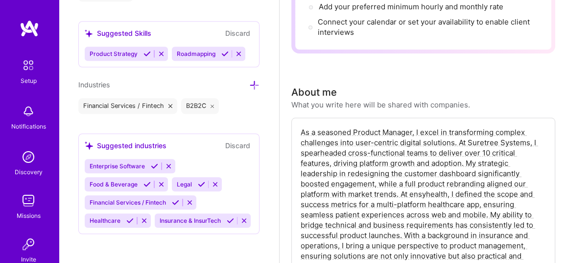
click at [249, 82] on icon at bounding box center [254, 85] width 10 height 10
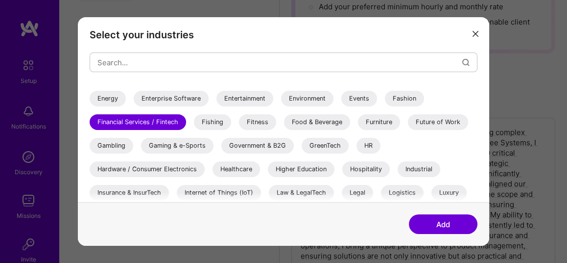
scroll to position [245, 0]
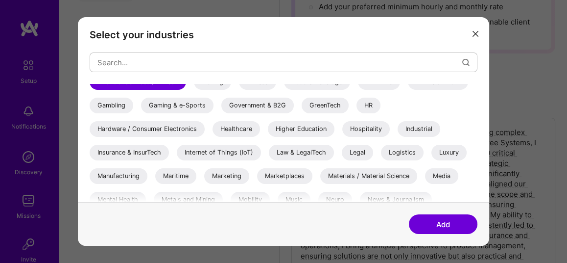
click at [231, 131] on div "Healthcare" at bounding box center [237, 129] width 48 height 16
click at [426, 218] on button "Add" at bounding box center [443, 224] width 69 height 20
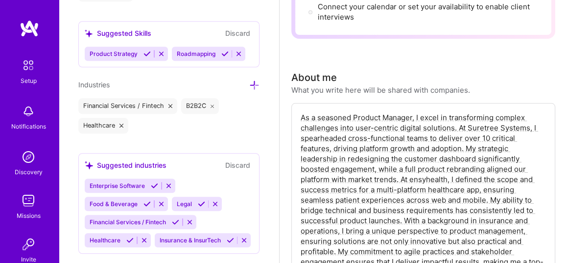
click at [246, 86] on div "Industries Financial Services / Fintech B2B2C Healthcare" at bounding box center [168, 106] width 181 height 54
click at [249, 83] on icon at bounding box center [254, 85] width 10 height 10
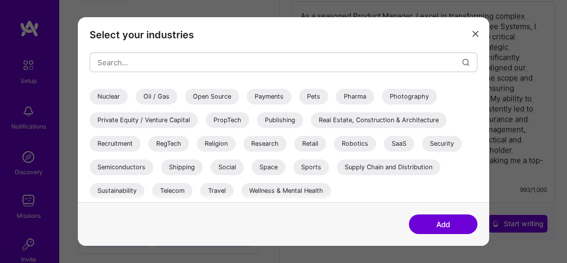
scroll to position [304, 0]
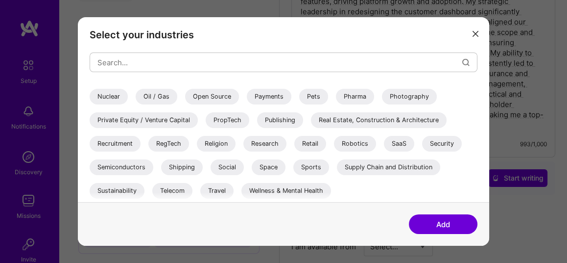
click at [393, 143] on div "SaaS" at bounding box center [399, 144] width 30 height 16
click at [429, 219] on button "Add" at bounding box center [443, 224] width 69 height 20
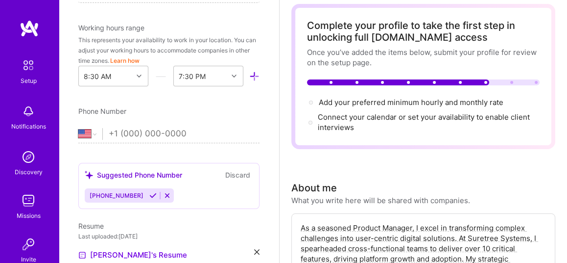
scroll to position [0, 0]
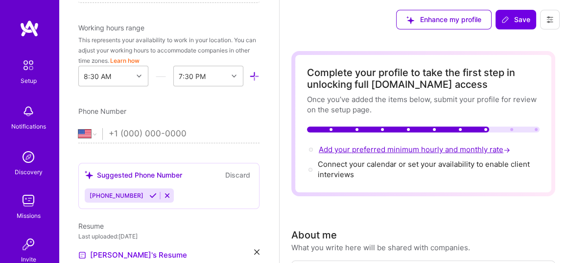
click at [395, 148] on span "Add your preferred minimum hourly and monthly rate →" at bounding box center [415, 148] width 193 height 9
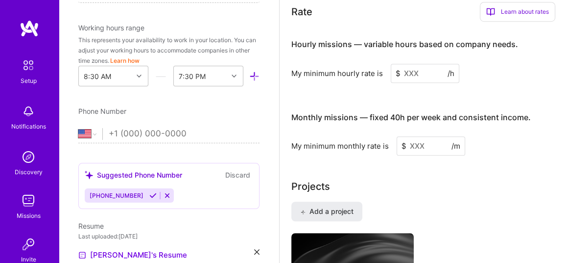
scroll to position [710, 0]
click at [422, 74] on input at bounding box center [425, 73] width 69 height 19
click at [413, 143] on input at bounding box center [431, 145] width 69 height 19
type input "3400"
click at [414, 66] on input at bounding box center [425, 73] width 69 height 19
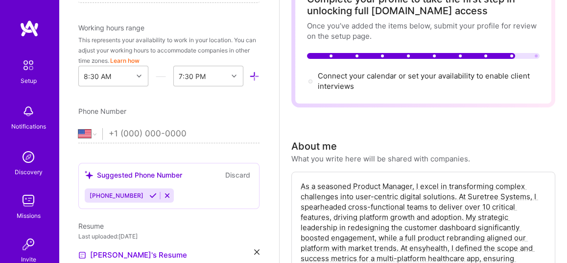
scroll to position [25, 0]
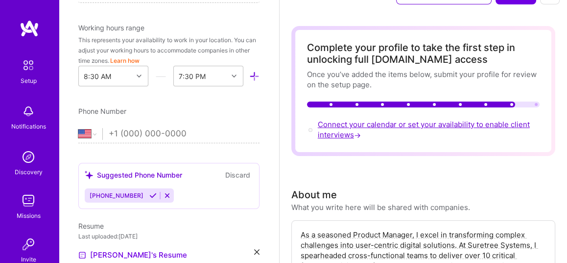
type input "30"
click at [337, 124] on span "Connect your calendar or set your availability to enable client interviews →" at bounding box center [424, 129] width 212 height 20
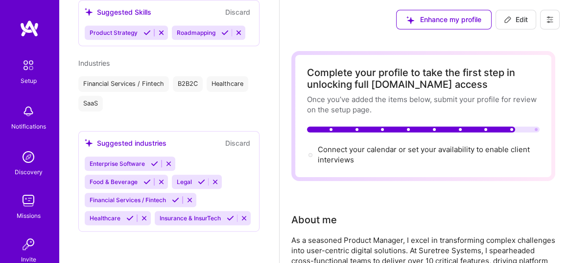
click at [500, 127] on div at bounding box center [411, 129] width 208 height 6
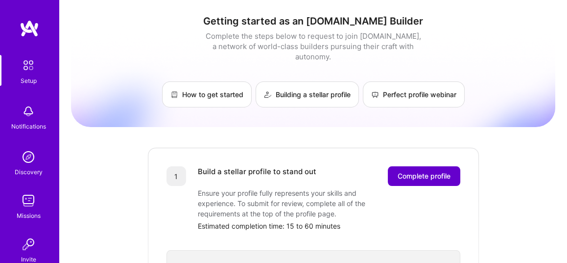
click at [430, 171] on span "Complete profile" at bounding box center [424, 176] width 53 height 10
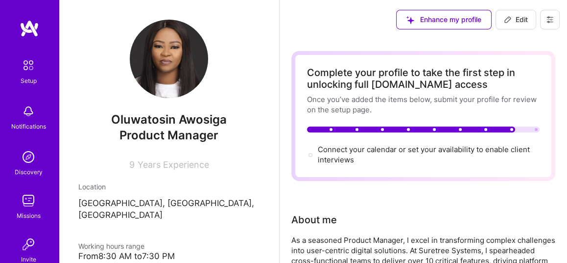
click at [501, 129] on div at bounding box center [411, 129] width 208 height 6
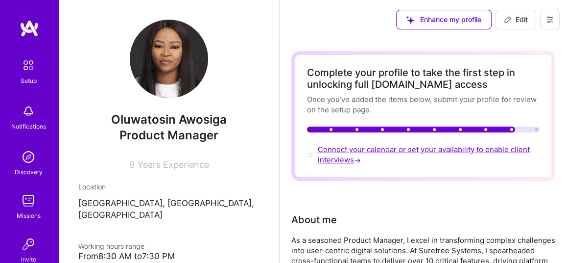
click at [338, 151] on span "Connect your calendar or set your availability to enable client interviews →" at bounding box center [424, 154] width 212 height 20
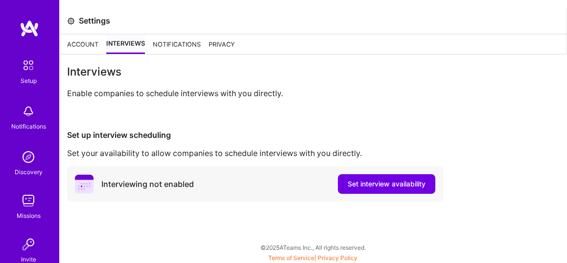
scroll to position [3, 0]
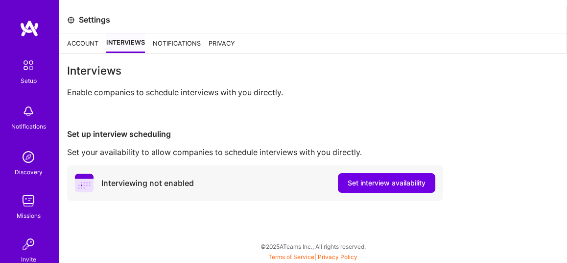
click at [82, 45] on div "Account" at bounding box center [82, 43] width 31 height 20
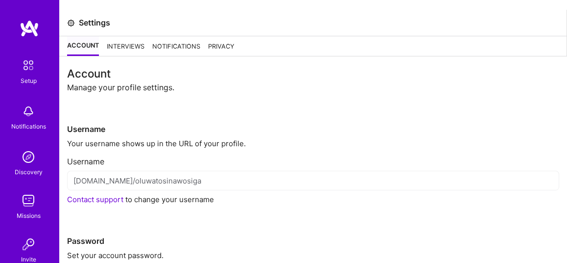
click at [120, 47] on div "Interviews" at bounding box center [126, 46] width 38 height 20
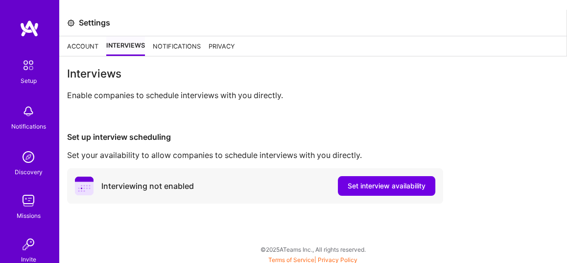
click at [166, 46] on div "Notifications" at bounding box center [177, 46] width 48 height 20
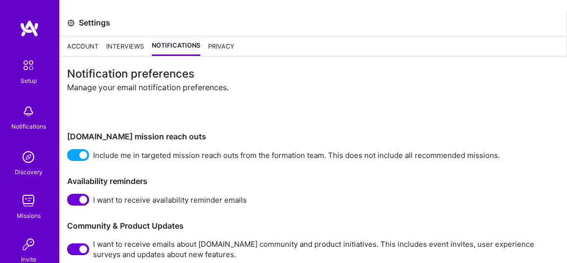
click at [133, 46] on div "Interviews" at bounding box center [125, 46] width 38 height 20
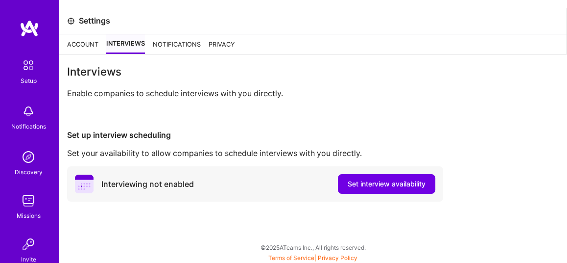
scroll to position [3, 0]
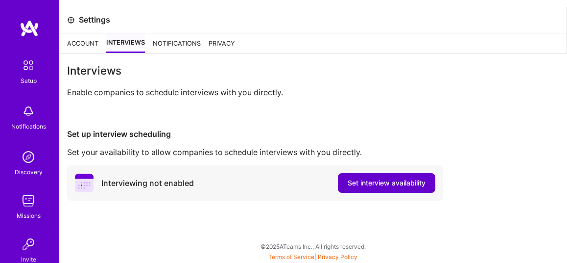
click at [371, 186] on span "Set interview availability" at bounding box center [387, 183] width 78 height 10
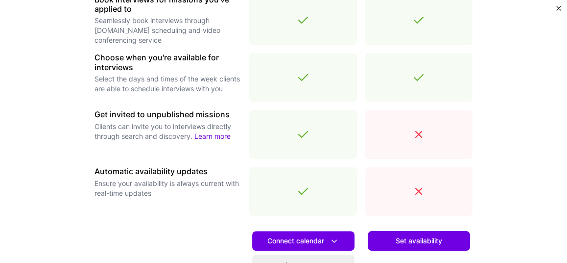
scroll to position [342, 0]
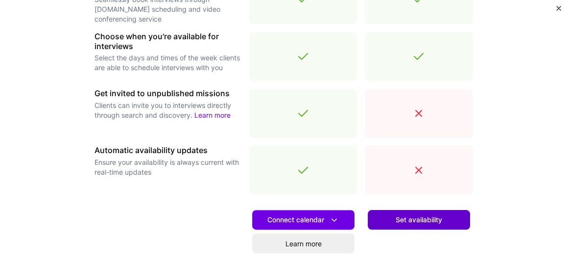
click at [403, 220] on span "Set availability" at bounding box center [419, 220] width 47 height 10
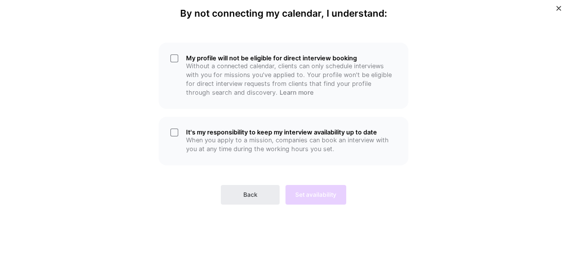
scroll to position [0, 0]
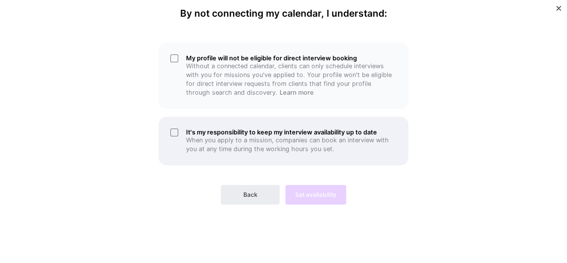
click at [174, 134] on div "It's my responsibility to keep my interview availability up to date When you ap…" at bounding box center [284, 141] width 250 height 48
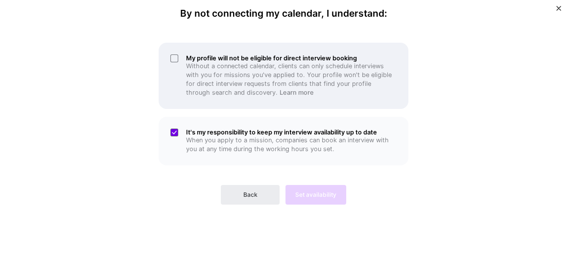
click at [173, 59] on div "My profile will not be eligible for direct interview booking Without a connecte…" at bounding box center [284, 76] width 250 height 66
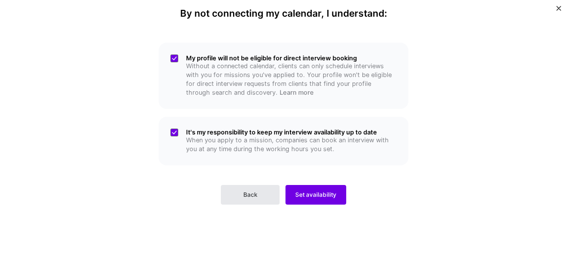
click at [242, 194] on button "Back" at bounding box center [250, 195] width 59 height 20
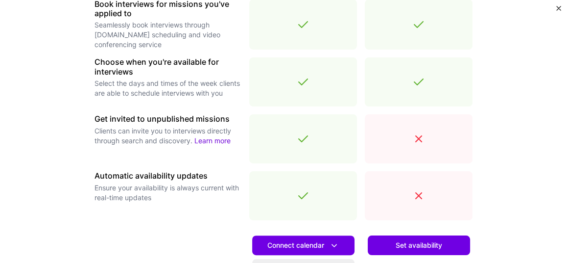
scroll to position [342, 0]
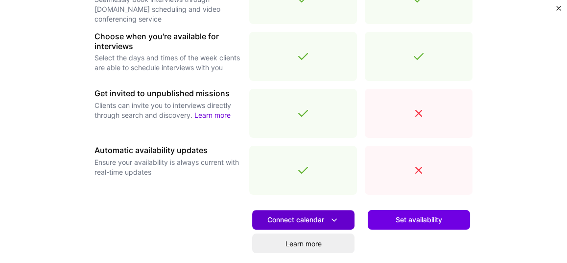
click at [296, 219] on span "Connect calendar" at bounding box center [303, 220] width 72 height 10
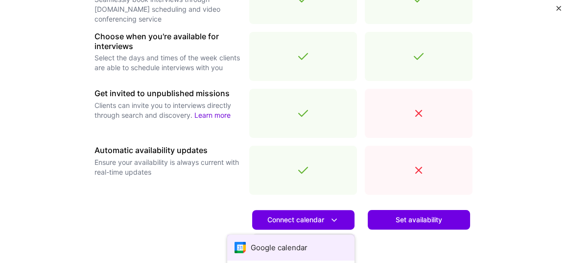
click at [295, 242] on button "Google calendar" at bounding box center [290, 247] width 127 height 26
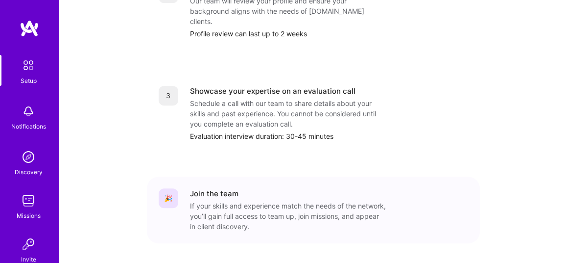
scroll to position [481, 0]
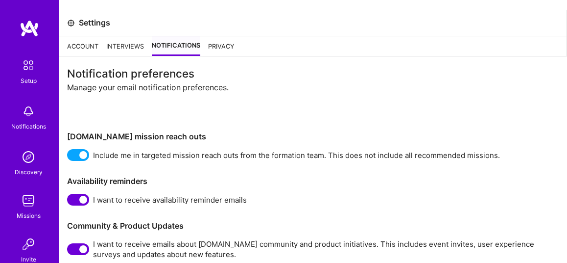
click at [118, 49] on div "Interviews" at bounding box center [125, 46] width 38 height 20
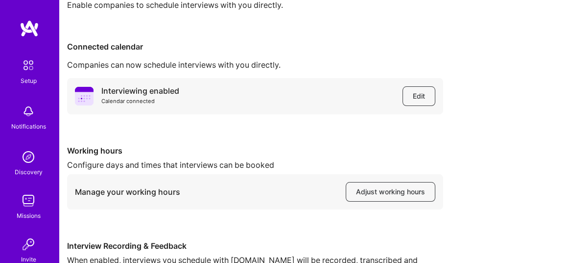
scroll to position [98, 0]
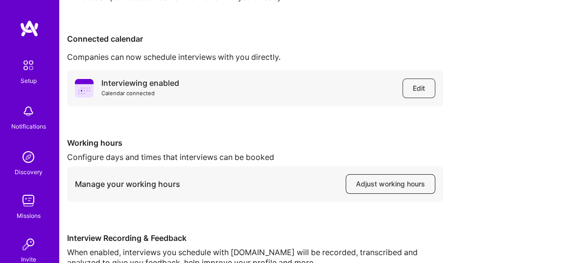
click at [362, 186] on span "Adjust working hours" at bounding box center [390, 184] width 69 height 10
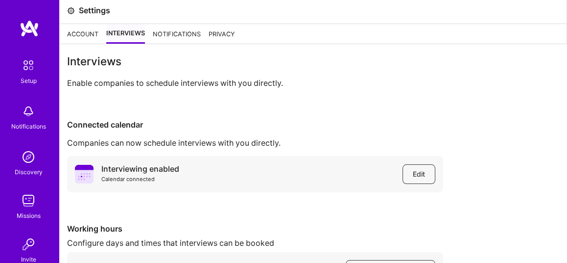
scroll to position [0, 0]
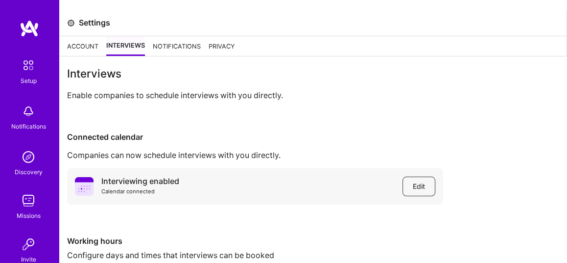
click at [222, 46] on div "Privacy" at bounding box center [222, 46] width 26 height 20
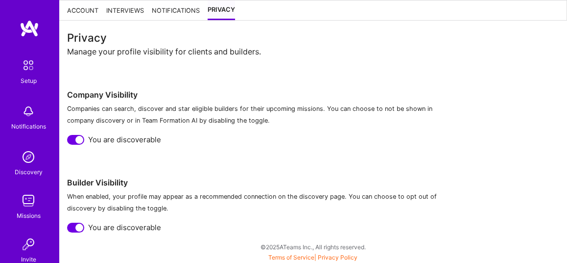
scroll to position [36, 0]
click at [24, 70] on img at bounding box center [28, 65] width 21 height 21
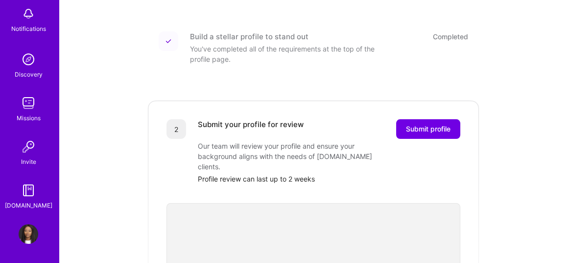
scroll to position [146, 0]
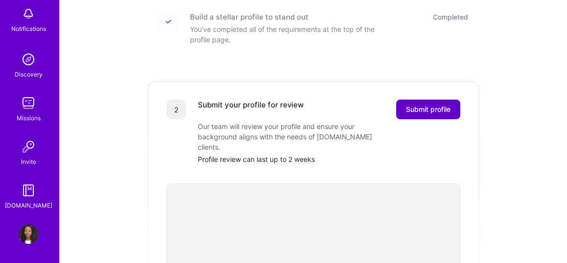
click at [425, 104] on span "Submit profile" at bounding box center [428, 109] width 45 height 10
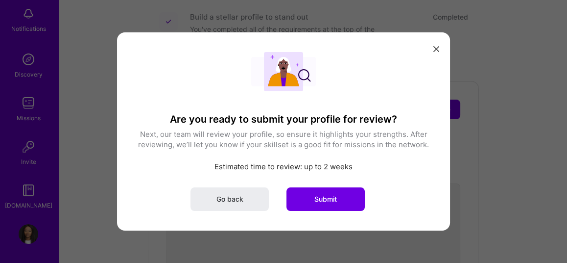
click at [432, 49] on button "modal" at bounding box center [436, 48] width 12 height 16
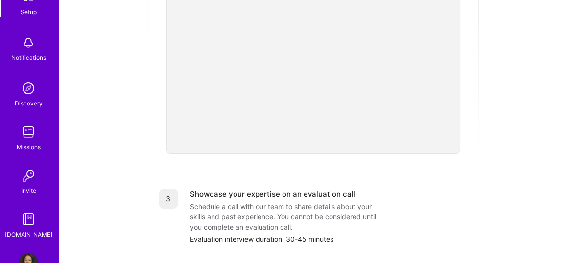
scroll to position [48, 0]
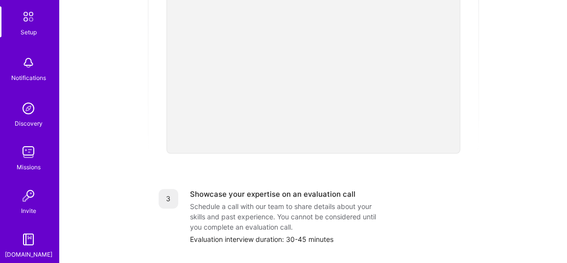
click at [23, 151] on img at bounding box center [29, 152] width 20 height 20
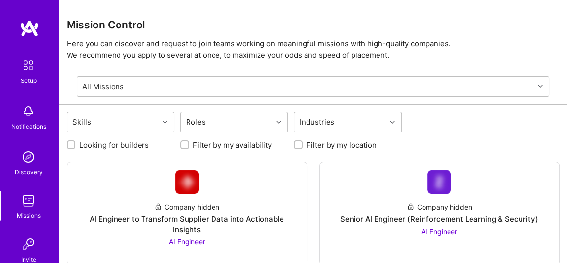
click at [24, 125] on div "Notifications" at bounding box center [28, 126] width 35 height 10
click at [24, 160] on img at bounding box center [29, 157] width 20 height 20
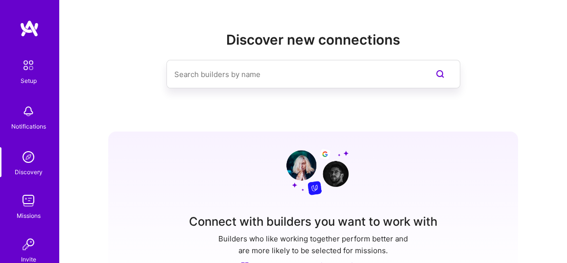
click at [21, 112] on img at bounding box center [29, 111] width 20 height 20
click at [18, 72] on img at bounding box center [28, 65] width 21 height 21
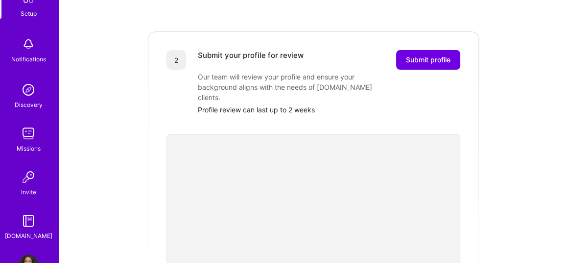
scroll to position [97, 0]
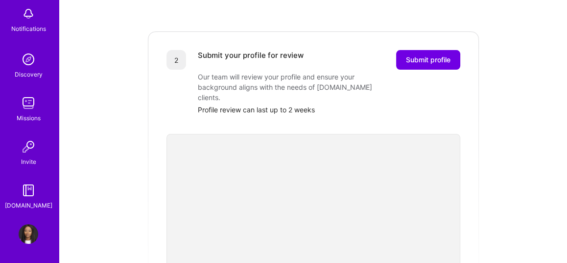
click at [24, 159] on div "Invite" at bounding box center [28, 161] width 15 height 10
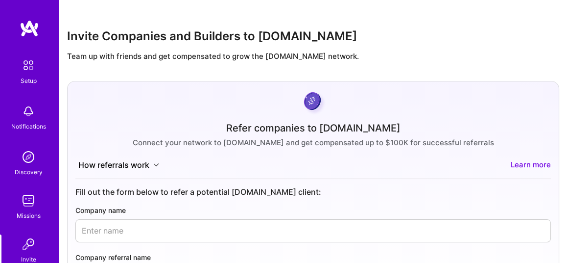
click at [24, 203] on img at bounding box center [29, 201] width 20 height 20
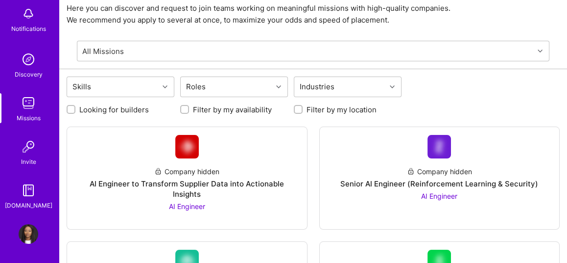
scroll to position [49, 0]
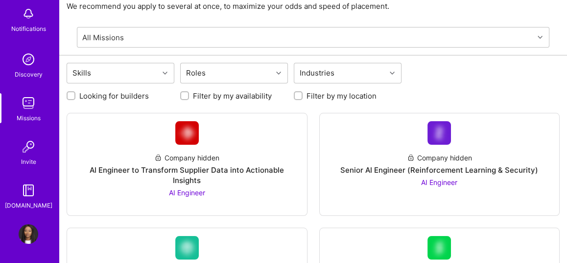
click at [29, 235] on img at bounding box center [29, 234] width 20 height 20
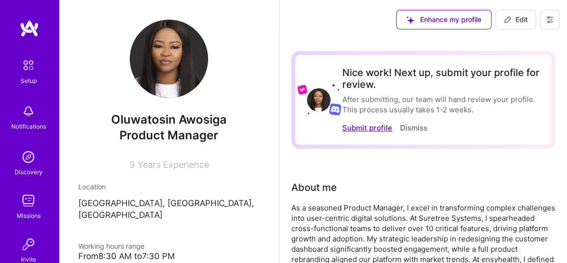
click at [357, 128] on button "Submit profile" at bounding box center [367, 127] width 50 height 10
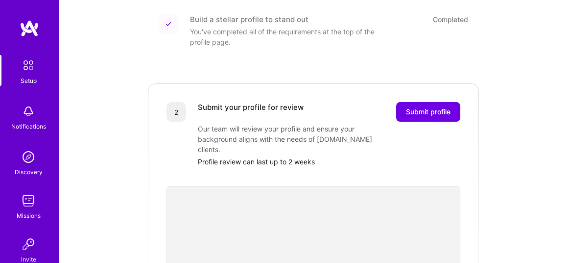
scroll to position [146, 0]
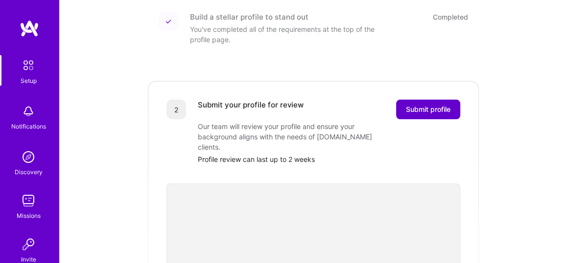
click at [434, 104] on span "Submit profile" at bounding box center [428, 109] width 45 height 10
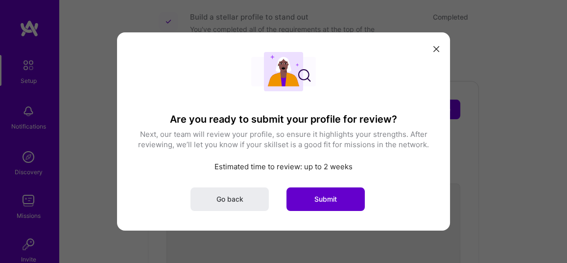
click at [319, 194] on span "Submit" at bounding box center [325, 199] width 23 height 10
